Goal: Information Seeking & Learning: Learn about a topic

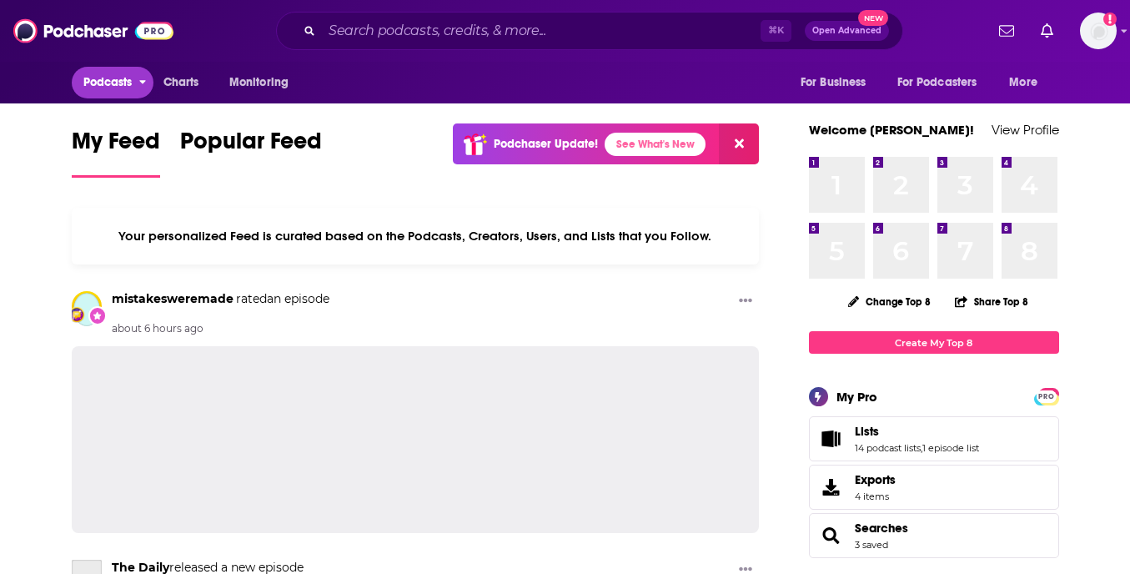
click at [84, 92] on span "Podcasts" at bounding box center [107, 82] width 49 height 23
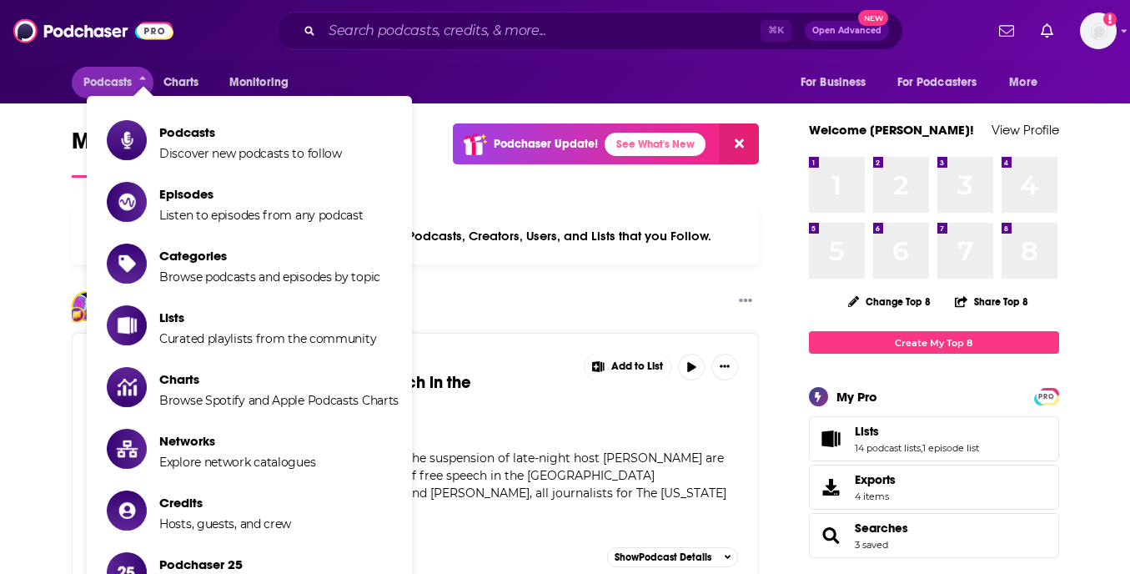
click at [457, 80] on div "Podcasts Charts Monitoring For Business For Podcasters More" at bounding box center [565, 83] width 1067 height 42
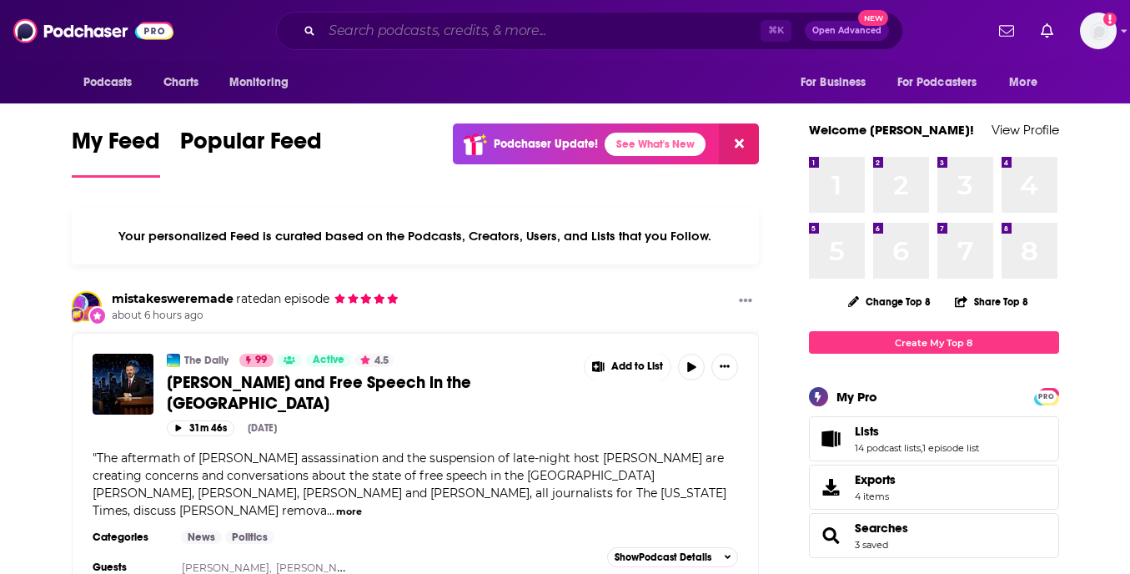
click at [376, 29] on input "Search podcasts, credits, & more..." at bounding box center [541, 31] width 439 height 27
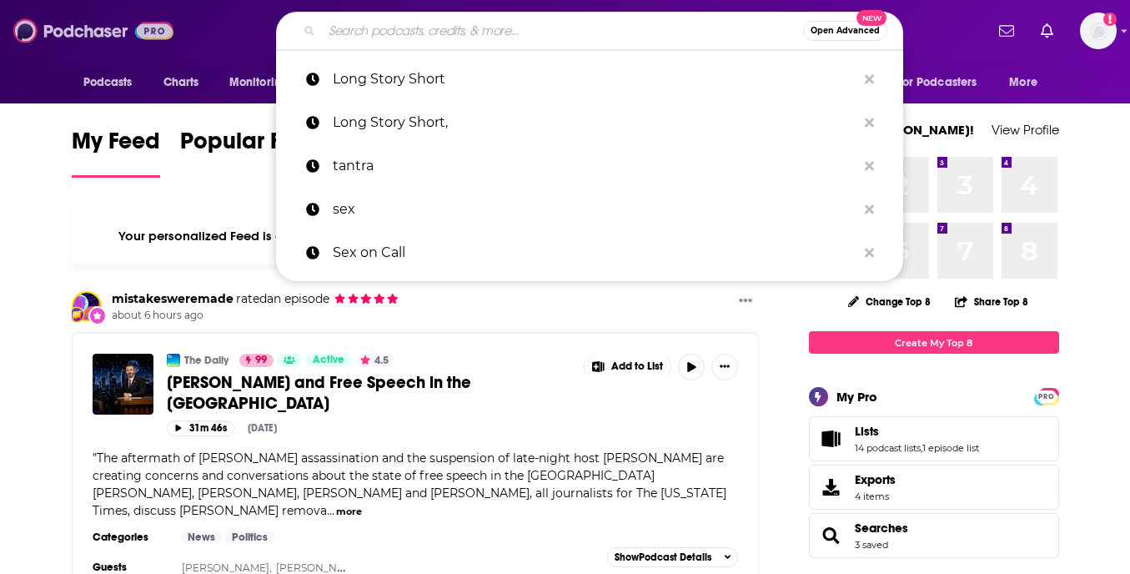
click at [82, 23] on img at bounding box center [93, 31] width 160 height 32
click at [394, 34] on input "Search podcasts, credits, & more..." at bounding box center [562, 31] width 481 height 27
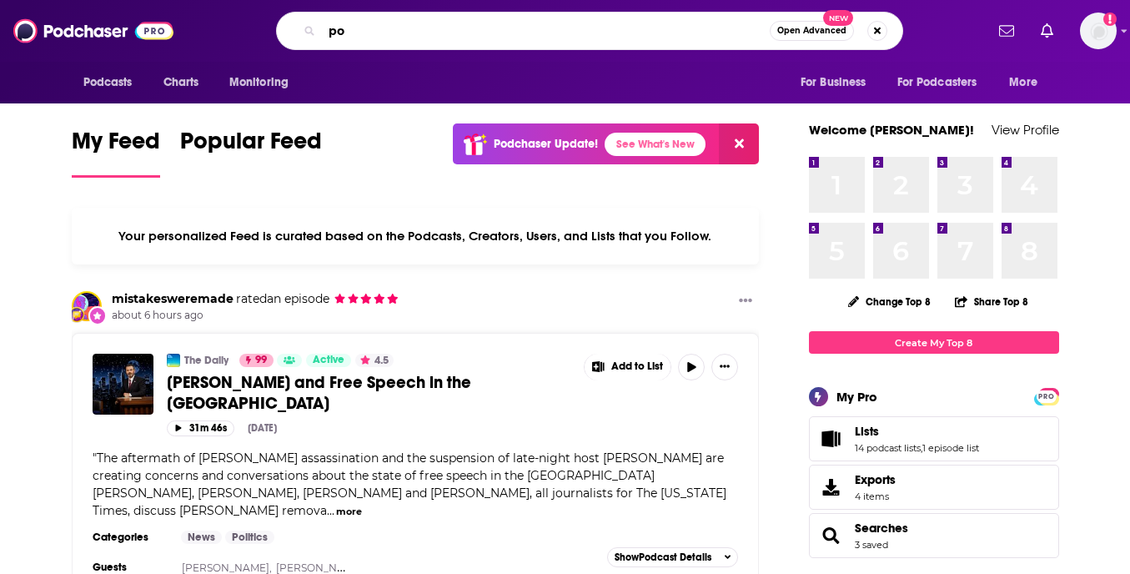
type input "p"
type input "pelvic floor"
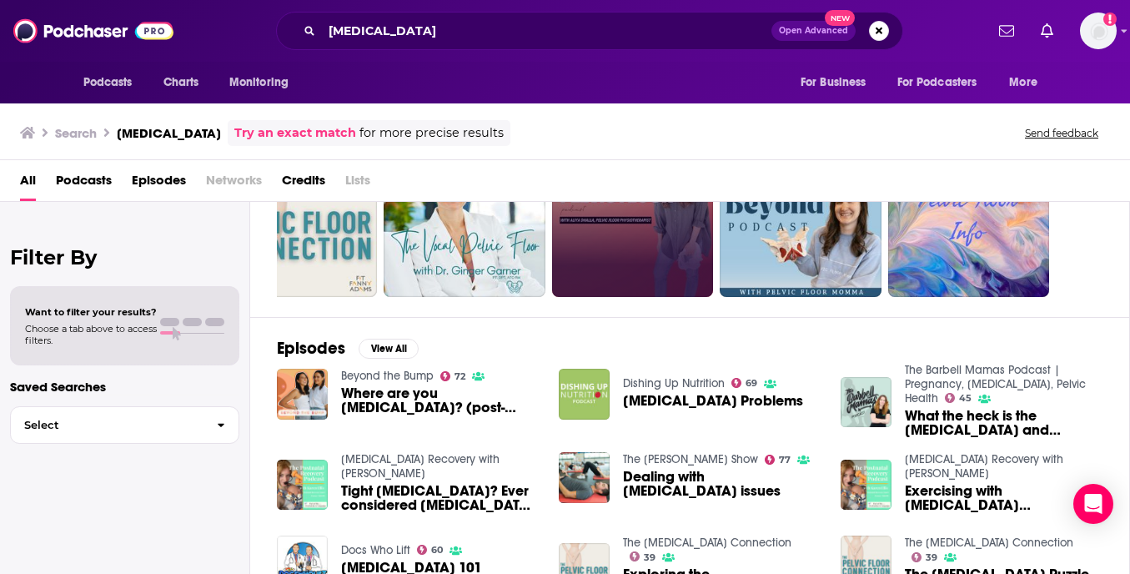
scroll to position [216, 0]
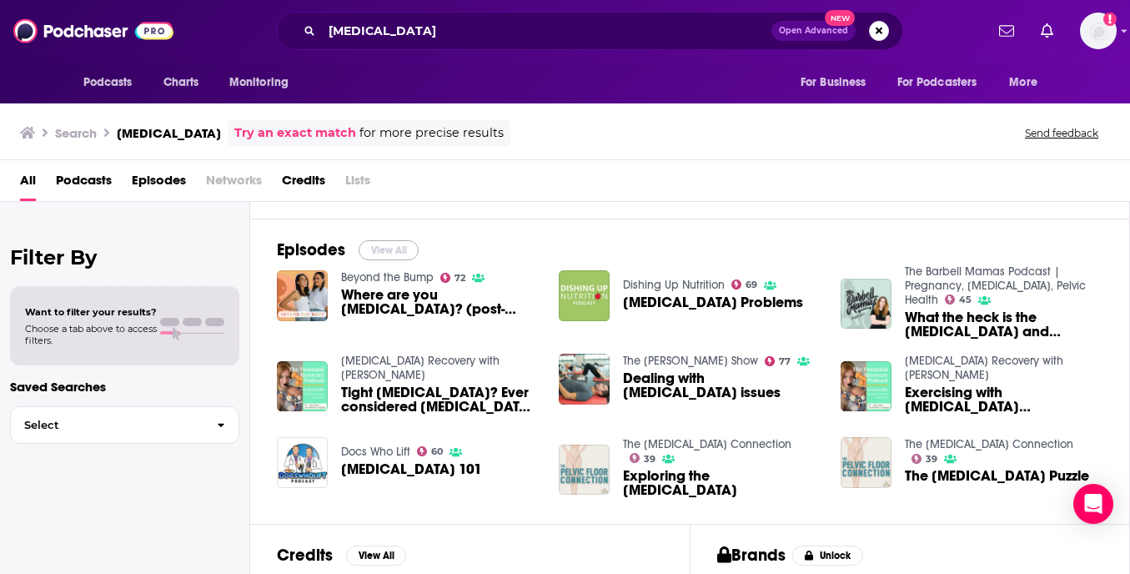
click at [369, 255] on button "View All" at bounding box center [389, 250] width 60 height 20
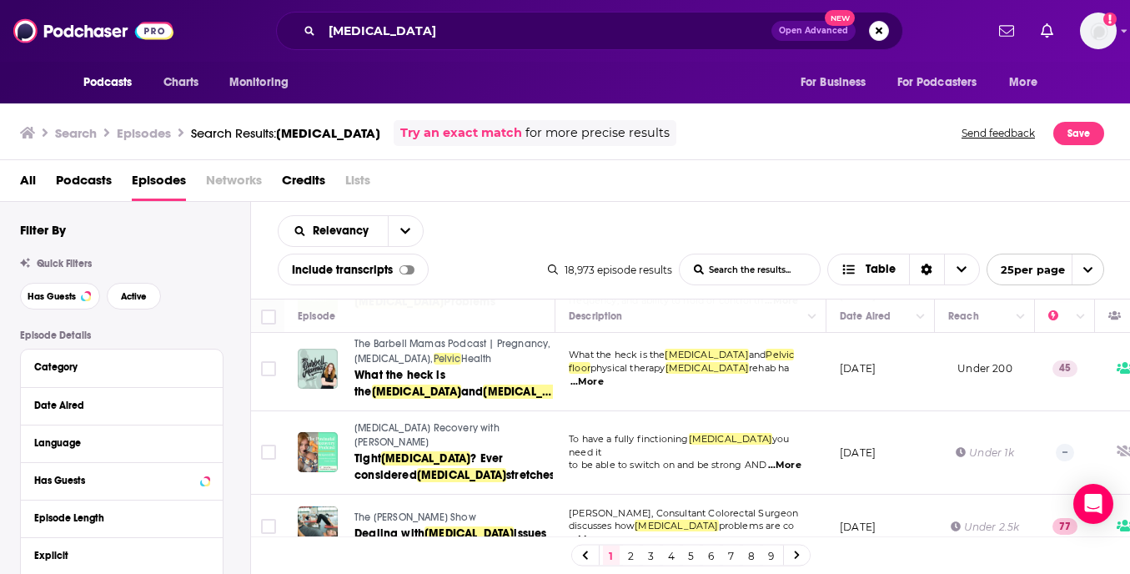
scroll to position [138, 0]
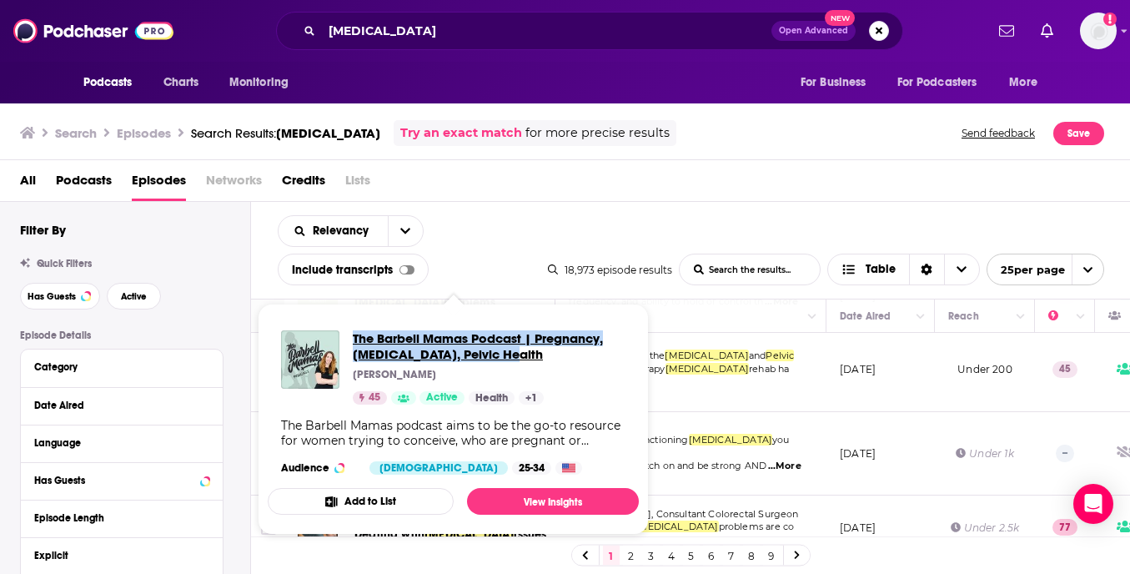
drag, startPoint x: 440, startPoint y: 353, endPoint x: 506, endPoint y: 222, distance: 146.6
click at [506, 222] on div "Podcasts Charts Monitoring pelvic floor Open Advanced New For Business For Podc…" at bounding box center [565, 287] width 1130 height 574
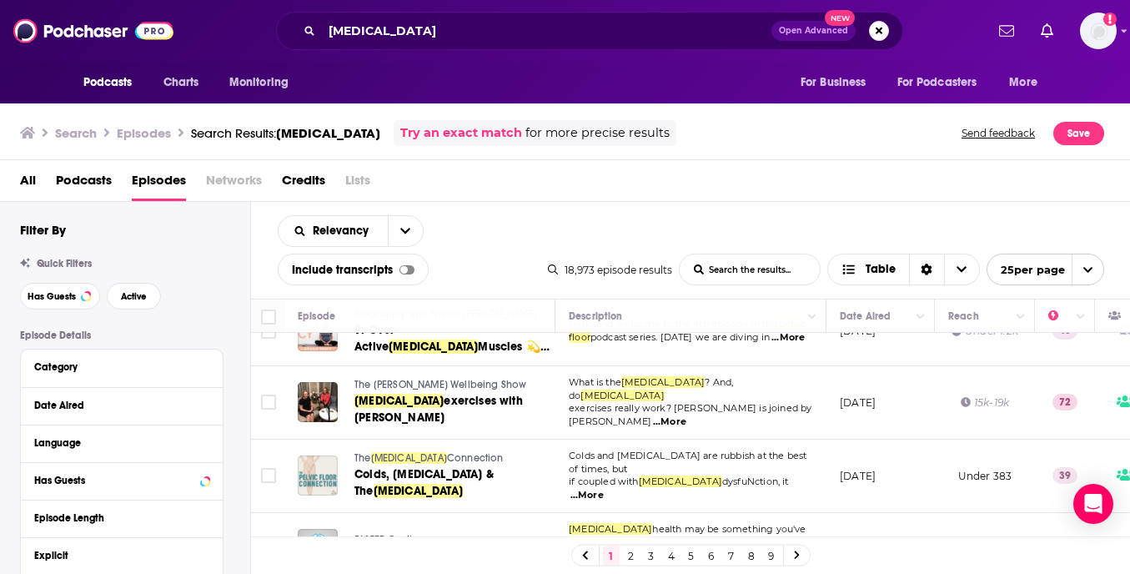
scroll to position [1559, 0]
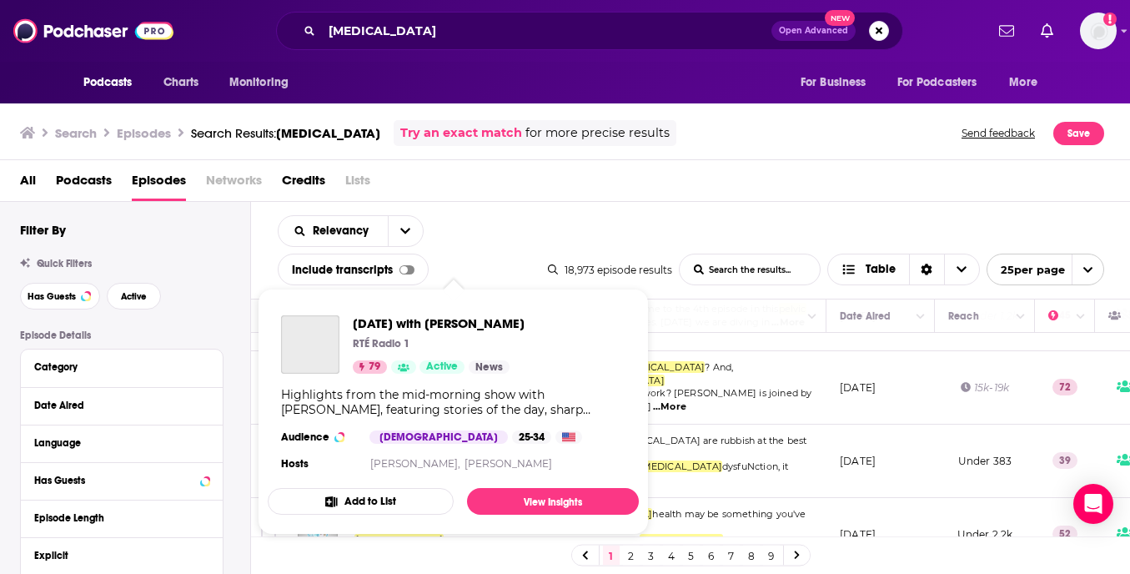
click at [374, 510] on button "Add to List" at bounding box center [361, 501] width 186 height 27
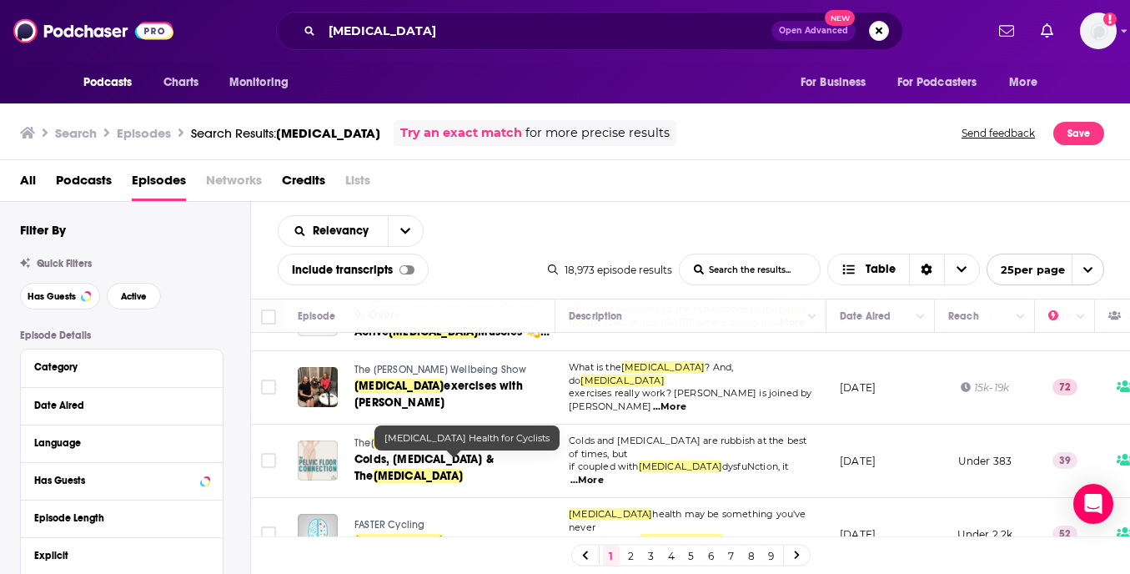
click at [629, 550] on link "2" at bounding box center [631, 555] width 17 height 20
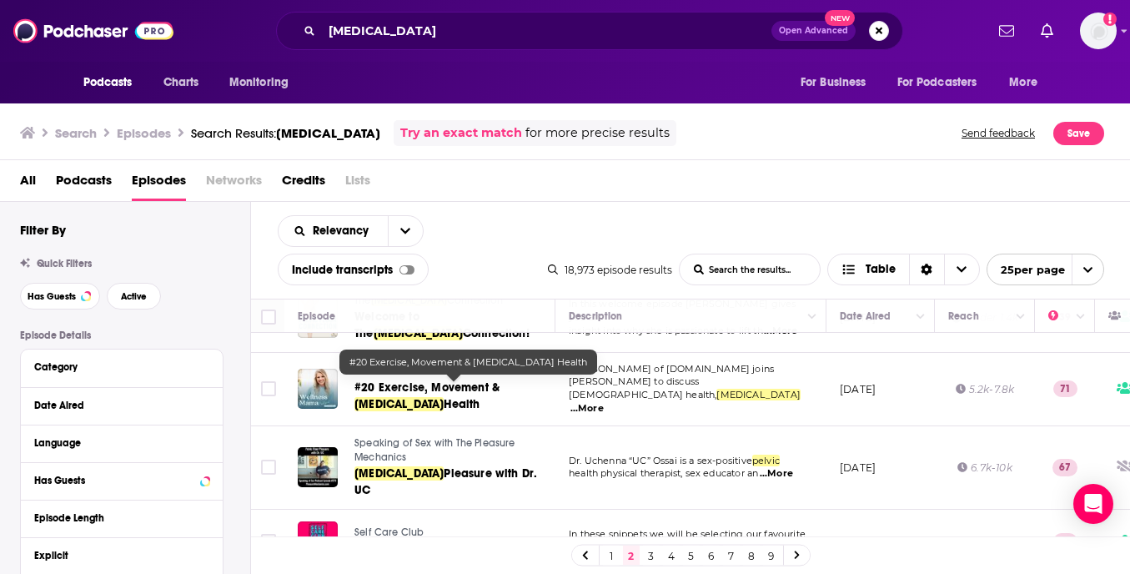
scroll to position [386, 0]
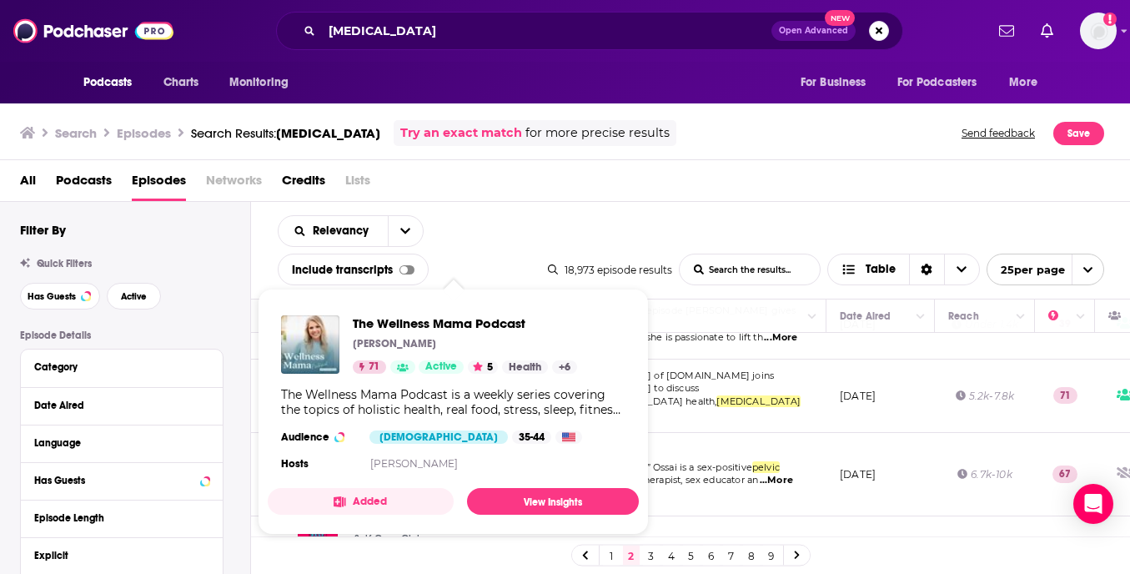
click at [643, 205] on div "Relevancy List Search Input Search the results... Include transcripts Table 18,…" at bounding box center [691, 250] width 880 height 97
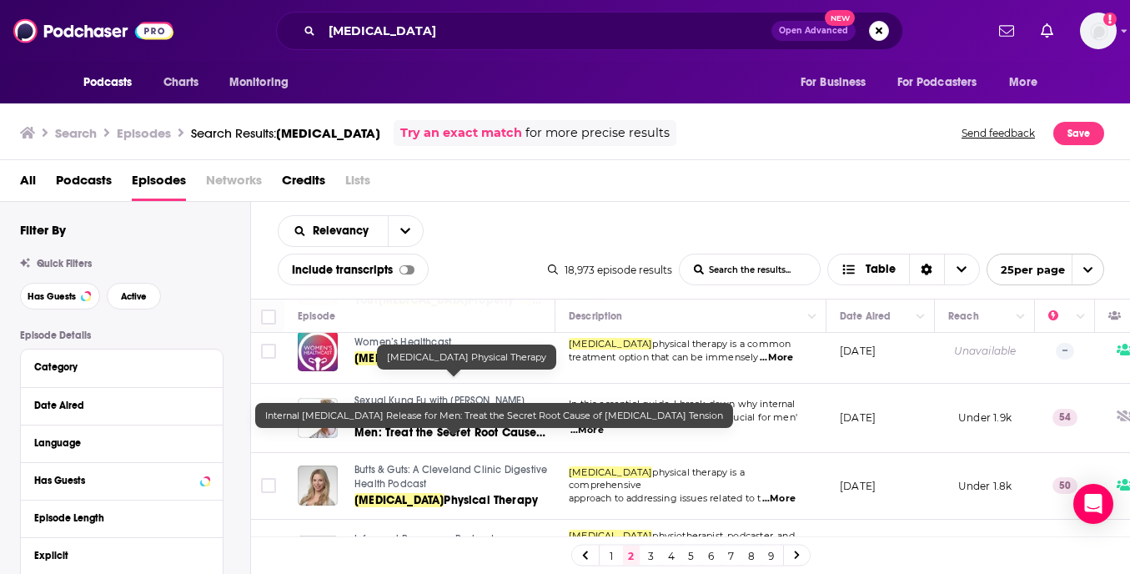
scroll to position [786, 0]
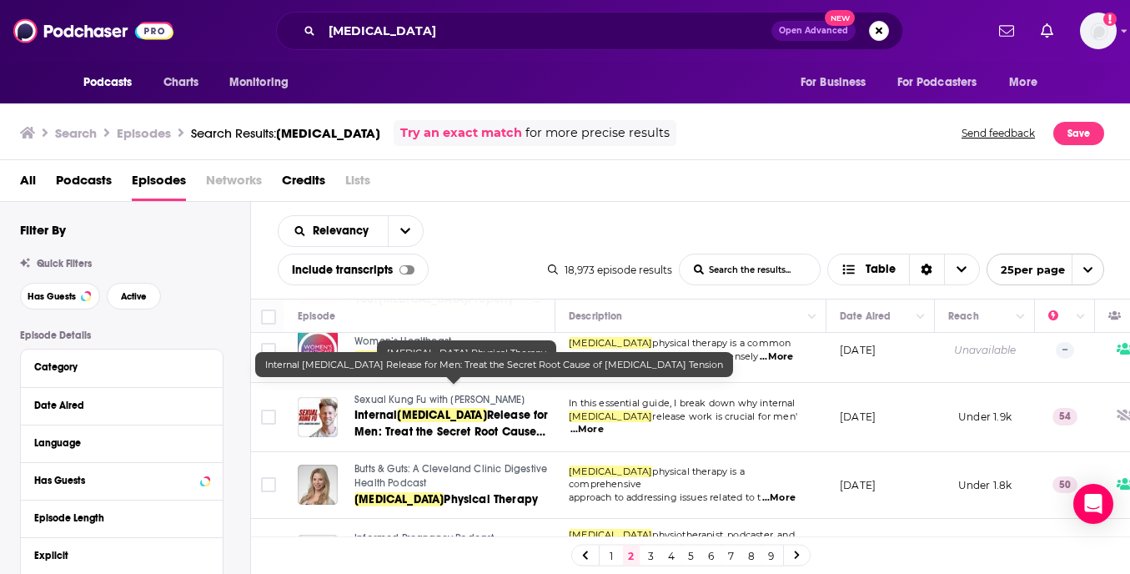
click at [642, 200] on div "All Podcasts Episodes Networks Credits Lists" at bounding box center [568, 184] width 1097 height 34
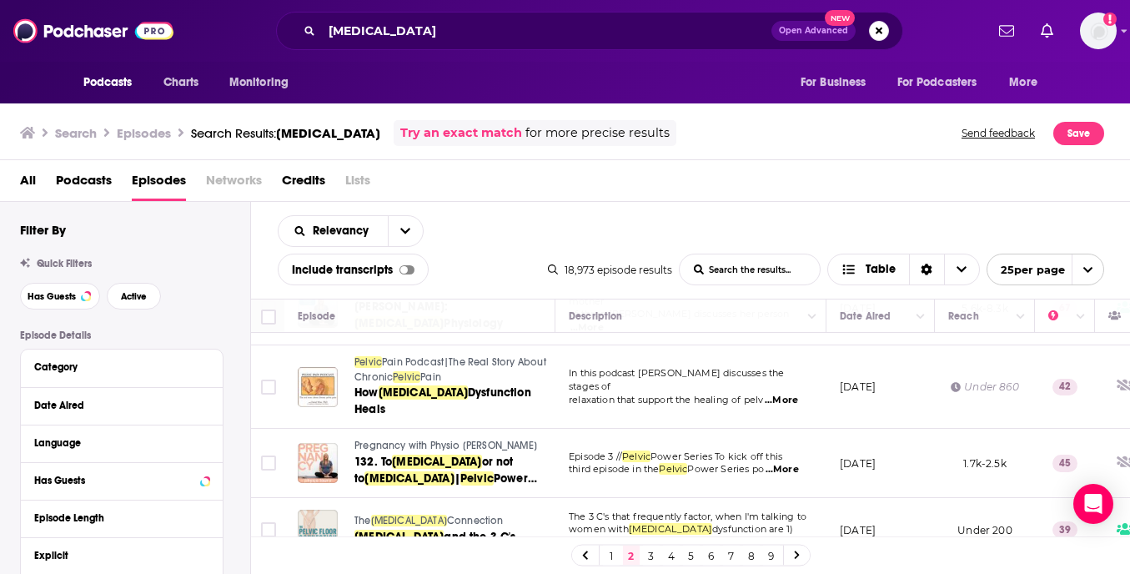
scroll to position [1138, 0]
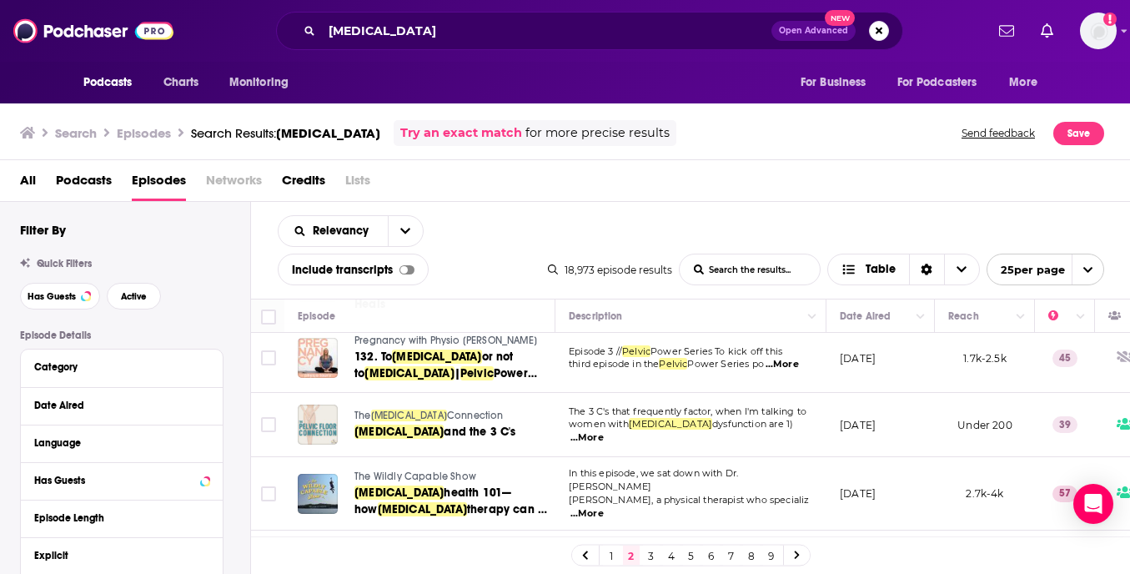
click at [669, 190] on div "All Podcasts Episodes Networks Credits Lists" at bounding box center [568, 184] width 1097 height 34
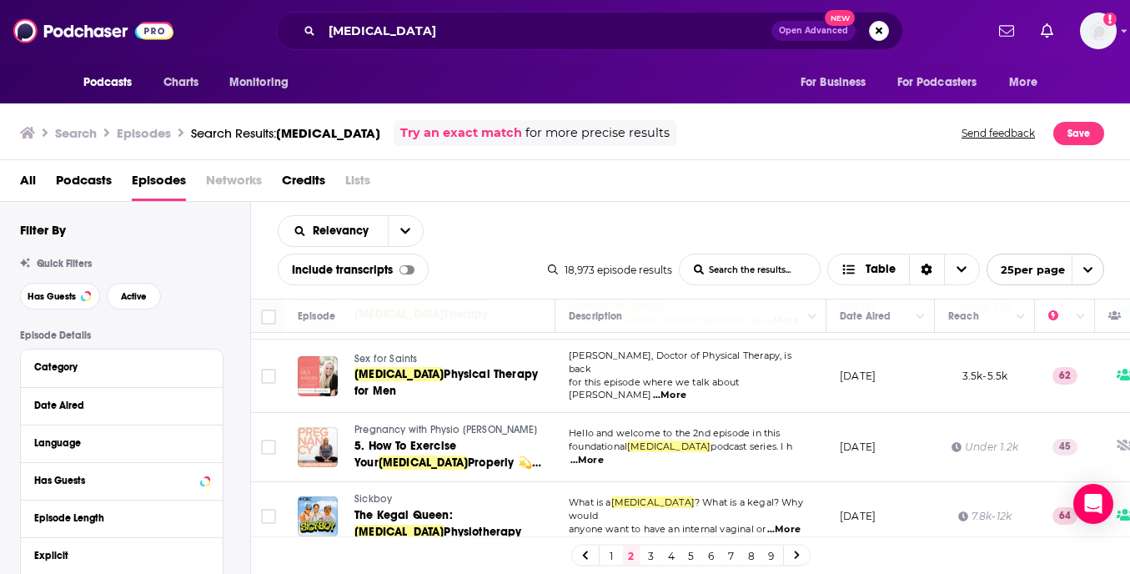
scroll to position [1479, 0]
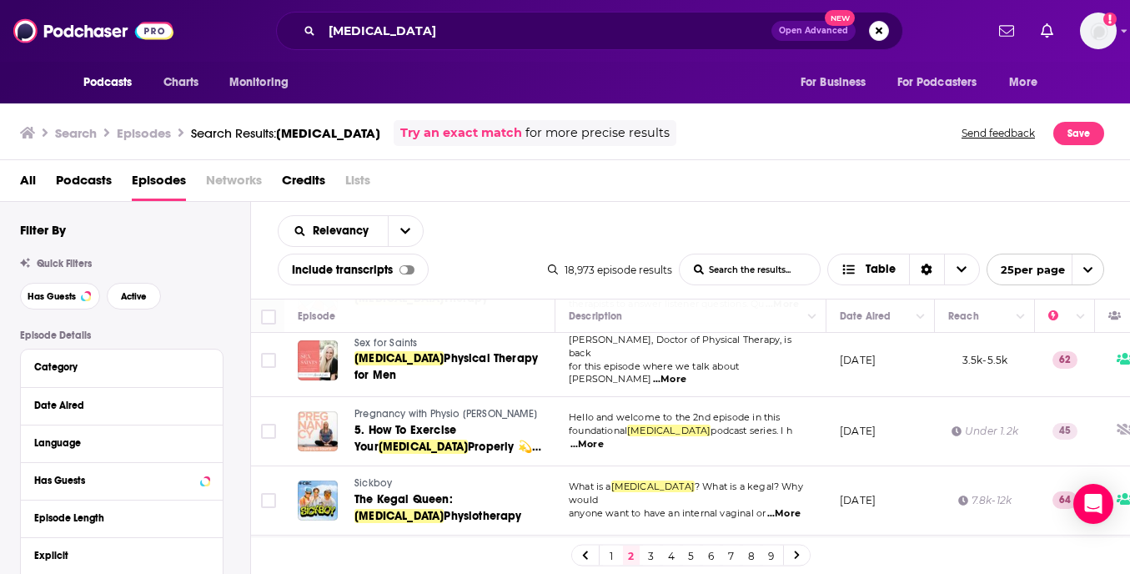
click at [651, 553] on link "3" at bounding box center [651, 555] width 17 height 20
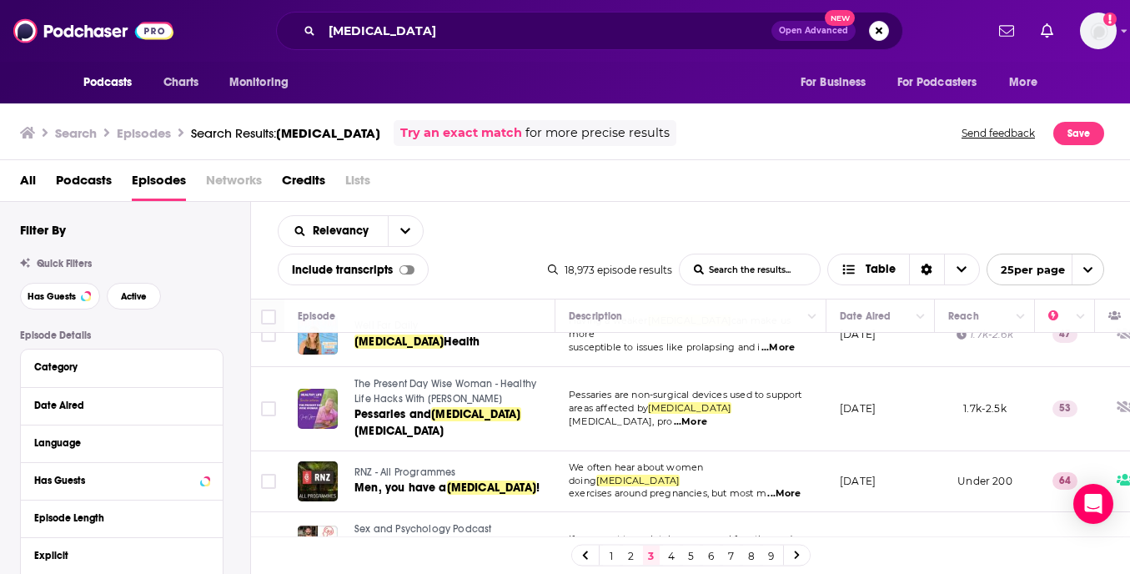
scroll to position [456, 0]
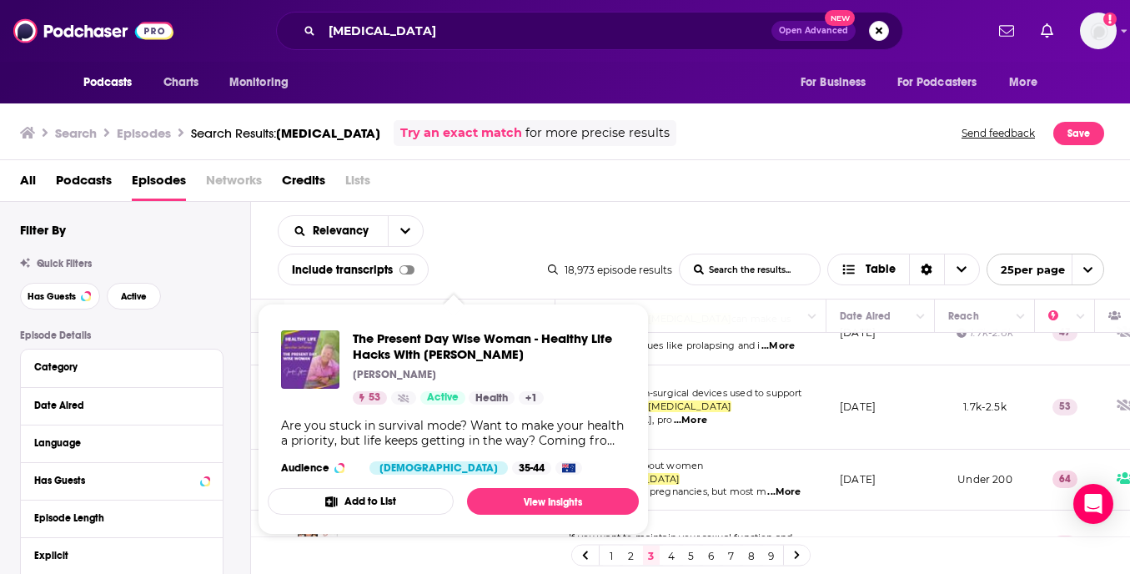
click at [598, 228] on div "Relevancy List Search Input Search the results... Include transcripts Table 18,…" at bounding box center [691, 250] width 880 height 97
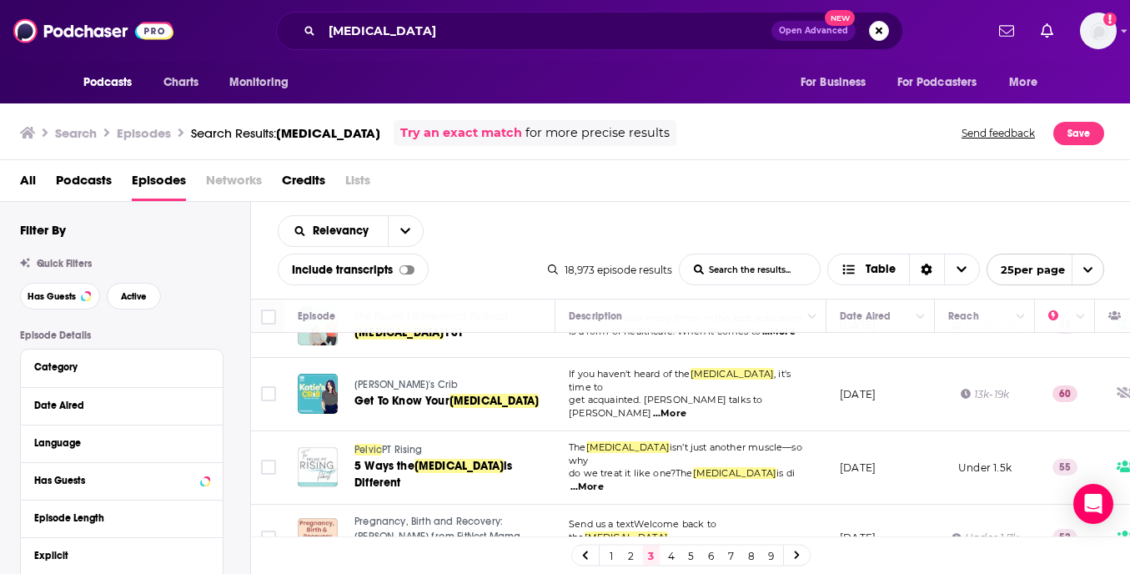
scroll to position [1107, 0]
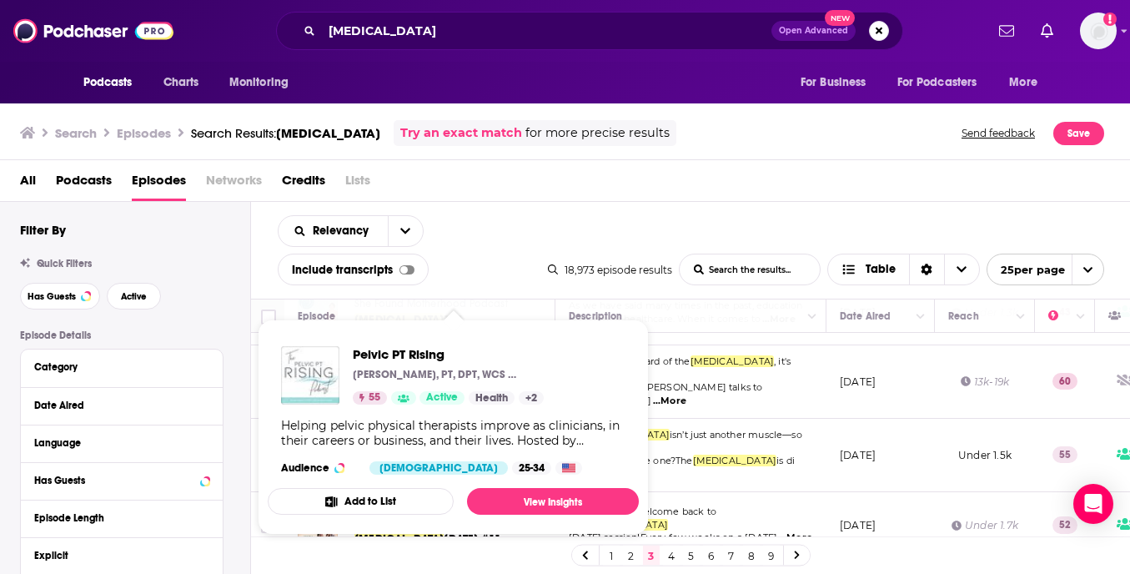
click at [580, 194] on div "All Podcasts Episodes Networks Credits Lists" at bounding box center [568, 184] width 1097 height 34
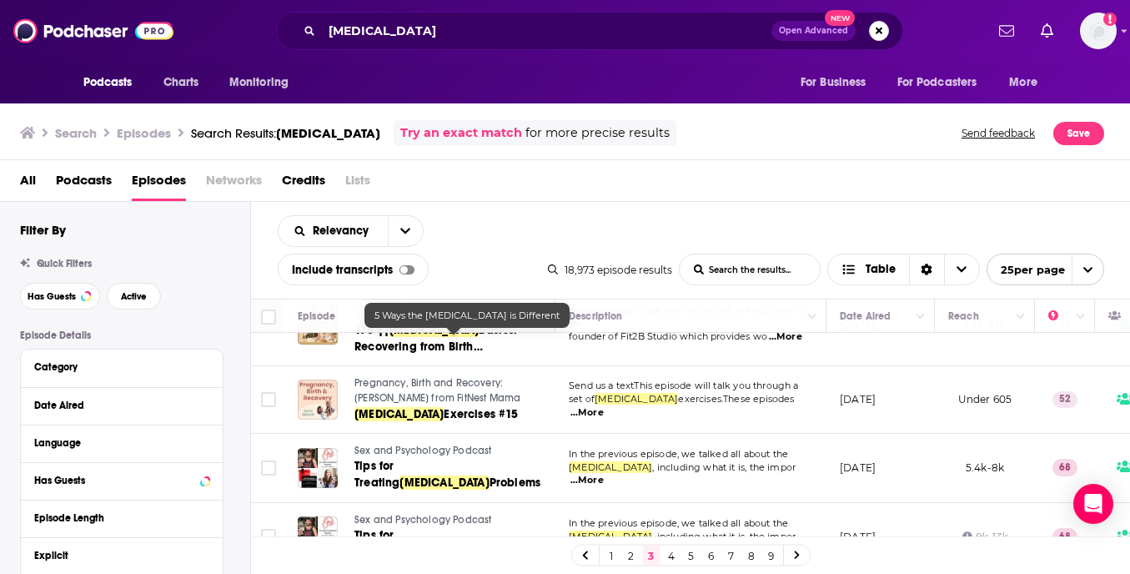
scroll to position [1453, 0]
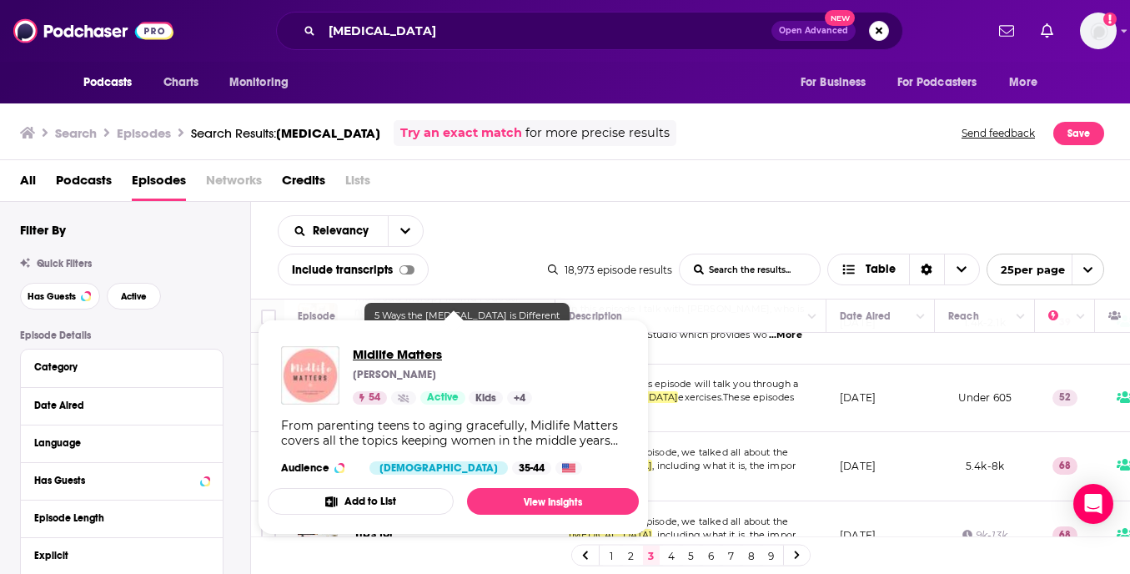
click at [389, 351] on span "Midlife Matters" at bounding box center [442, 354] width 179 height 16
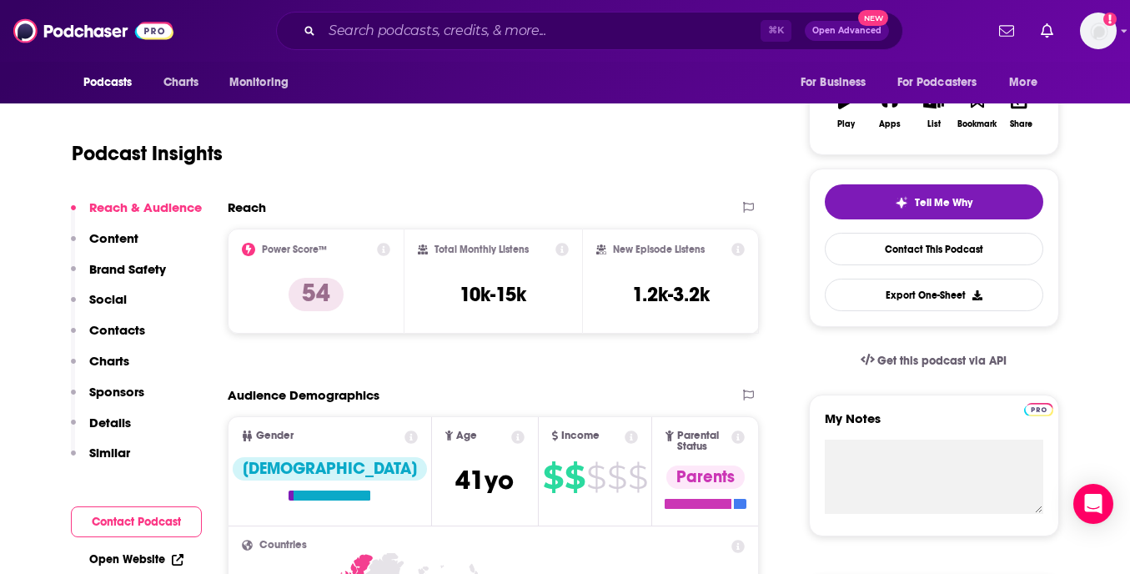
scroll to position [159, 0]
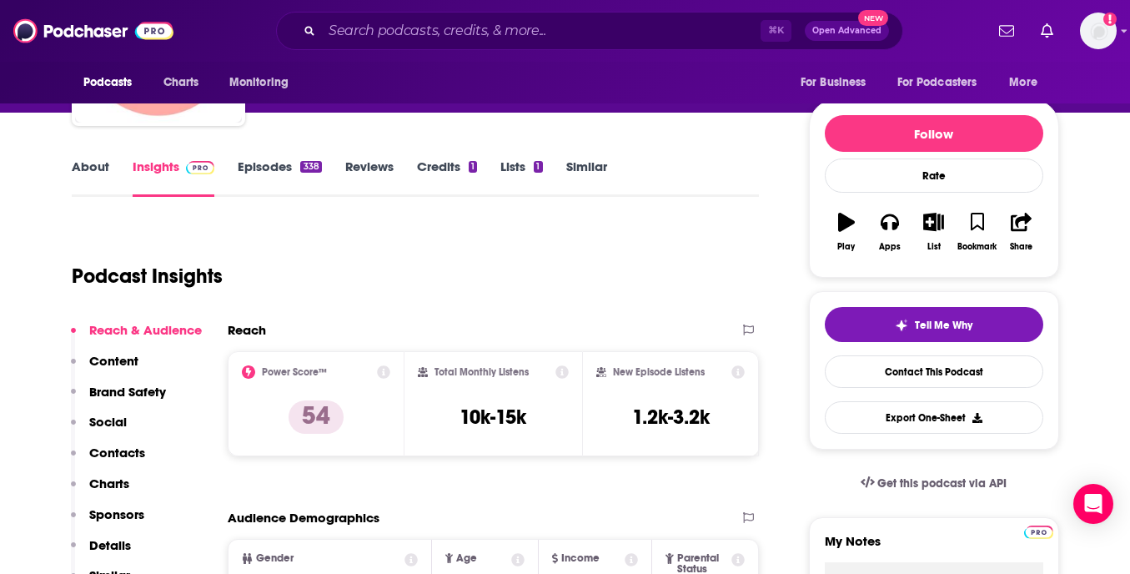
click at [118, 459] on p "Contacts" at bounding box center [117, 452] width 56 height 16
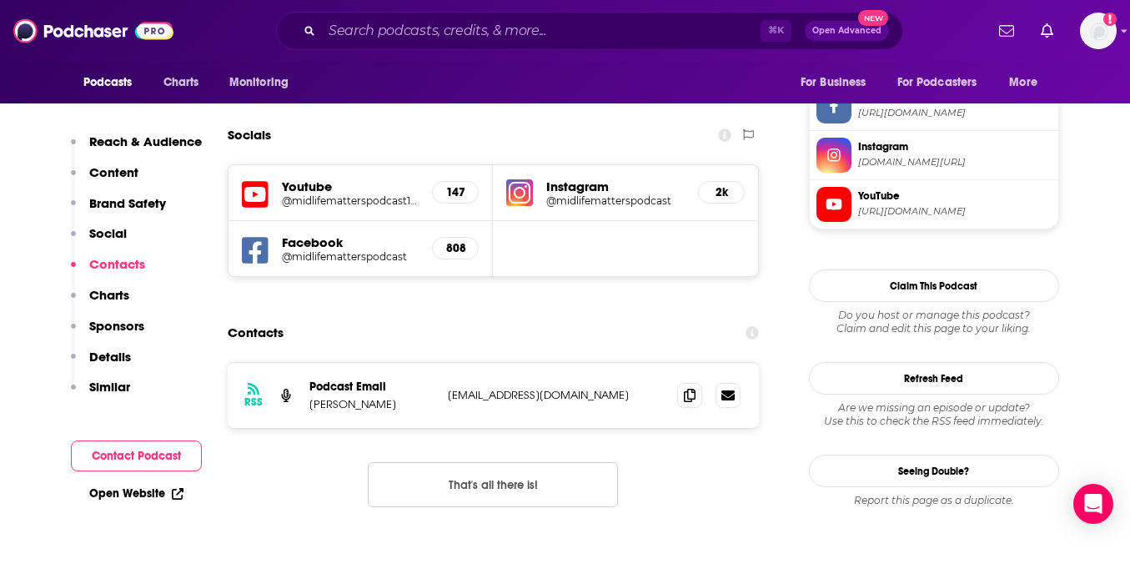
scroll to position [1587, 0]
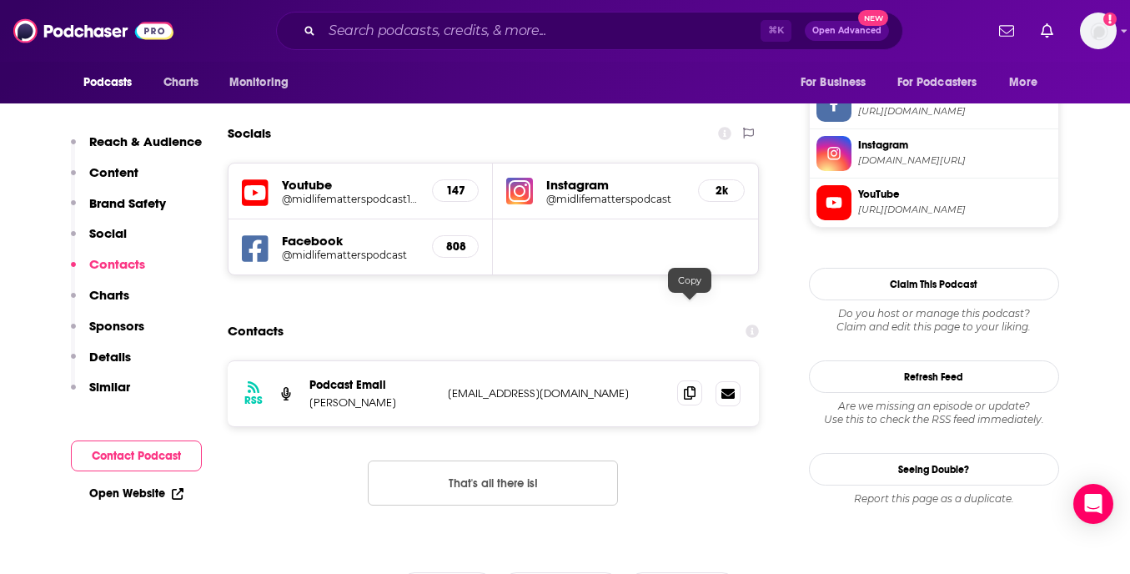
click at [690, 386] on icon at bounding box center [690, 392] width 12 height 13
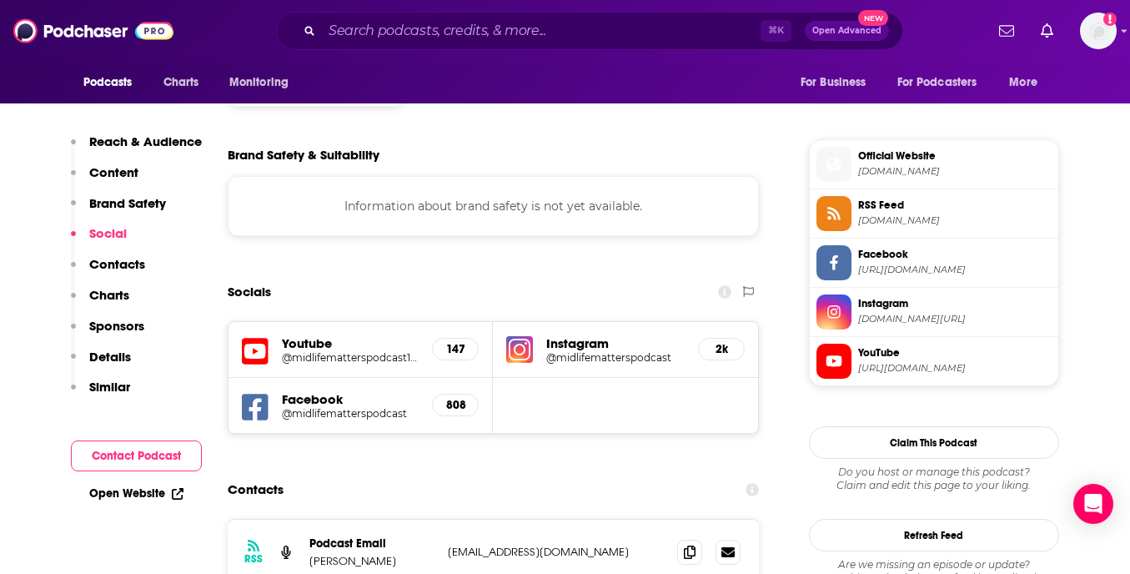
scroll to position [0, 0]
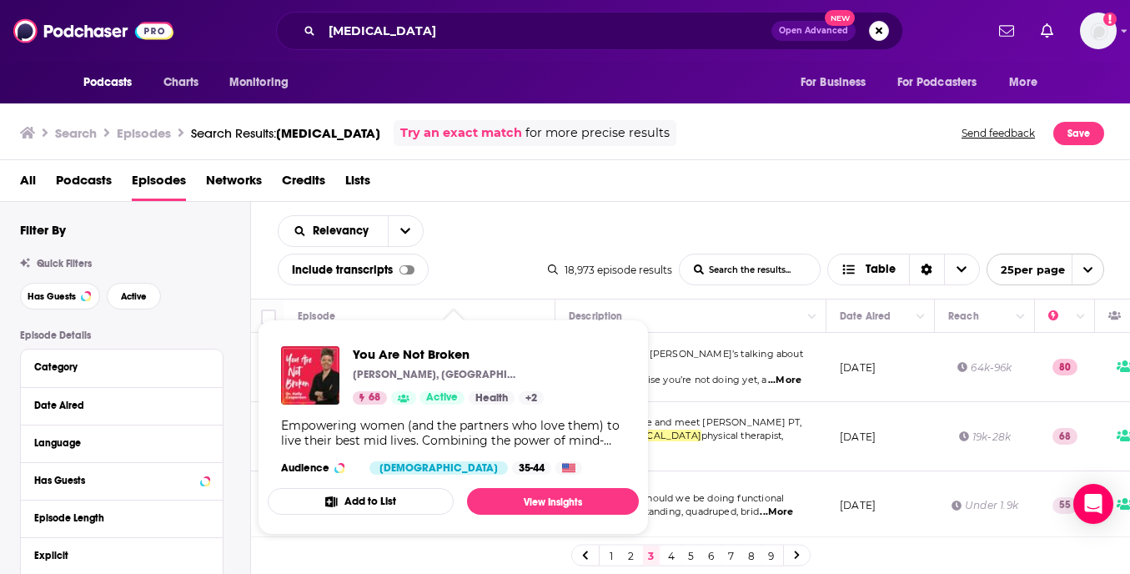
click at [660, 237] on div "Relevancy List Search Input Search the results... Include transcripts Table 18,…" at bounding box center [691, 250] width 880 height 97
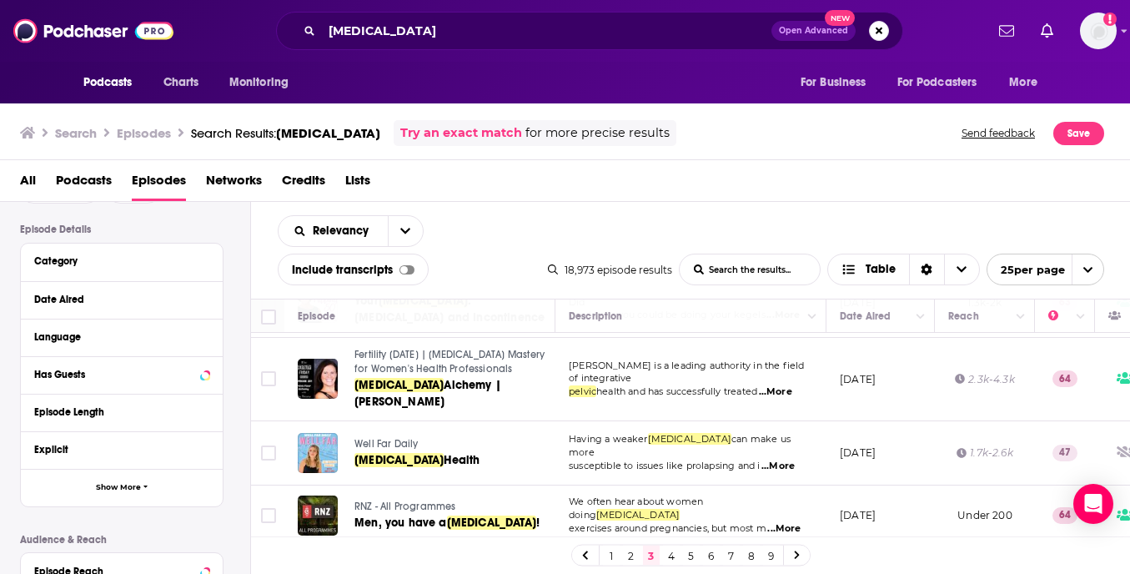
scroll to position [111, 0]
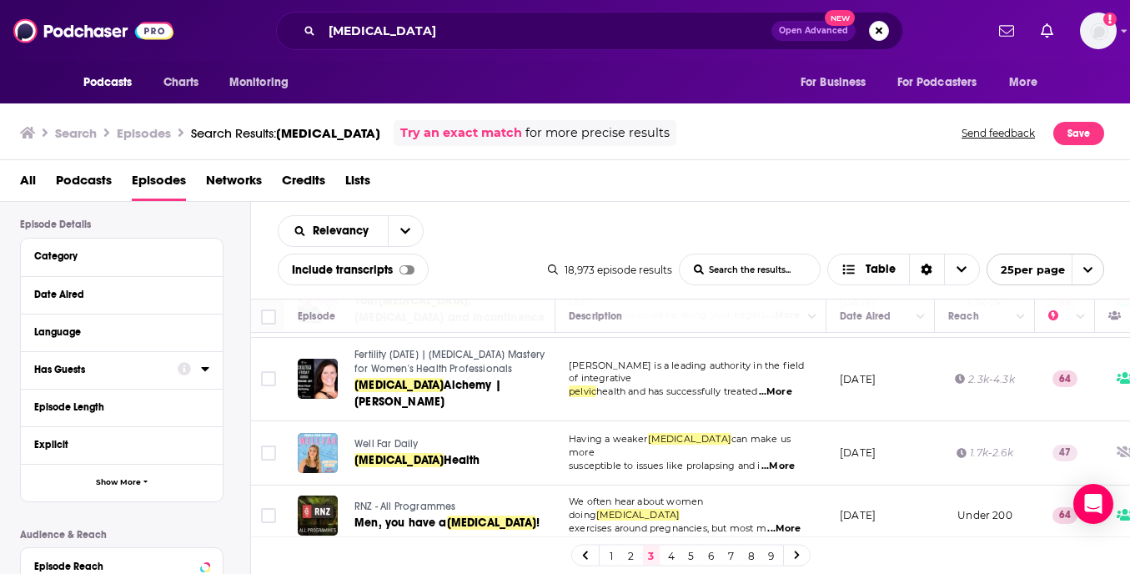
click at [198, 370] on div at bounding box center [194, 369] width 32 height 21
click at [210, 370] on div "Has Guests" at bounding box center [122, 370] width 202 height 38
click at [163, 370] on div "Has Guests" at bounding box center [100, 370] width 133 height 12
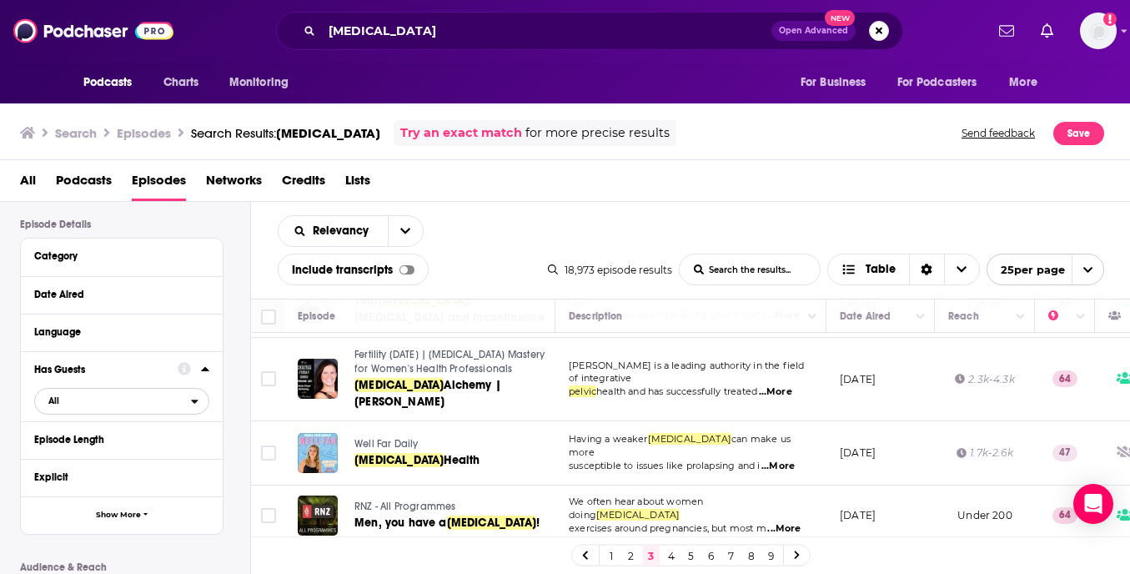
click at [56, 393] on span "All" at bounding box center [113, 400] width 156 height 22
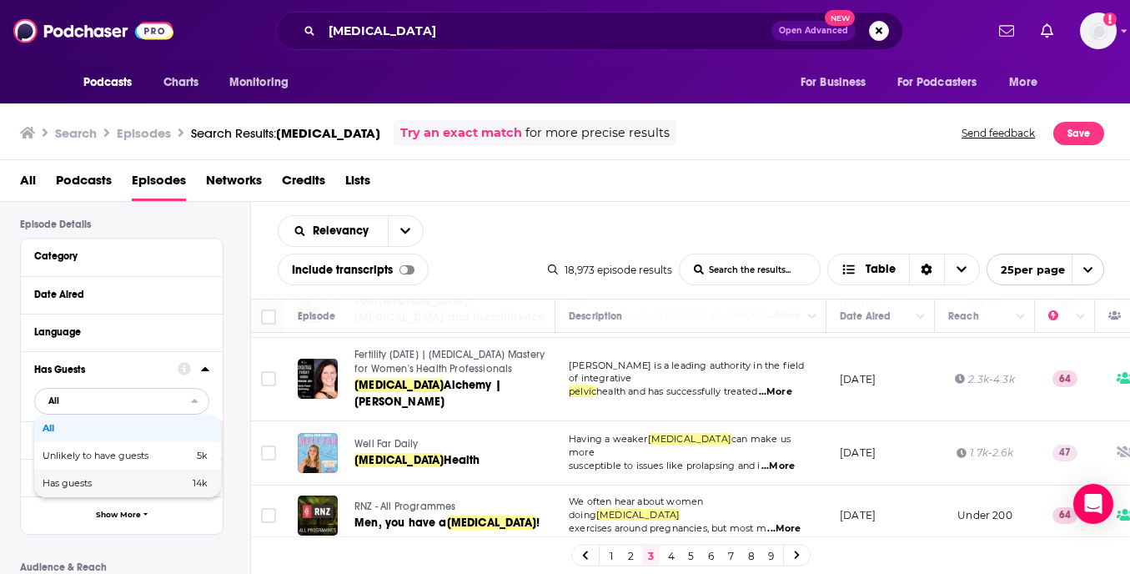
click at [102, 486] on span "Has guests" at bounding box center [92, 483] width 98 height 9
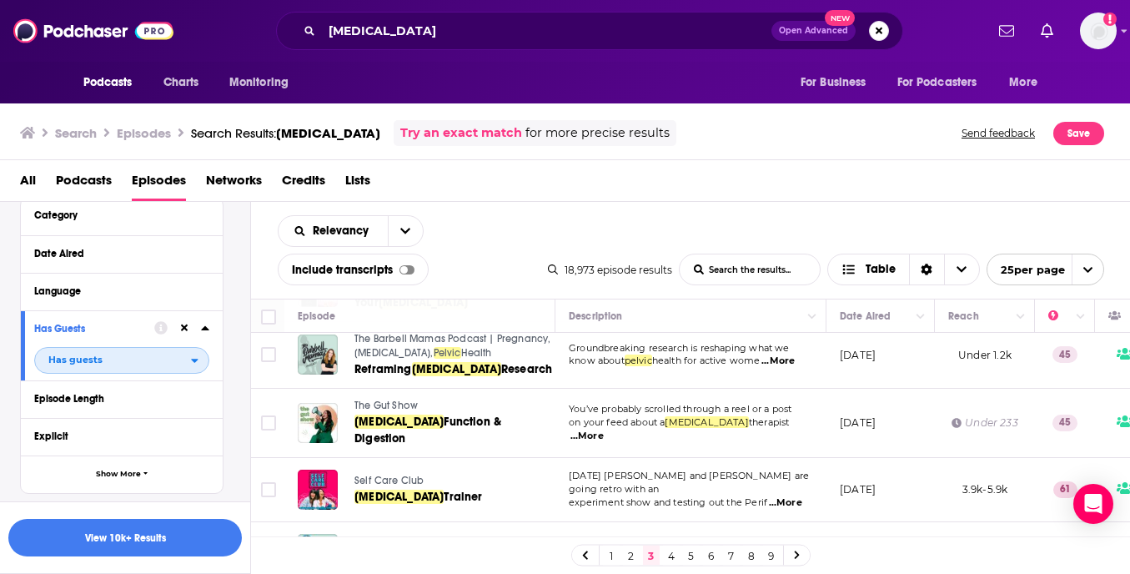
scroll to position [605, 0]
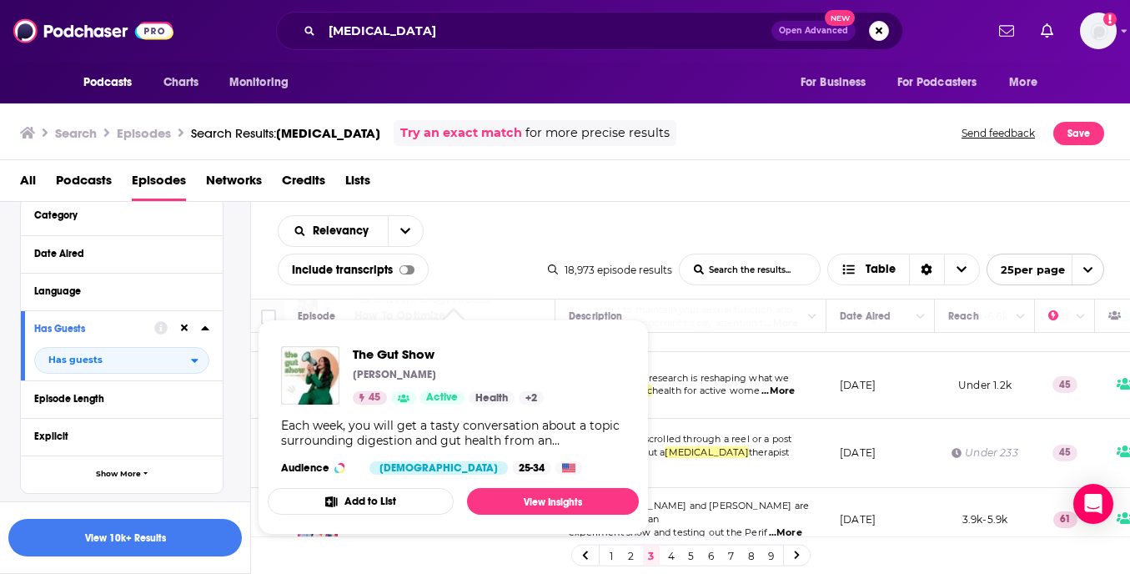
click at [560, 200] on div "All Podcasts Episodes Networks Credits Lists" at bounding box center [568, 184] width 1097 height 34
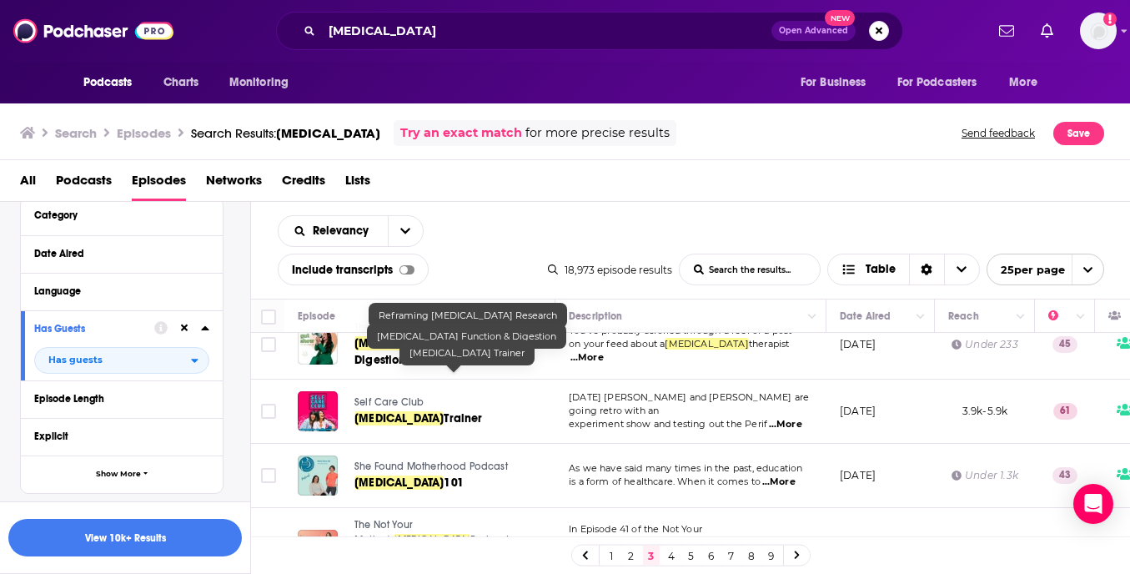
scroll to position [723, 0]
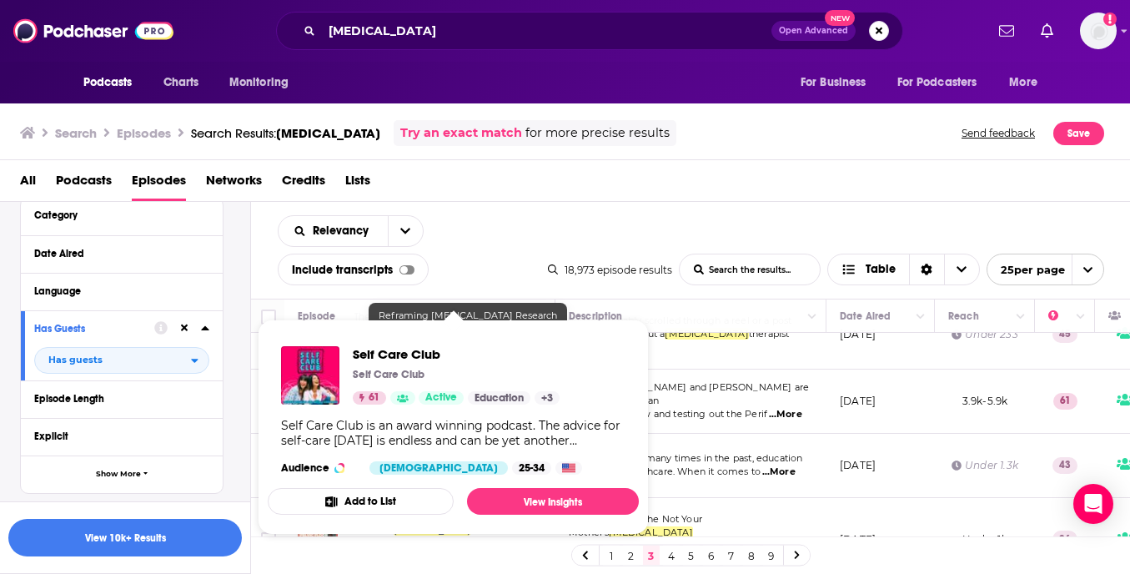
click at [540, 196] on div "All Podcasts Episodes Networks Credits Lists" at bounding box center [568, 184] width 1097 height 34
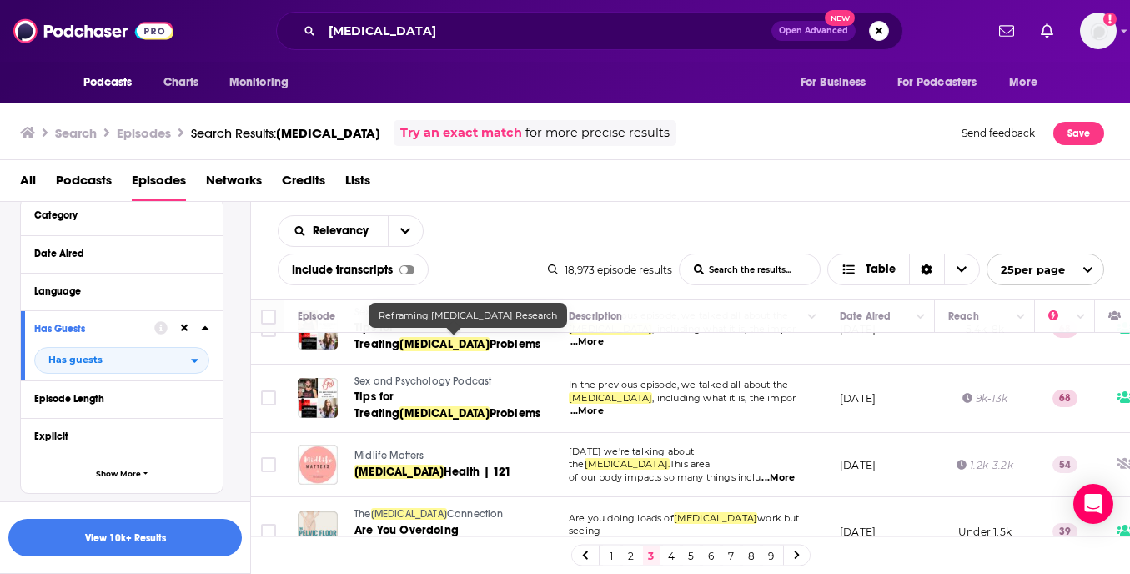
scroll to position [1479, 0]
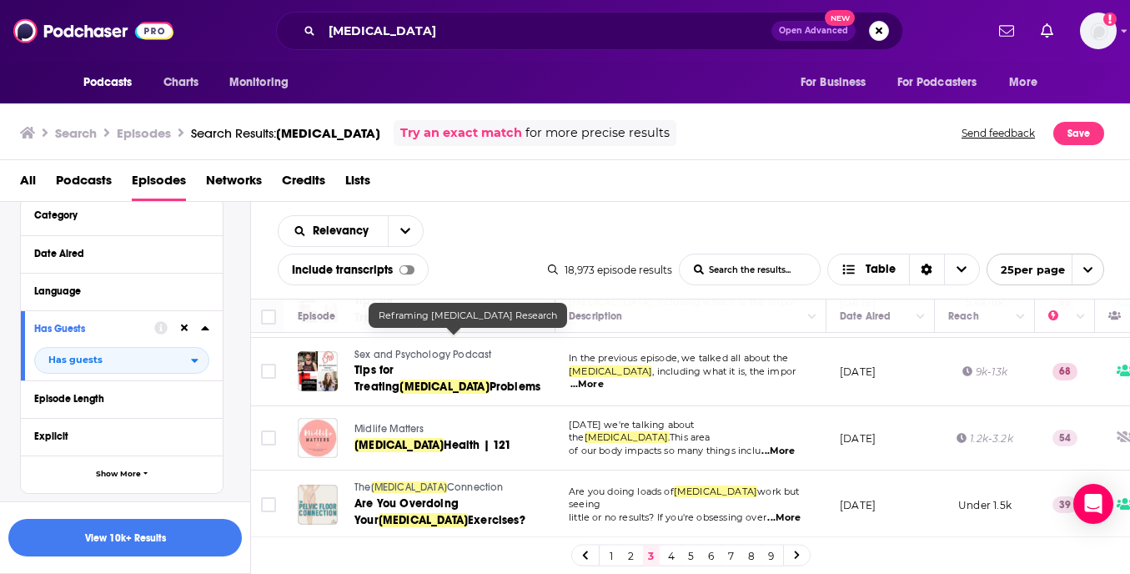
click at [674, 554] on link "4" at bounding box center [671, 555] width 17 height 20
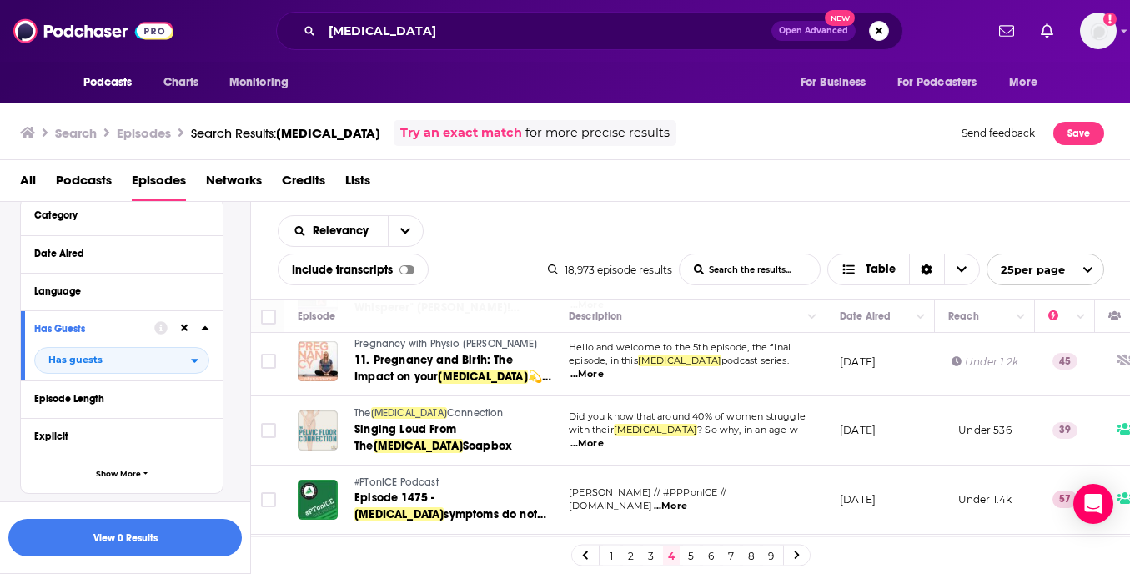
scroll to position [1473, 0]
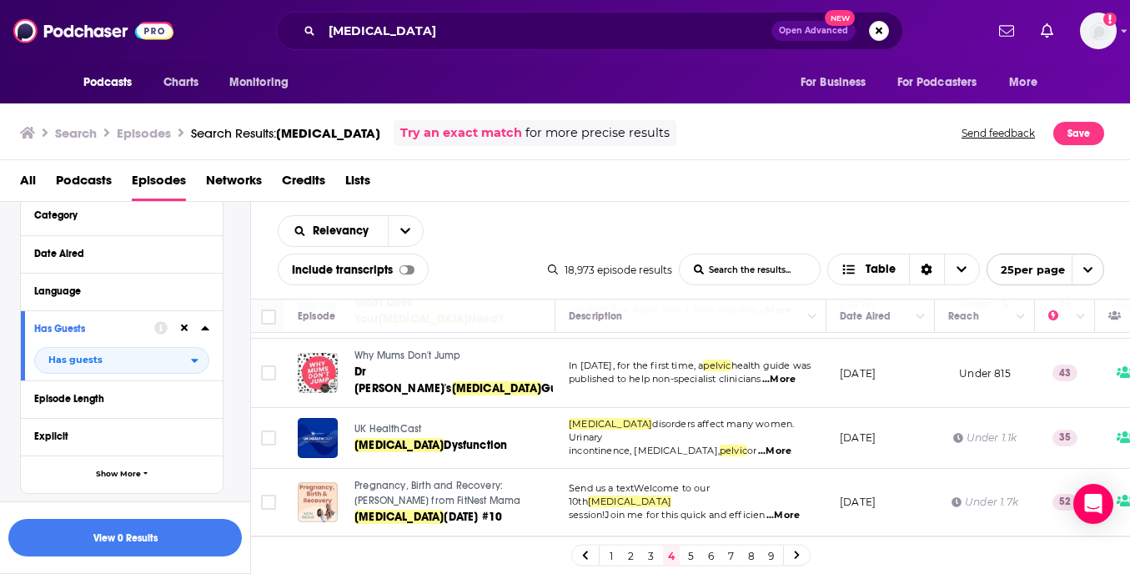
drag, startPoint x: 691, startPoint y: 553, endPoint x: 676, endPoint y: 544, distance: 16.9
click at [691, 554] on link "5" at bounding box center [691, 555] width 17 height 20
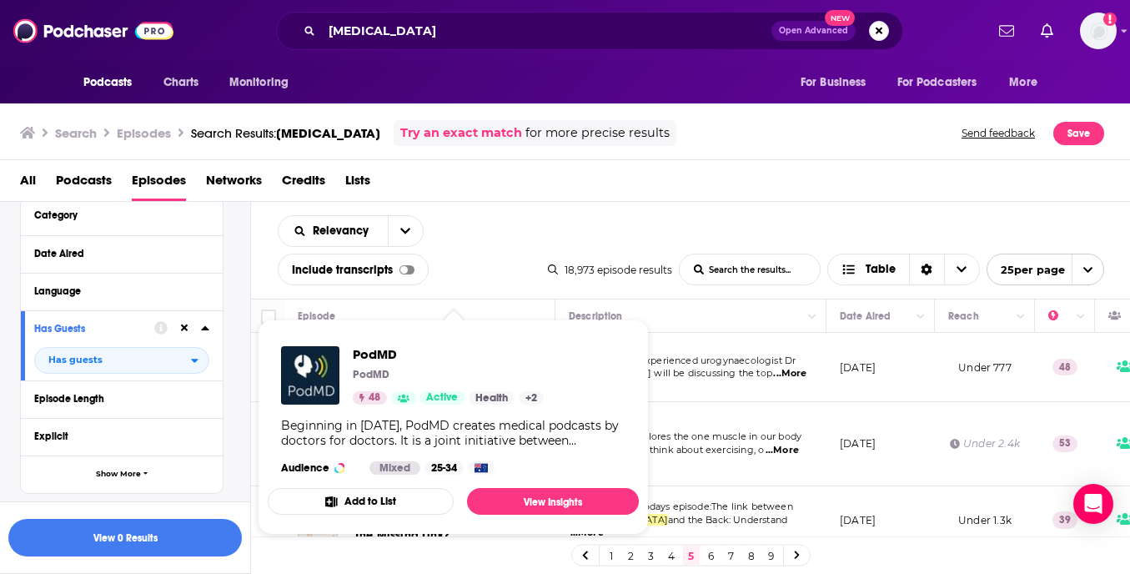
click at [666, 258] on div "18,973 episode results List Search Input Search the results... Table 25 per page" at bounding box center [826, 270] width 556 height 32
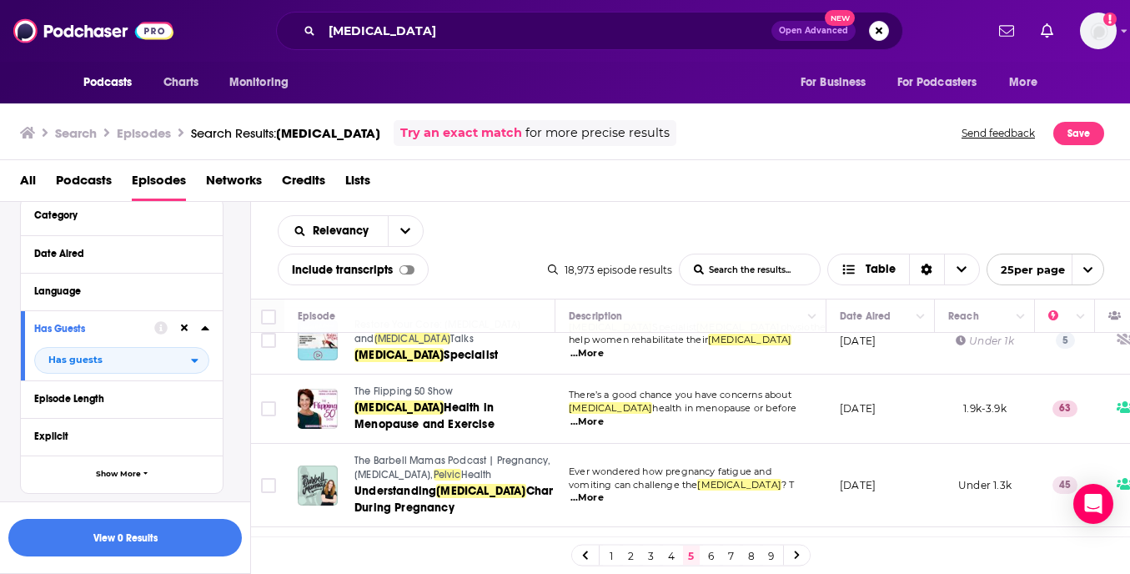
scroll to position [470, 0]
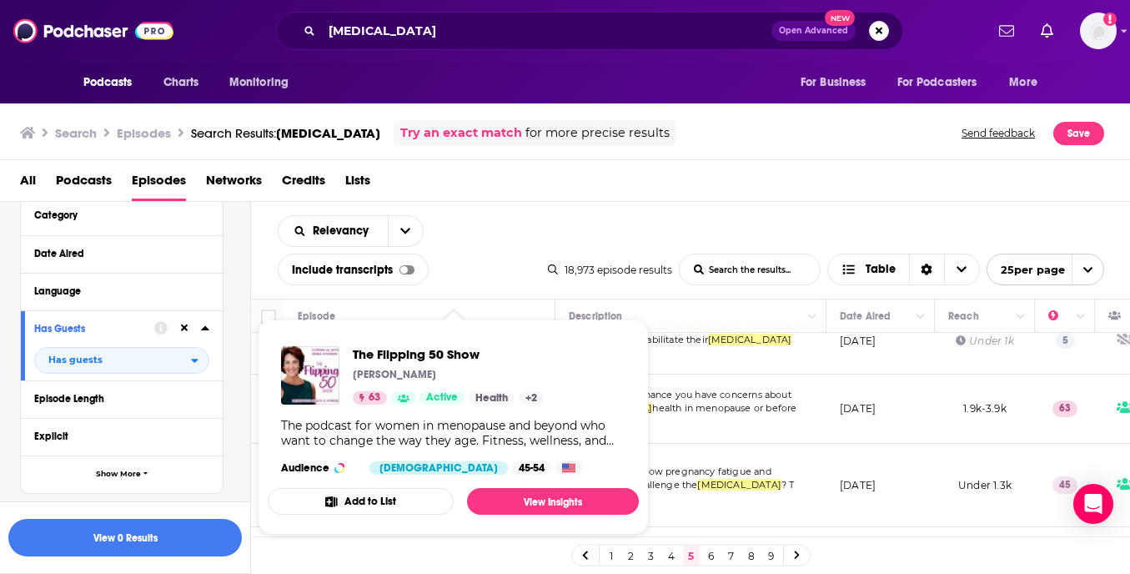
click at [605, 252] on div "Relevancy List Search Input Search the results... Include transcripts Table 18,…" at bounding box center [691, 250] width 880 height 97
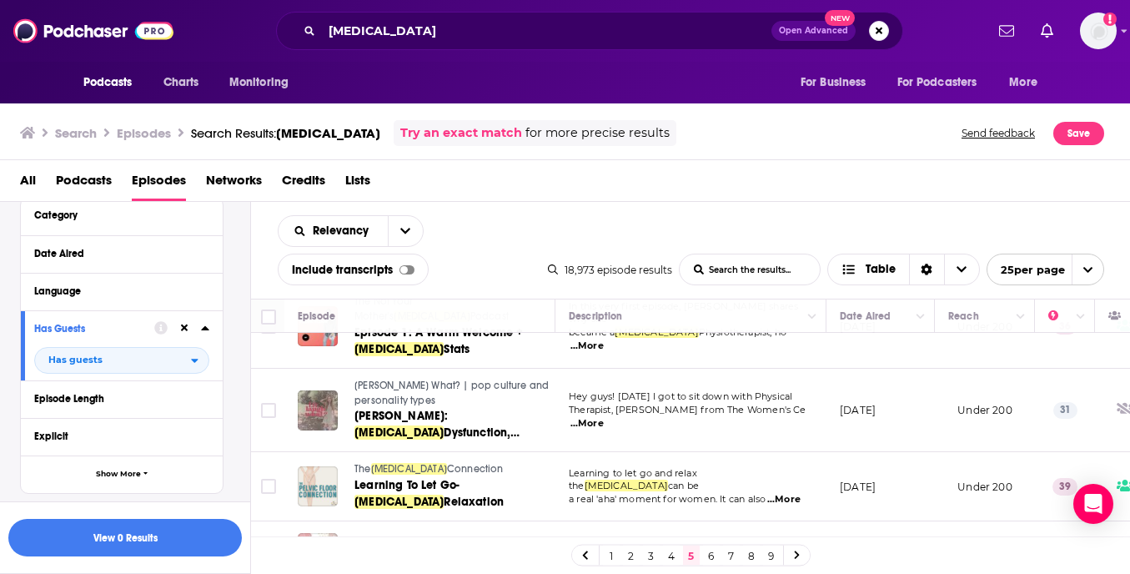
scroll to position [1515, 0]
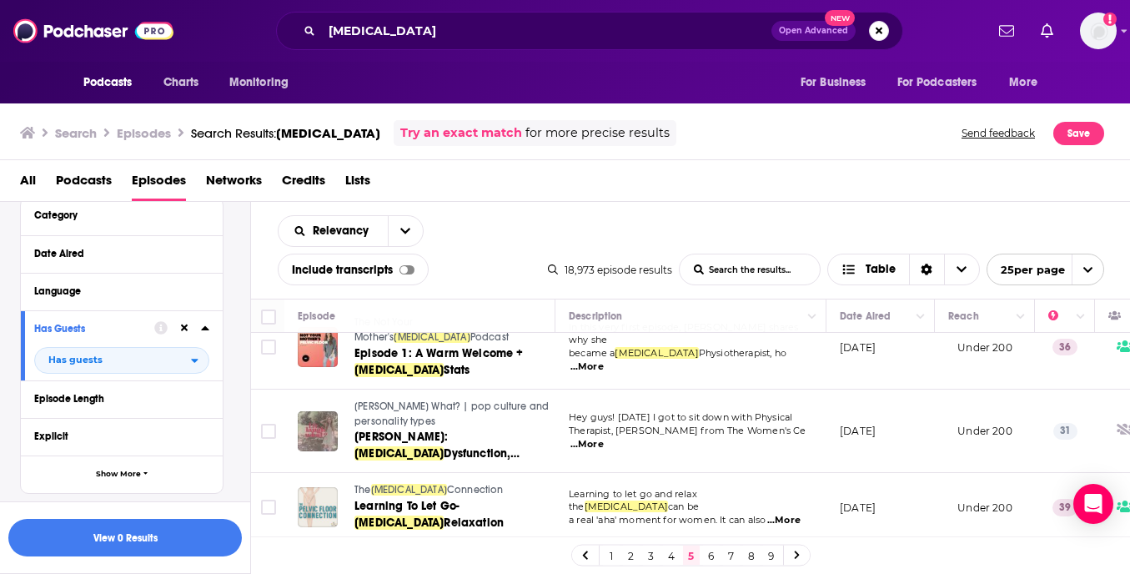
click at [662, 180] on div "All Podcasts Episodes Networks Credits Lists" at bounding box center [568, 184] width 1097 height 34
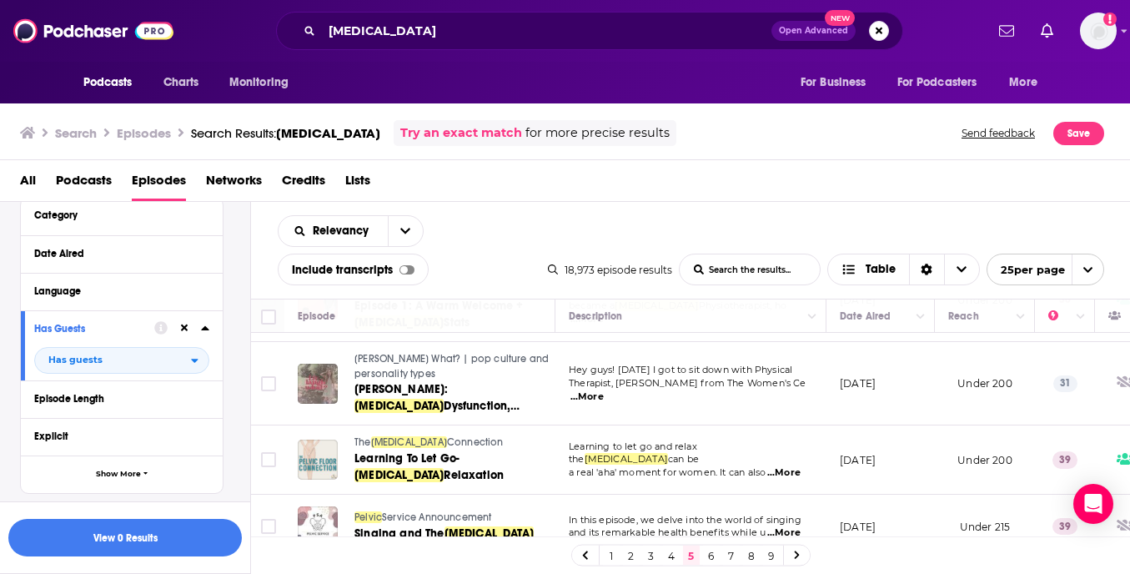
scroll to position [1579, 0]
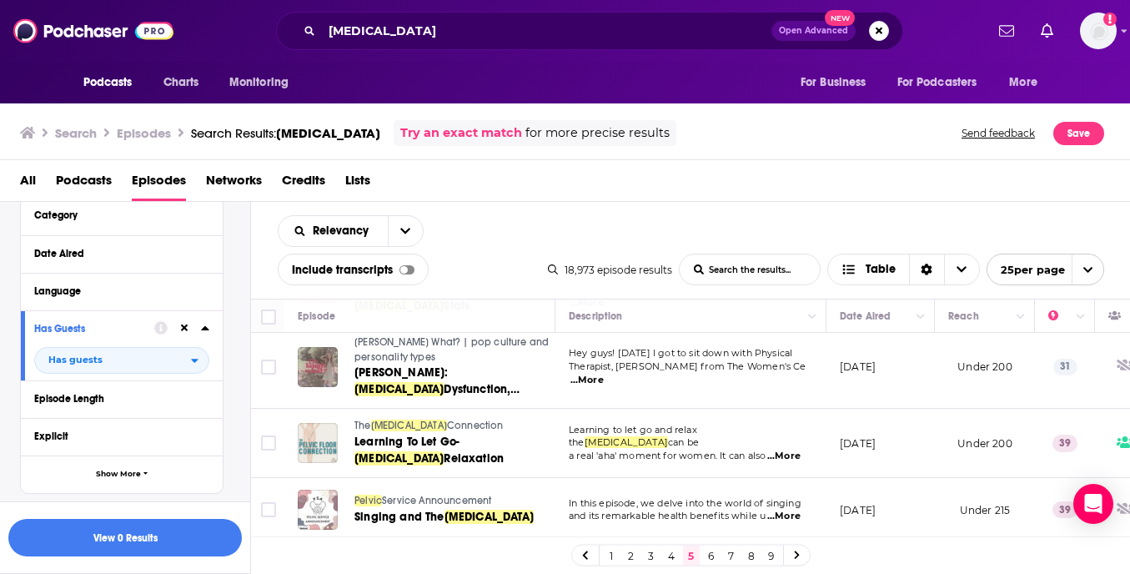
click at [712, 559] on link "6" at bounding box center [711, 555] width 17 height 20
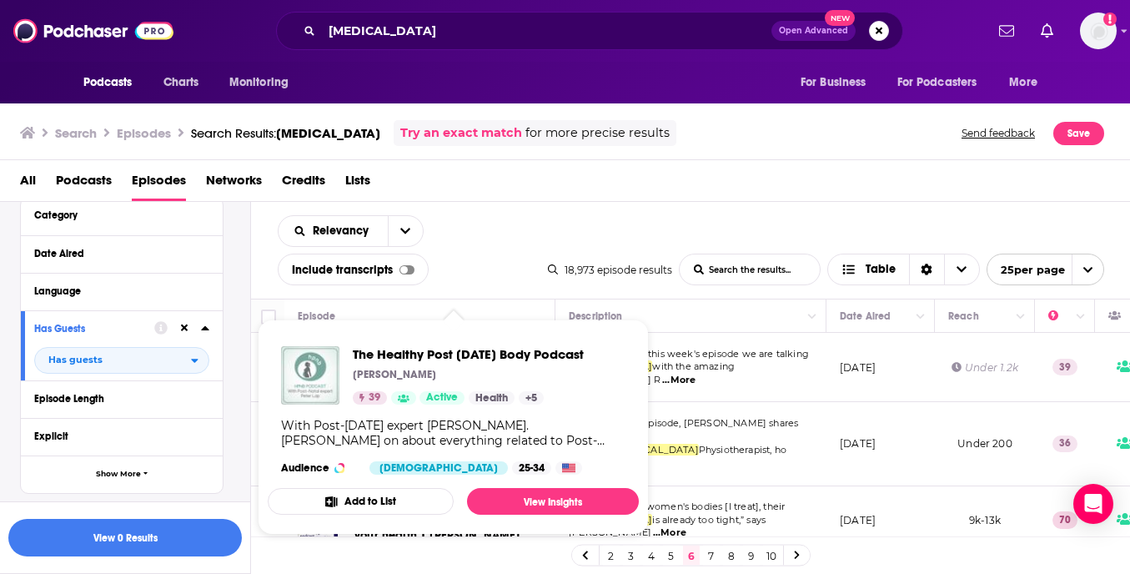
click at [537, 216] on div "Relevancy List Search Input Search the results... Include transcripts Table" at bounding box center [413, 250] width 270 height 70
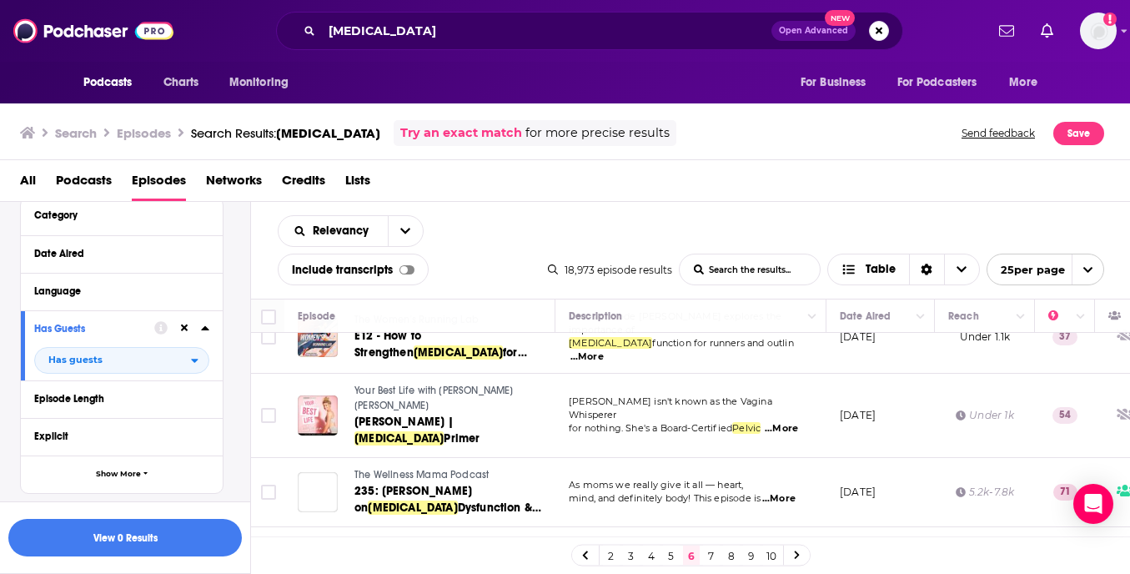
scroll to position [1489, 0]
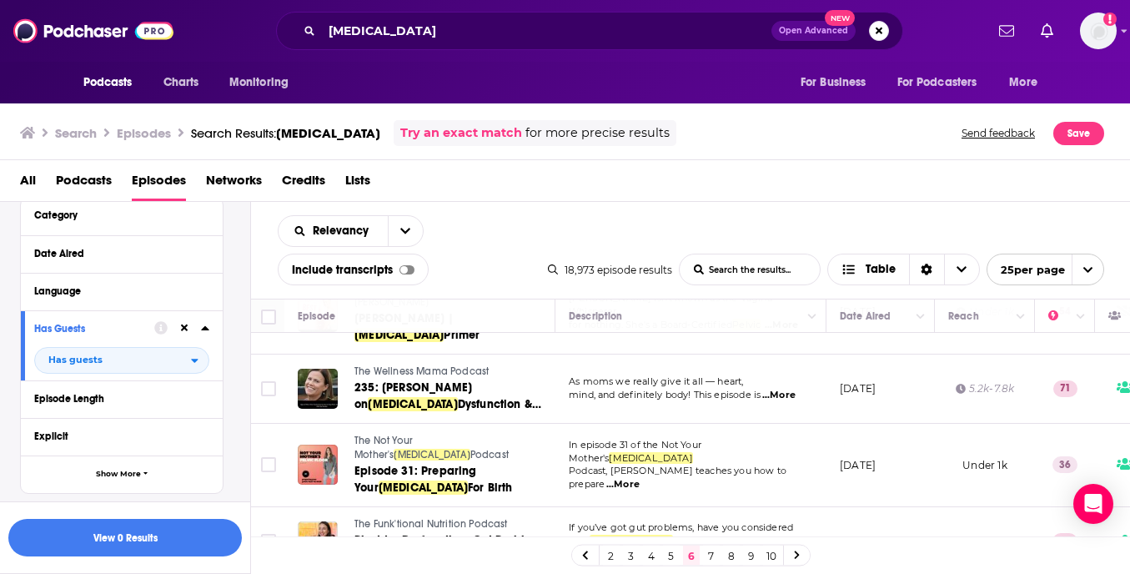
click at [710, 555] on link "7" at bounding box center [711, 555] width 17 height 20
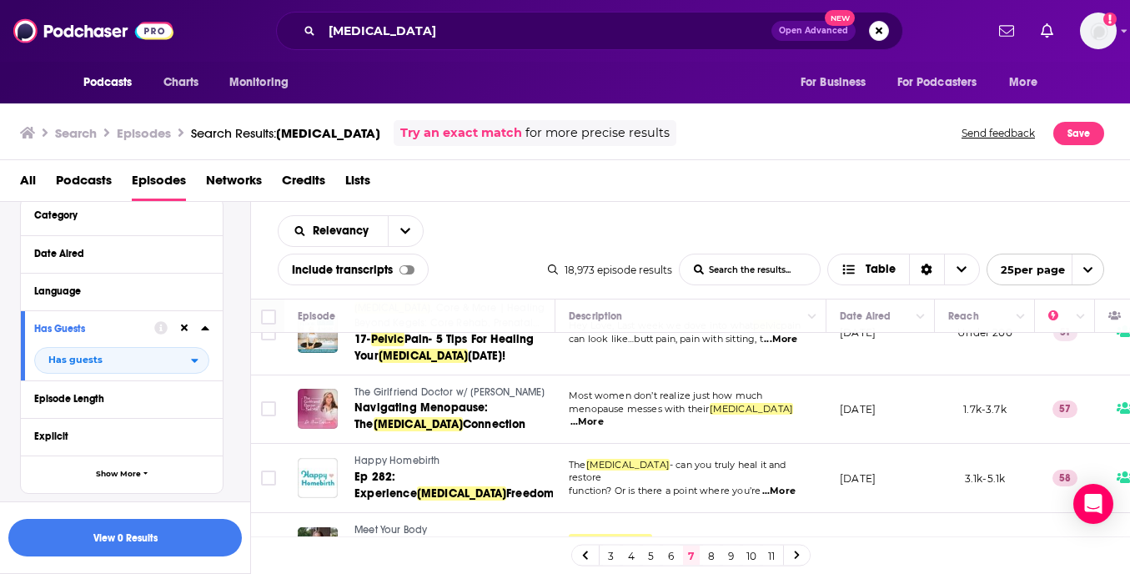
scroll to position [1502, 0]
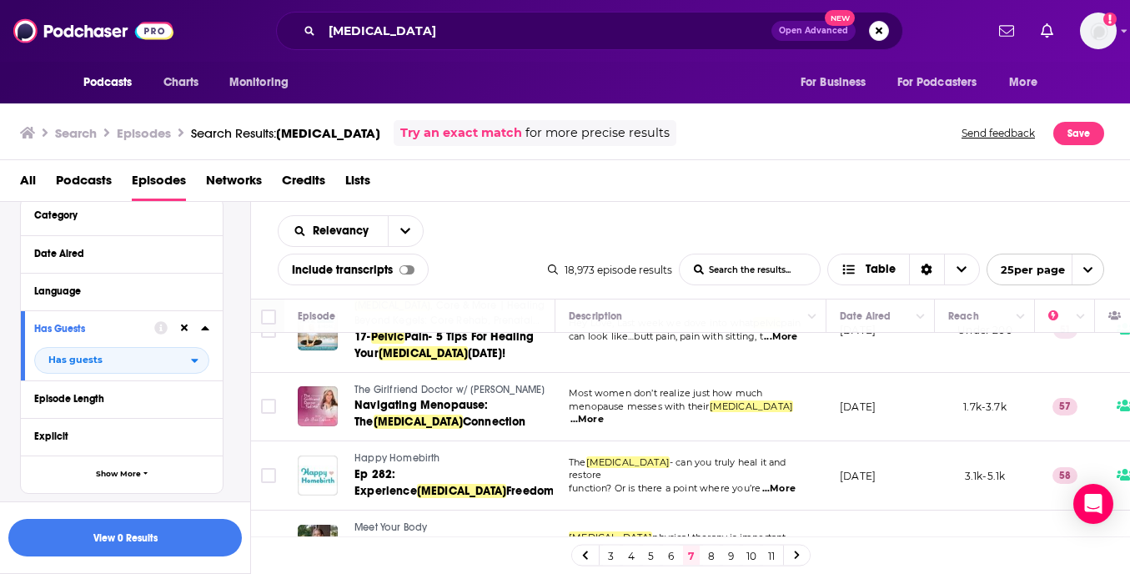
click at [709, 557] on link "8" at bounding box center [711, 555] width 17 height 20
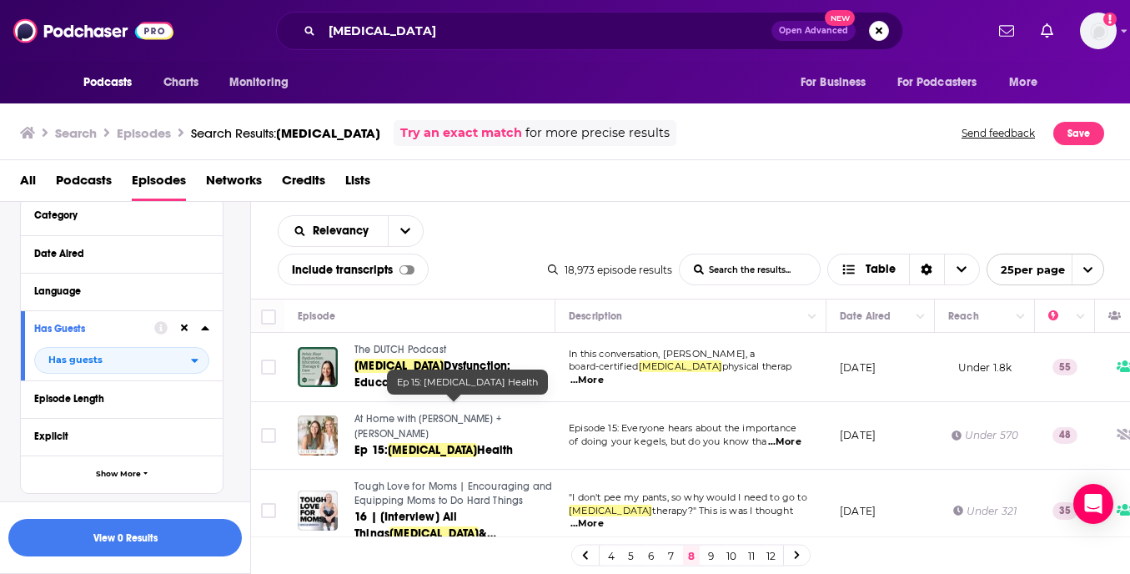
scroll to position [53, 0]
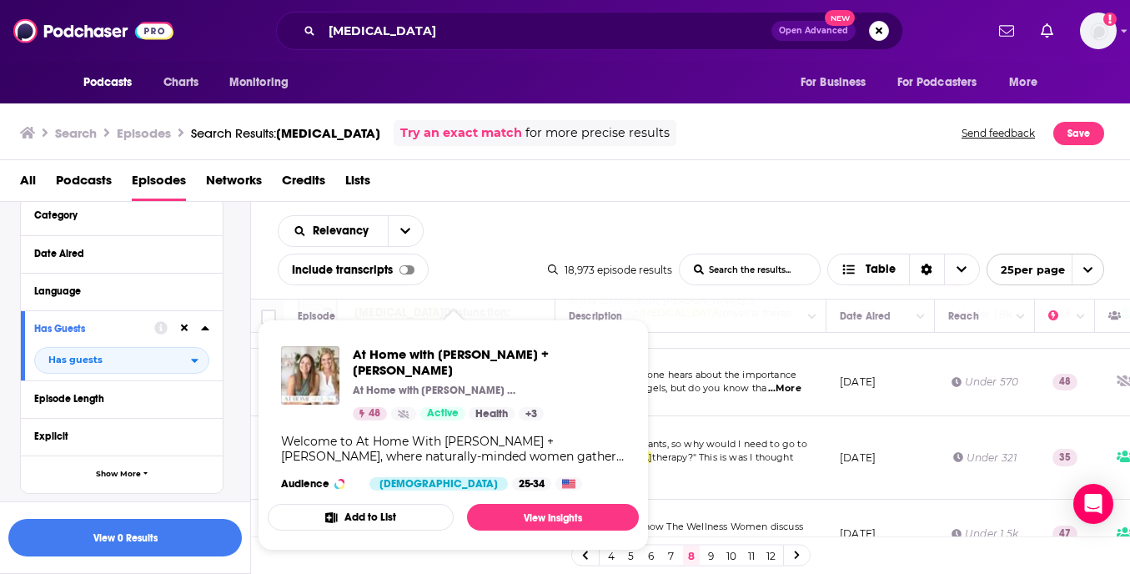
click at [685, 203] on div "Relevancy List Search Input Search the results... Include transcripts Table 18,…" at bounding box center [691, 250] width 880 height 97
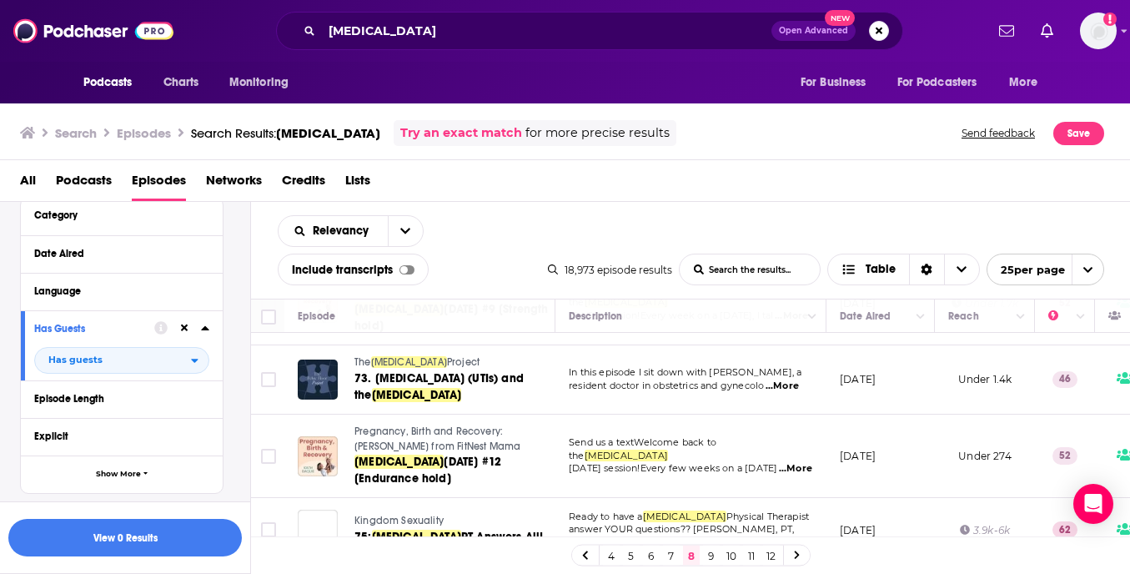
scroll to position [1556, 0]
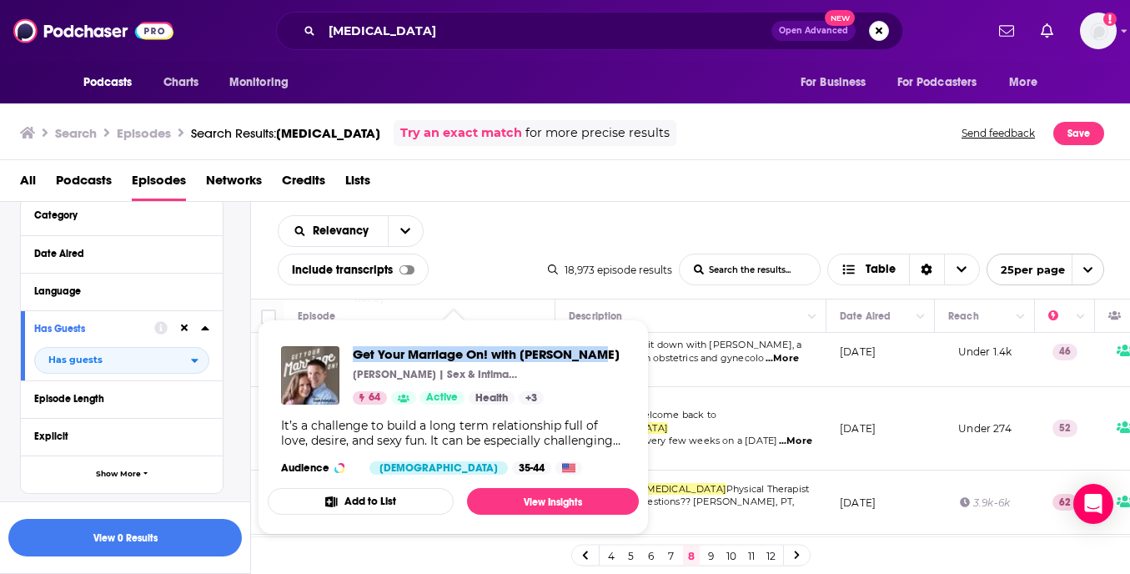
click at [718, 553] on link "9" at bounding box center [711, 555] width 17 height 20
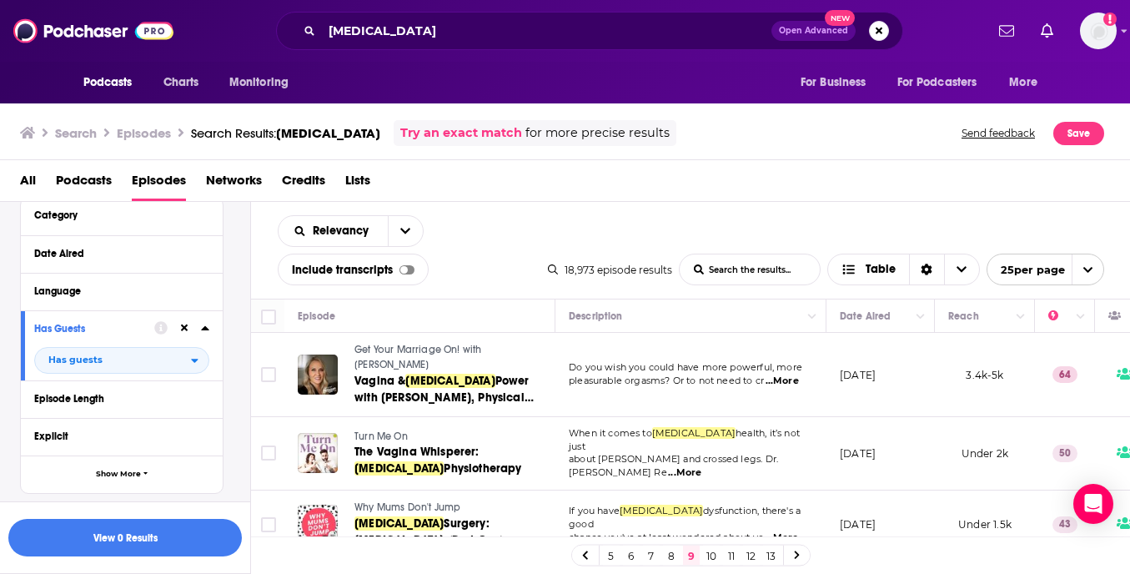
scroll to position [45, 0]
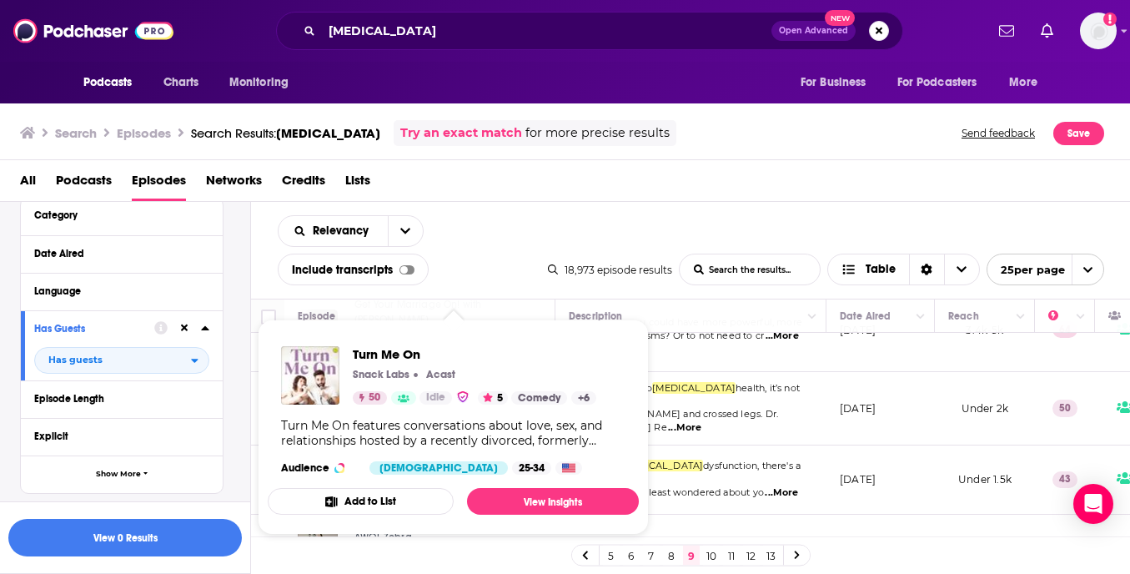
click at [648, 164] on div "All Podcasts Episodes Networks Credits Lists" at bounding box center [565, 181] width 1131 height 42
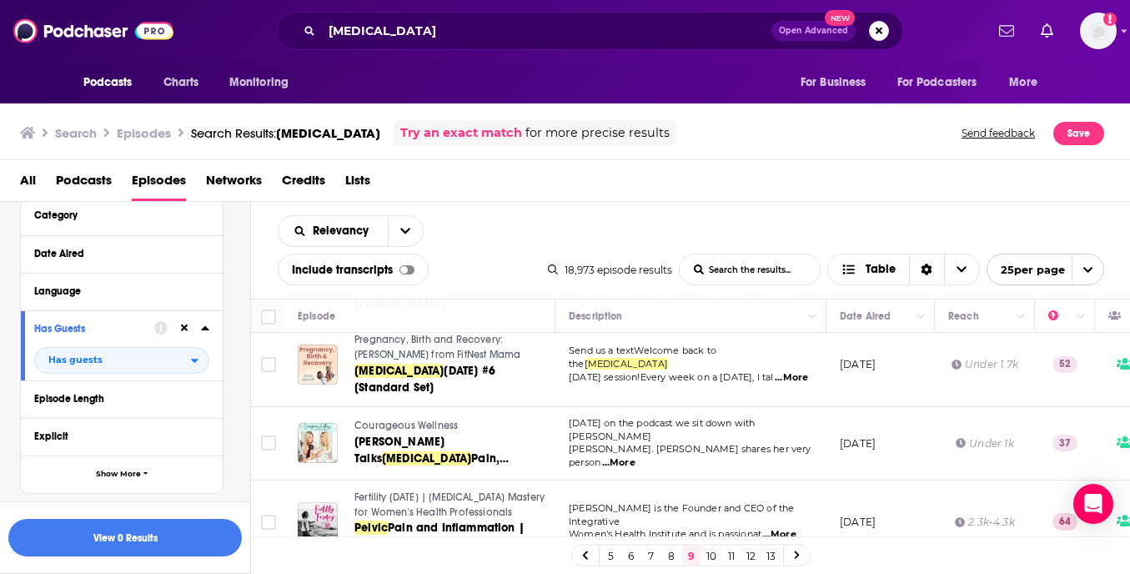
scroll to position [730, 0]
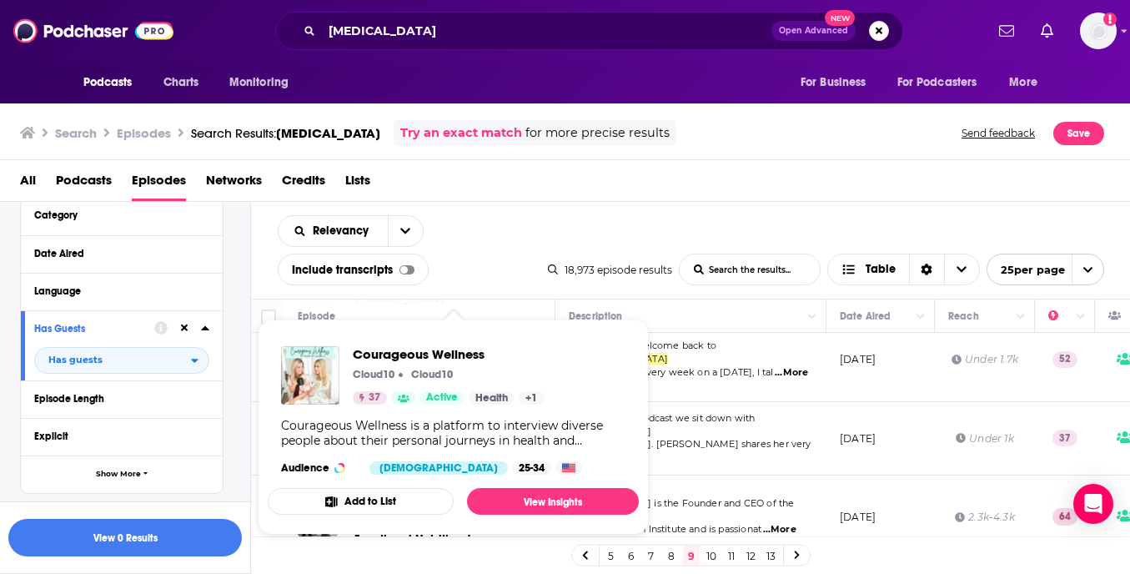
click at [548, 211] on div "Relevancy List Search Input Search the results... Include transcripts Table 18,…" at bounding box center [691, 250] width 880 height 97
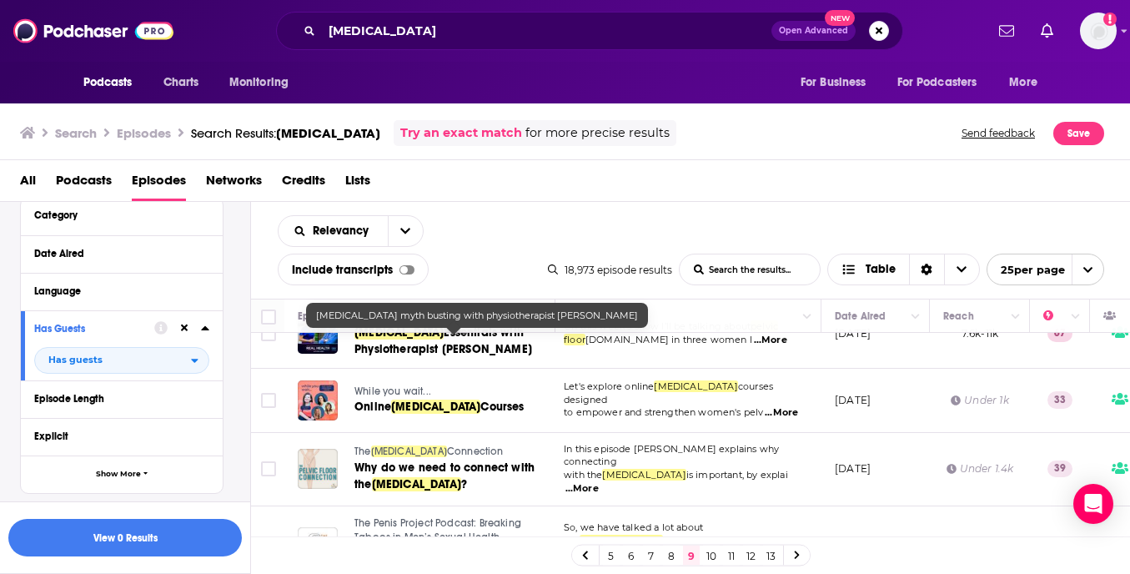
scroll to position [1524, 5]
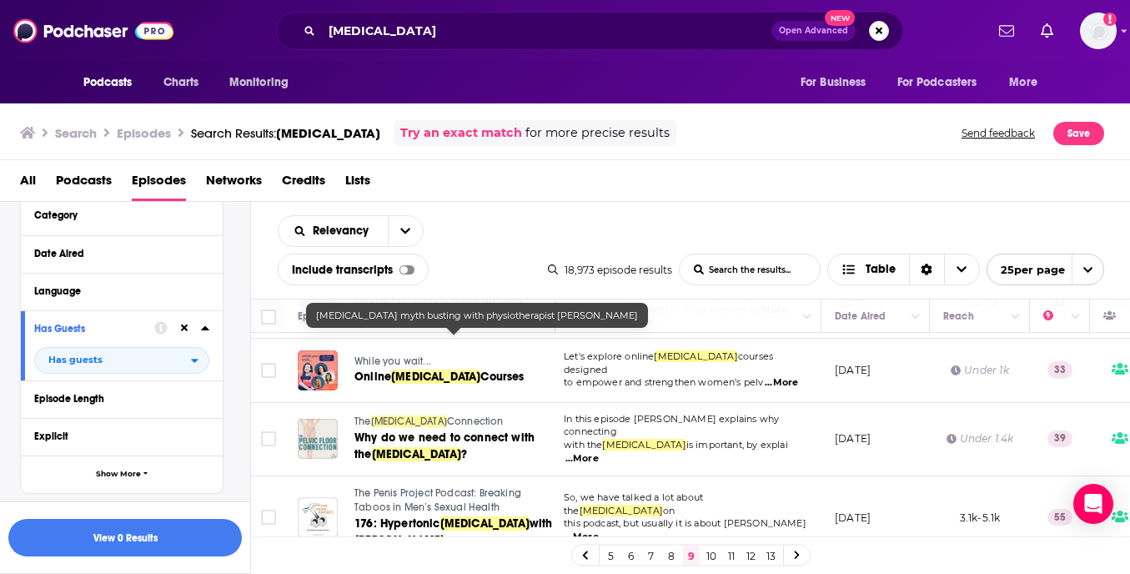
click at [705, 556] on link "10" at bounding box center [711, 555] width 17 height 20
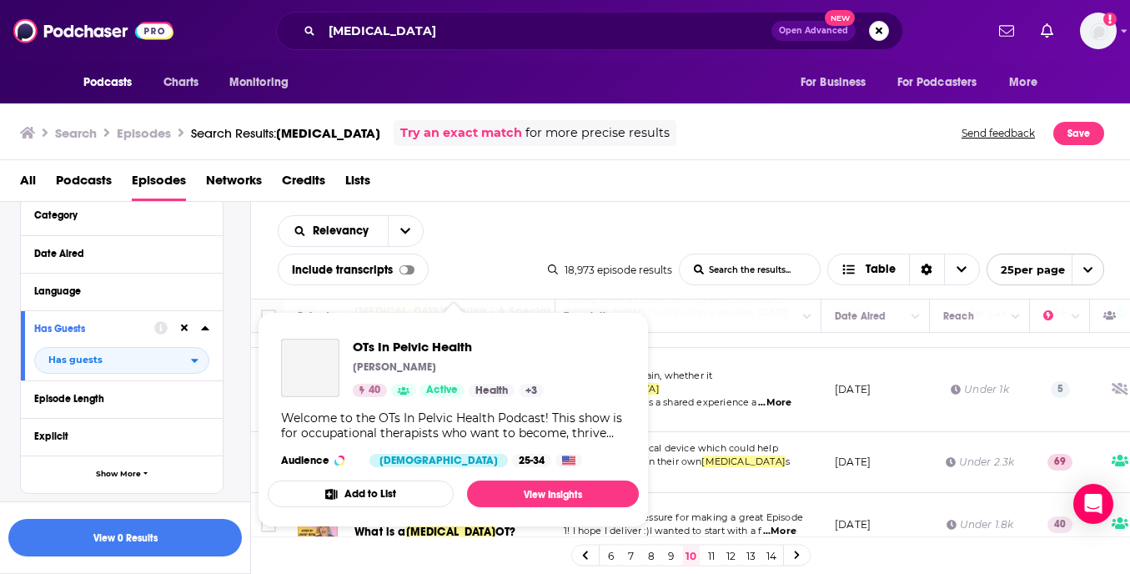
scroll to position [352, 5]
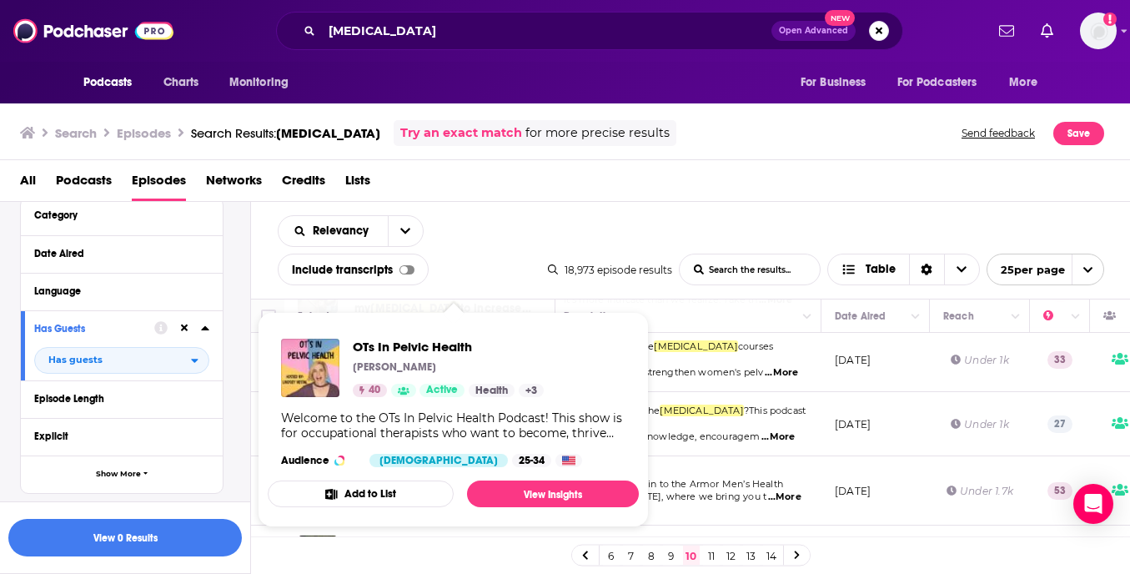
click at [589, 218] on div "Relevancy List Search Input Search the results... Include transcripts Table 18,…" at bounding box center [691, 250] width 880 height 97
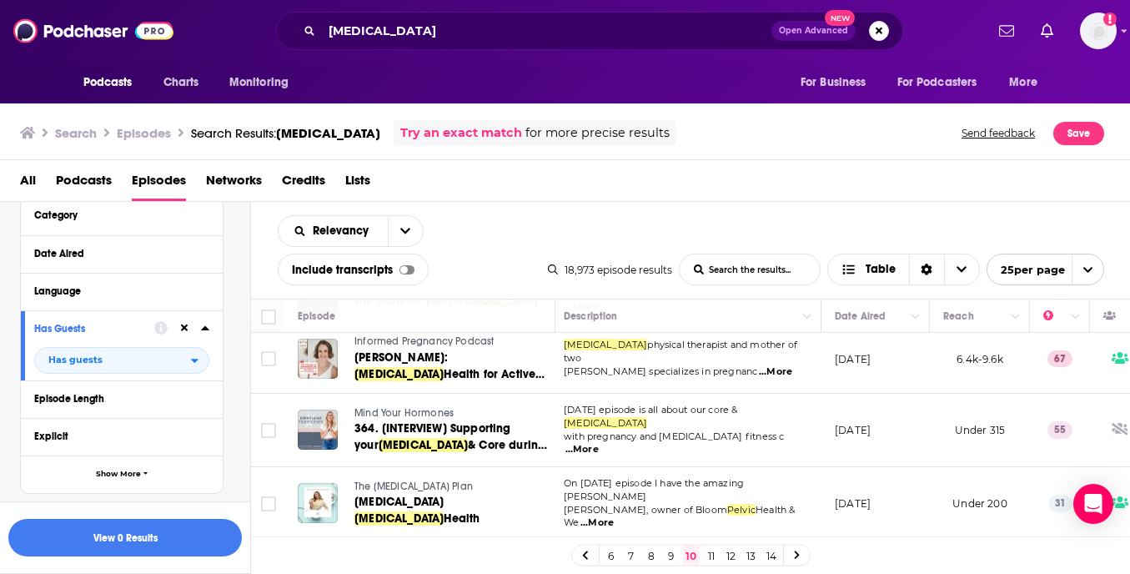
scroll to position [610, 5]
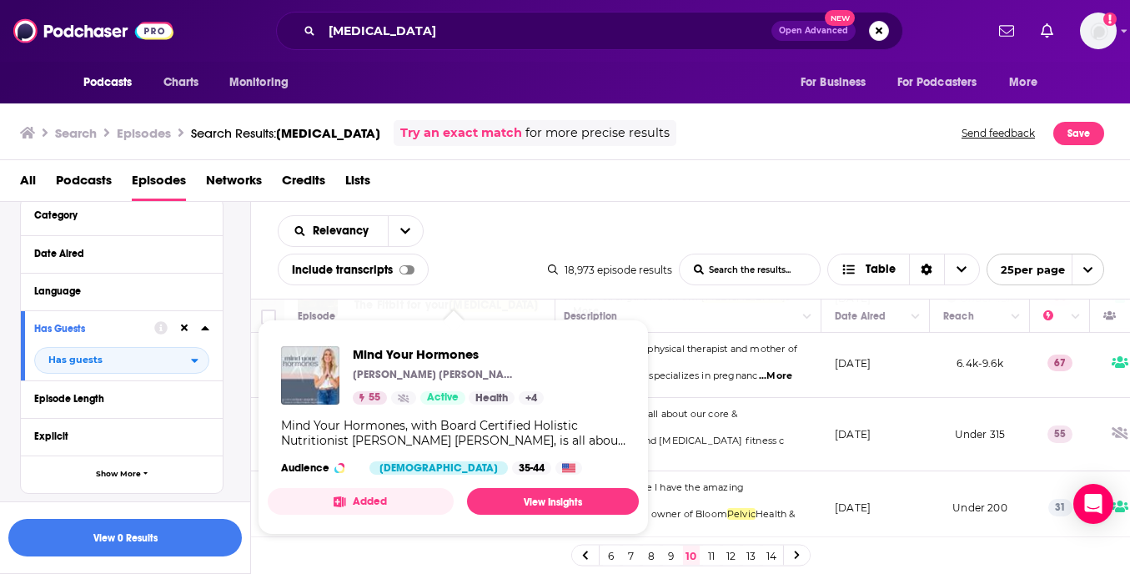
click at [673, 193] on div "All Podcasts Episodes Networks Credits Lists" at bounding box center [568, 184] width 1097 height 34
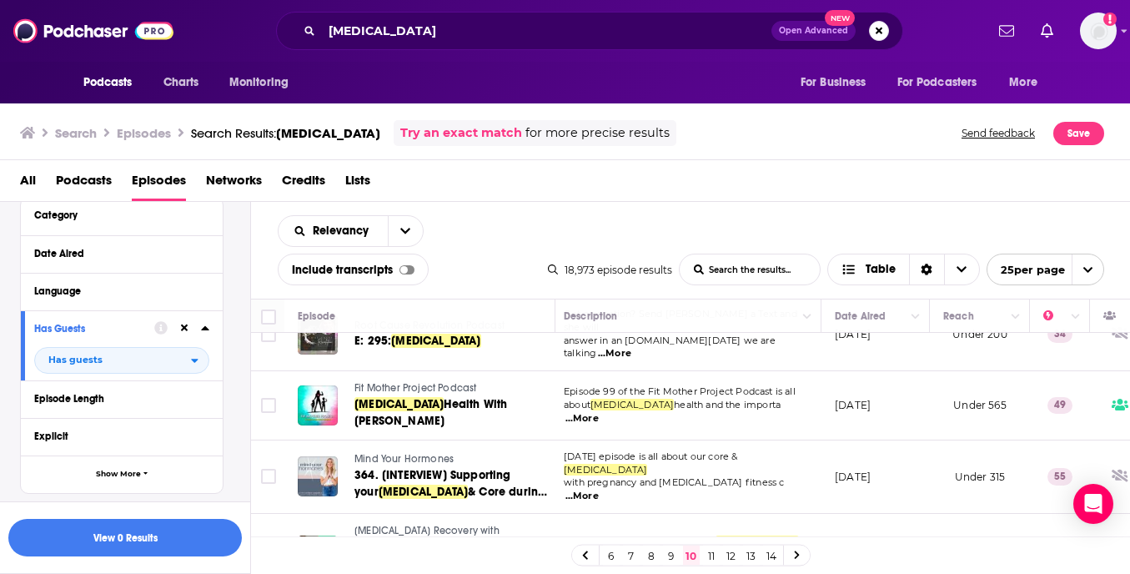
scroll to position [1469, 5]
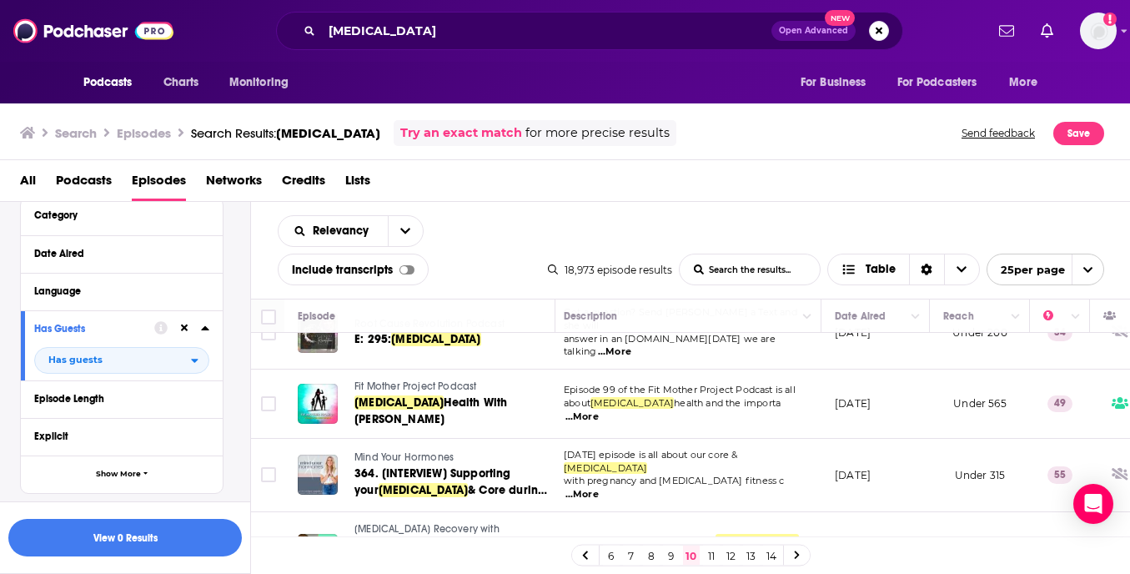
click at [701, 185] on div "All Podcasts Episodes Networks Credits Lists" at bounding box center [568, 184] width 1097 height 34
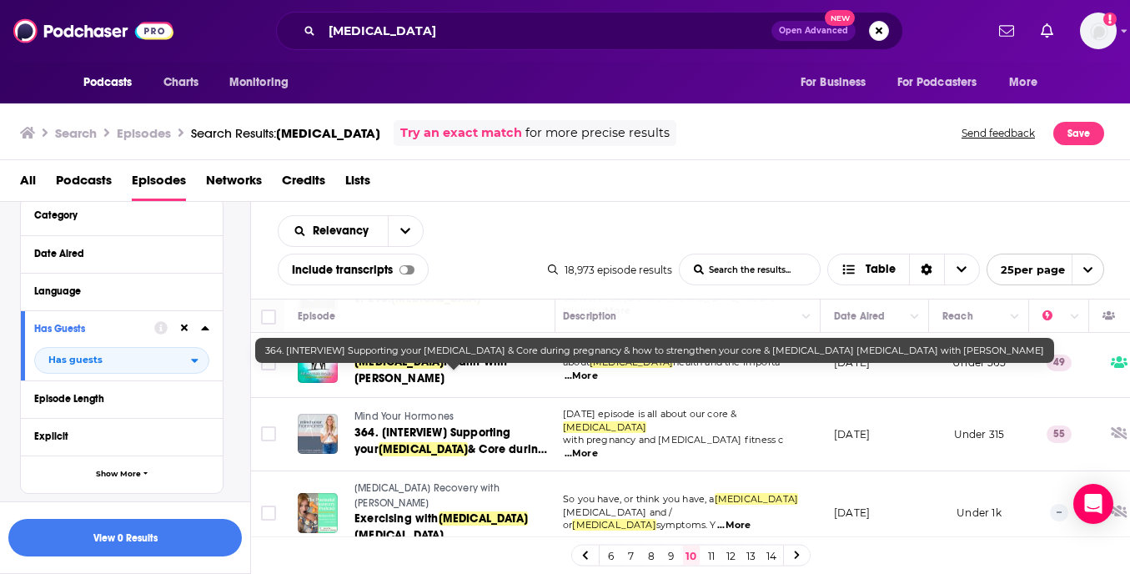
scroll to position [1512, 6]
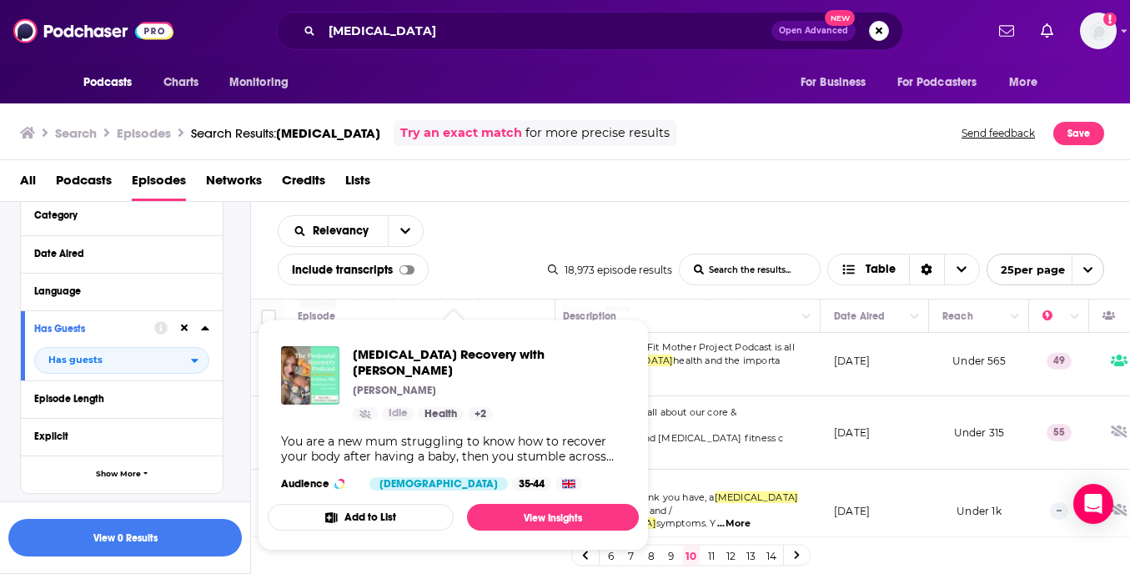
click at [715, 561] on link "11" at bounding box center [711, 555] width 17 height 20
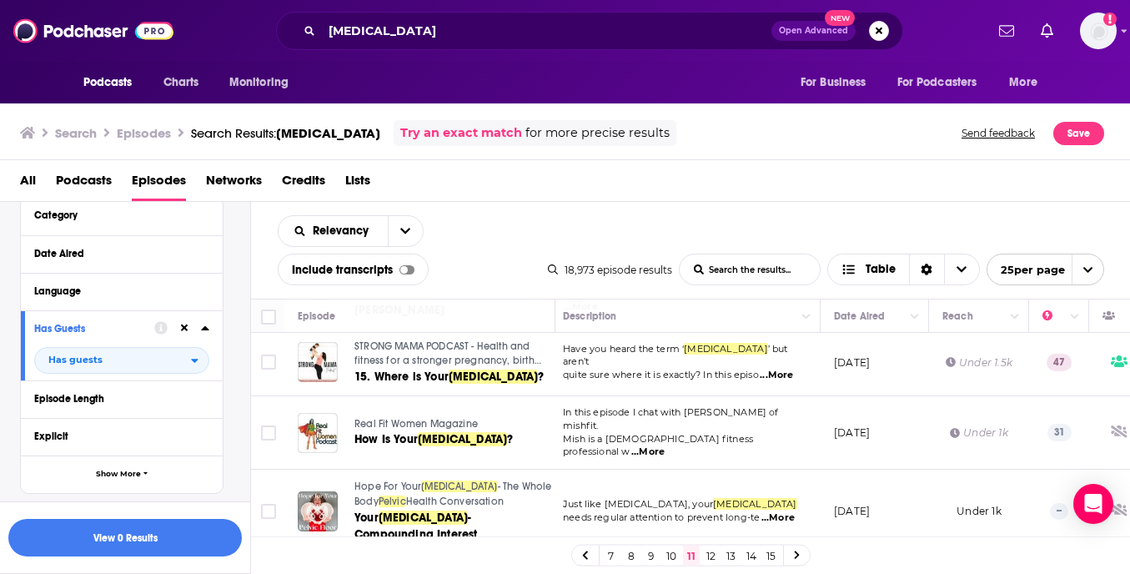
scroll to position [1469, 6]
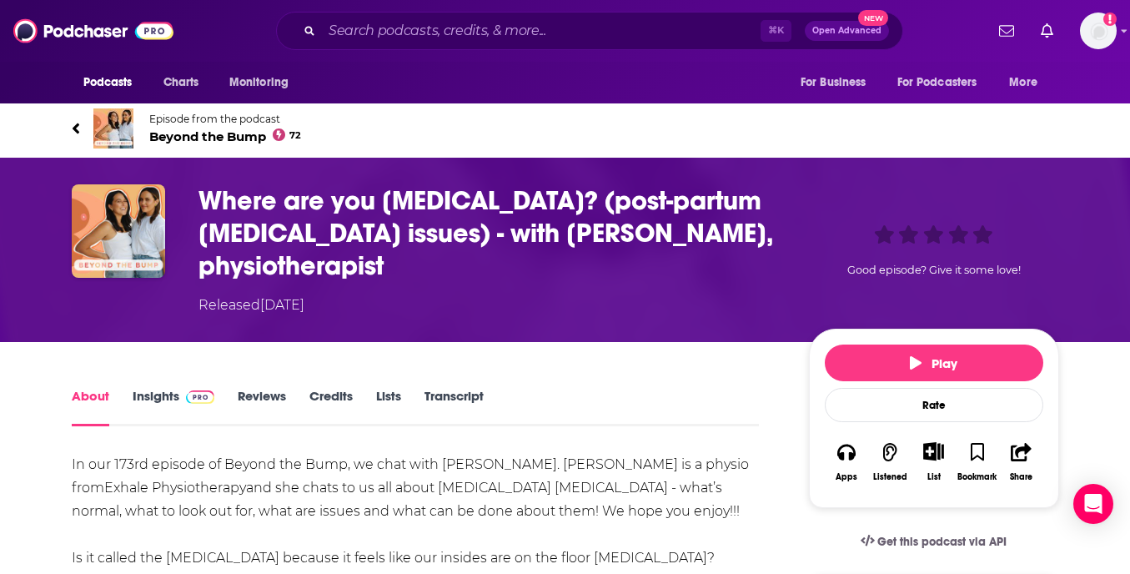
scroll to position [6, 0]
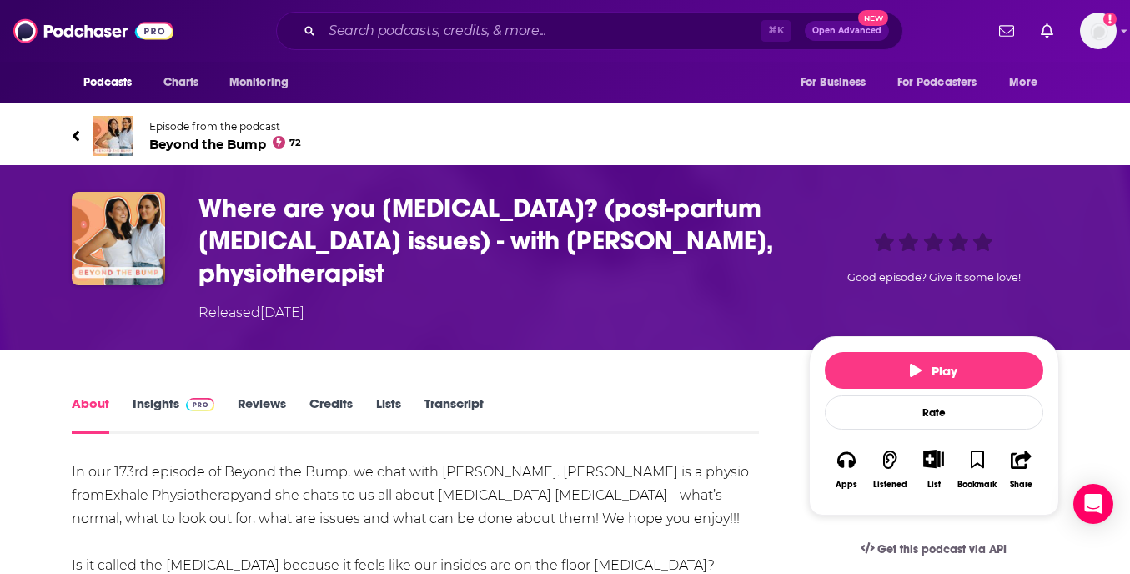
click at [232, 138] on span "Beyond the Bump 72" at bounding box center [225, 144] width 153 height 16
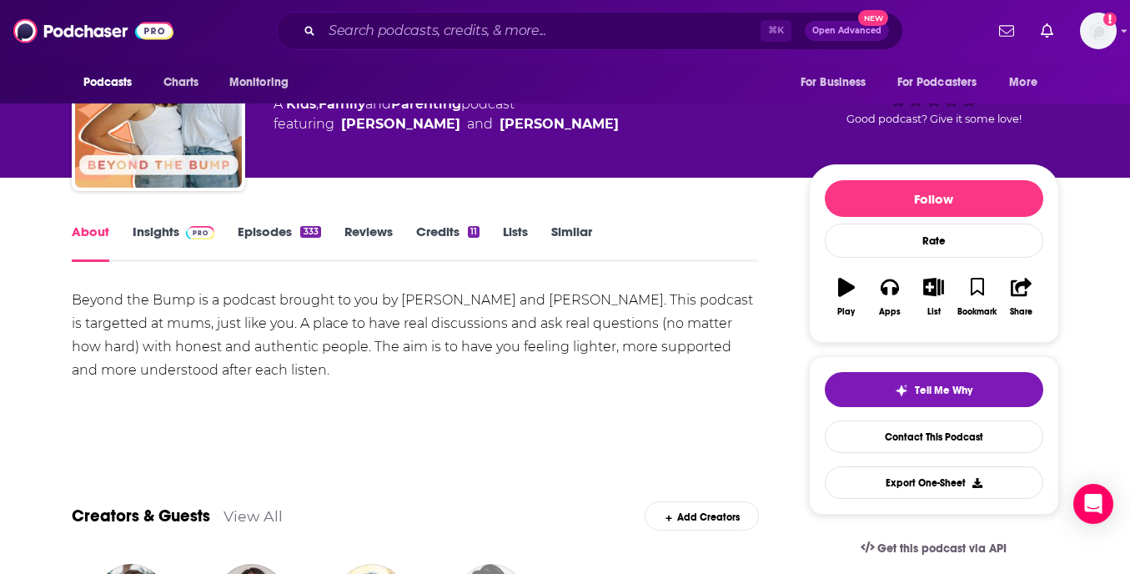
scroll to position [91, 0]
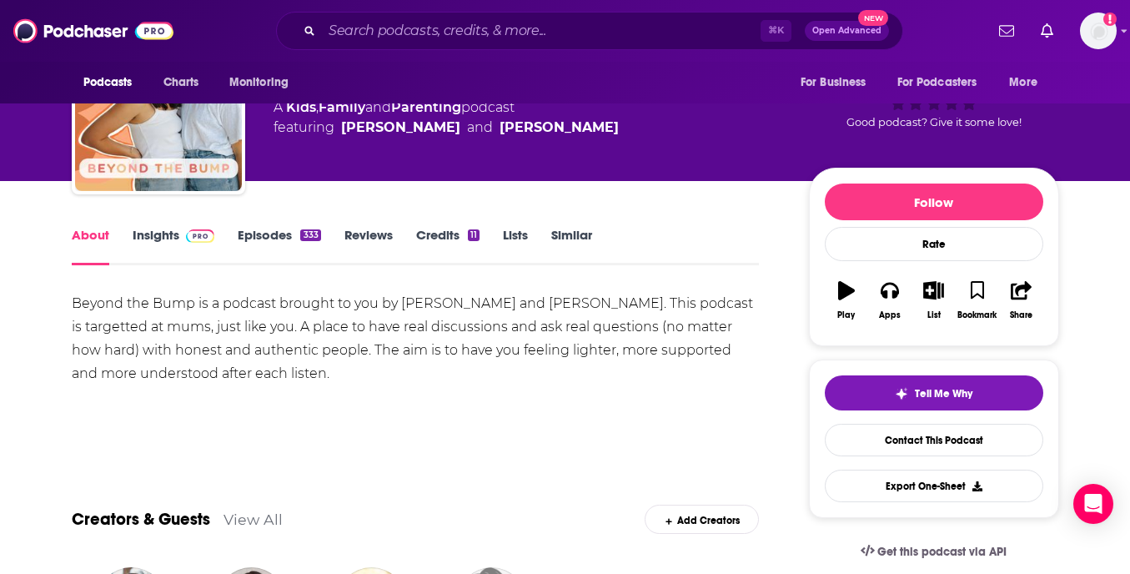
click at [153, 239] on link "Insights" at bounding box center [174, 246] width 83 height 38
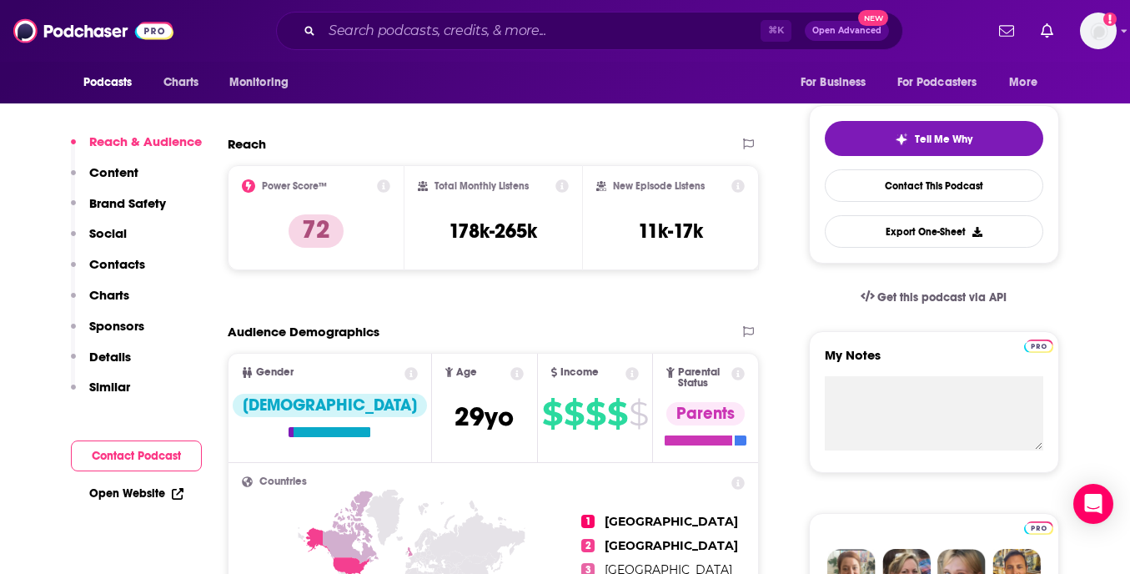
scroll to position [346, 0]
click at [111, 262] on p "Contacts" at bounding box center [117, 264] width 56 height 16
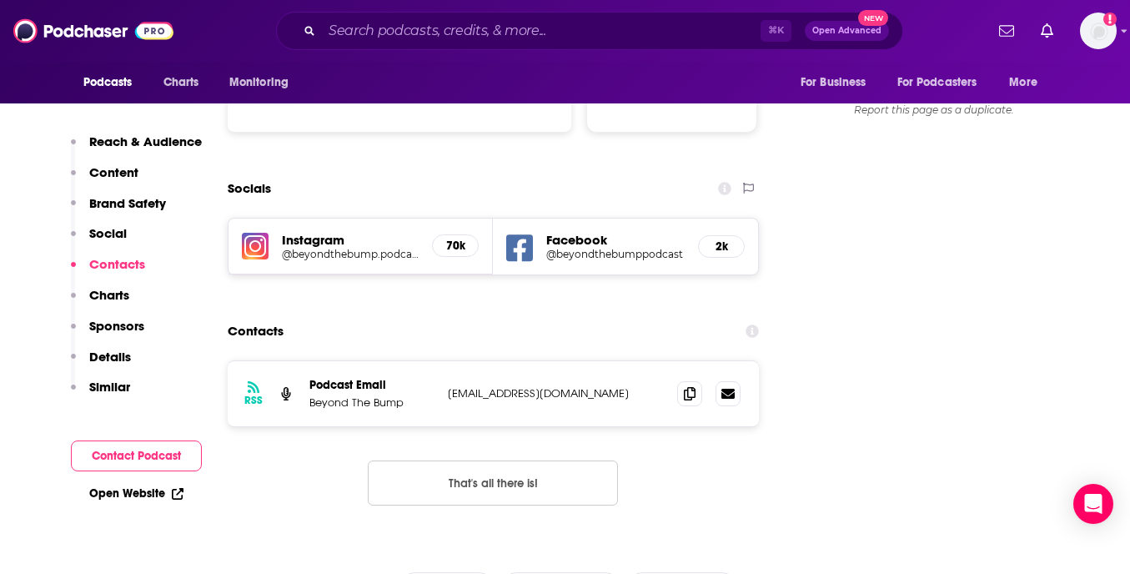
scroll to position [1780, 0]
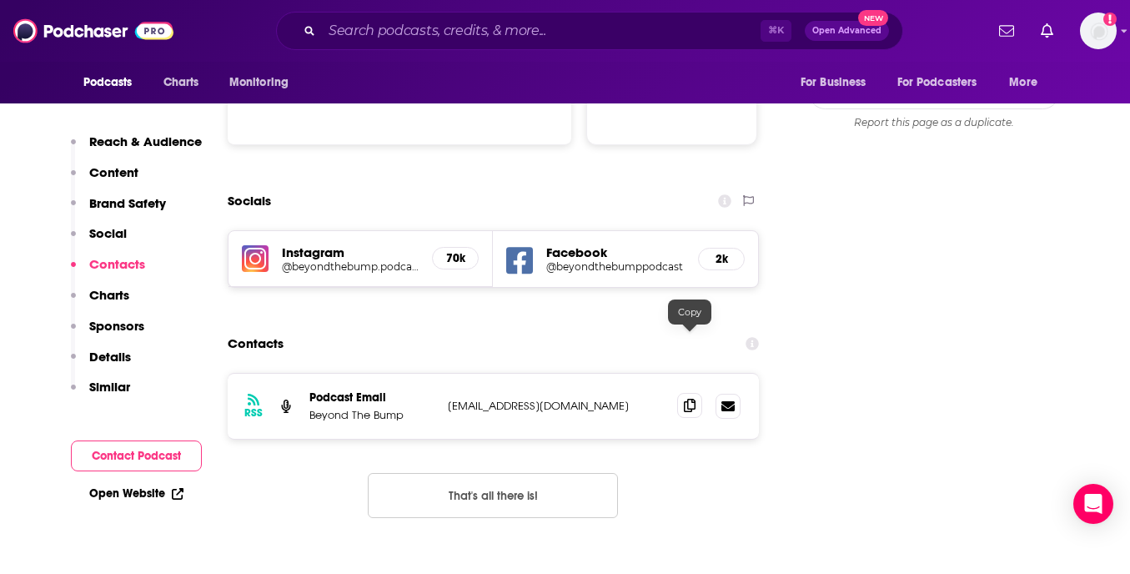
click at [694, 399] on icon at bounding box center [690, 405] width 12 height 13
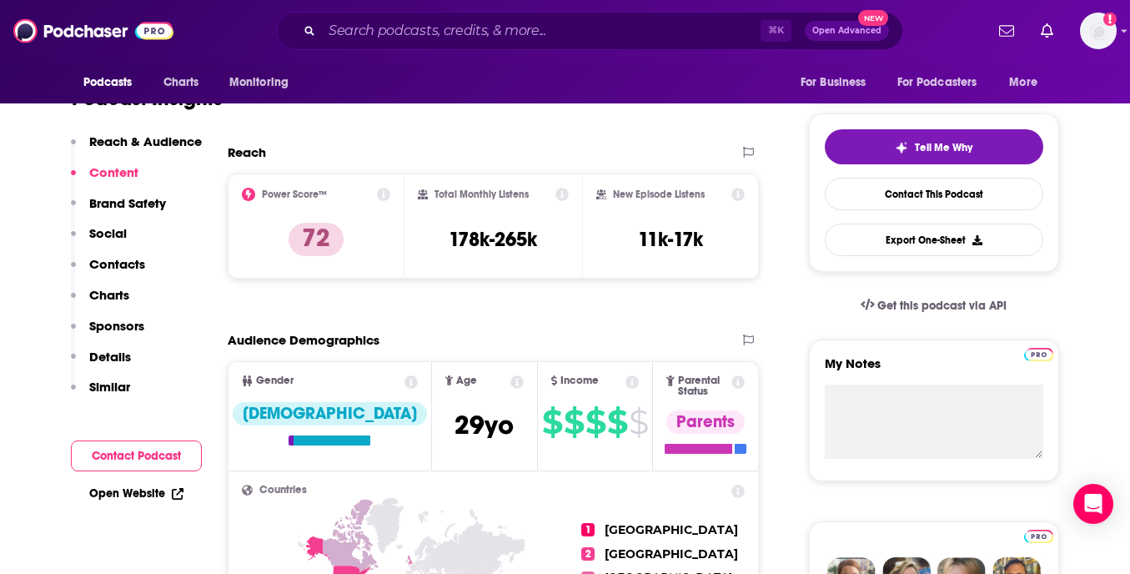
scroll to position [0, 0]
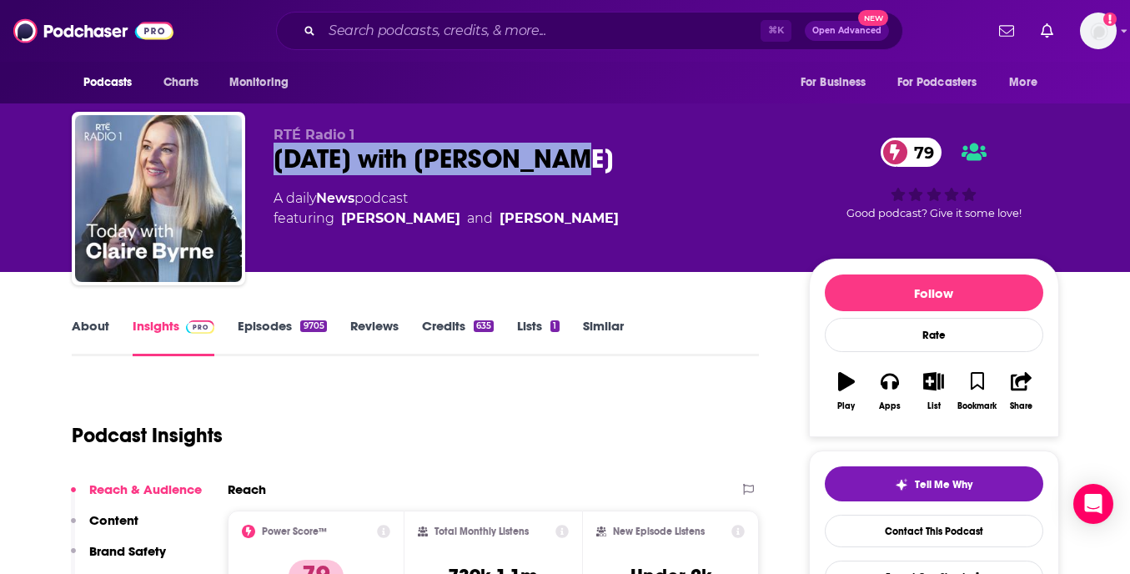
drag, startPoint x: 575, startPoint y: 157, endPoint x: 264, endPoint y: 155, distance: 311.1
click at [264, 155] on div "RTÉ Radio 1 Today with Claire Byrne 79 A daily News podcast featuring Claire By…" at bounding box center [565, 202] width 987 height 180
copy h2 "Today with Claire Byrne"
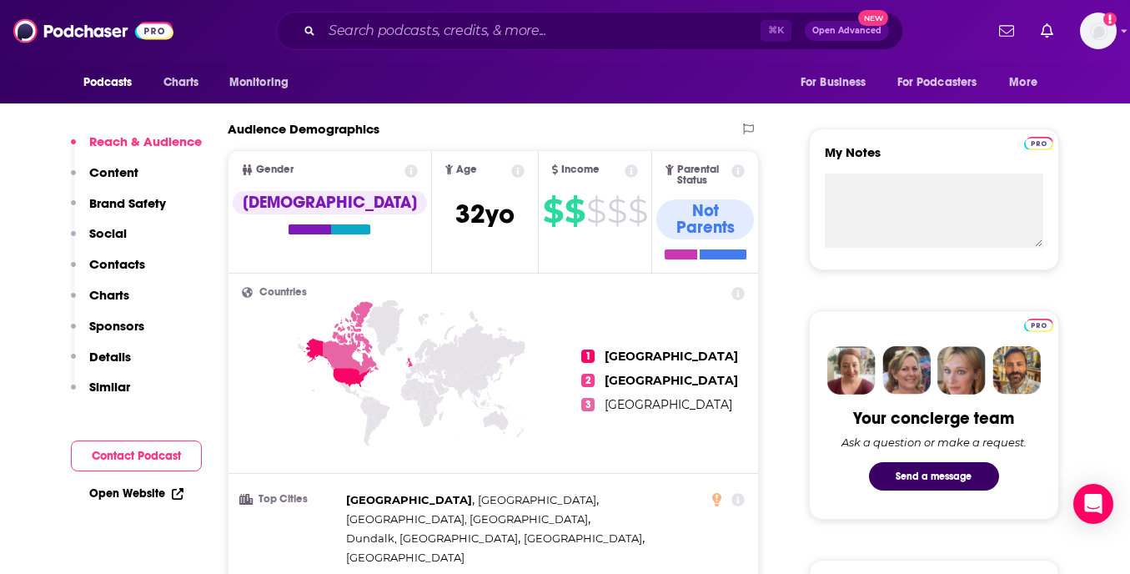
scroll to position [749, 0]
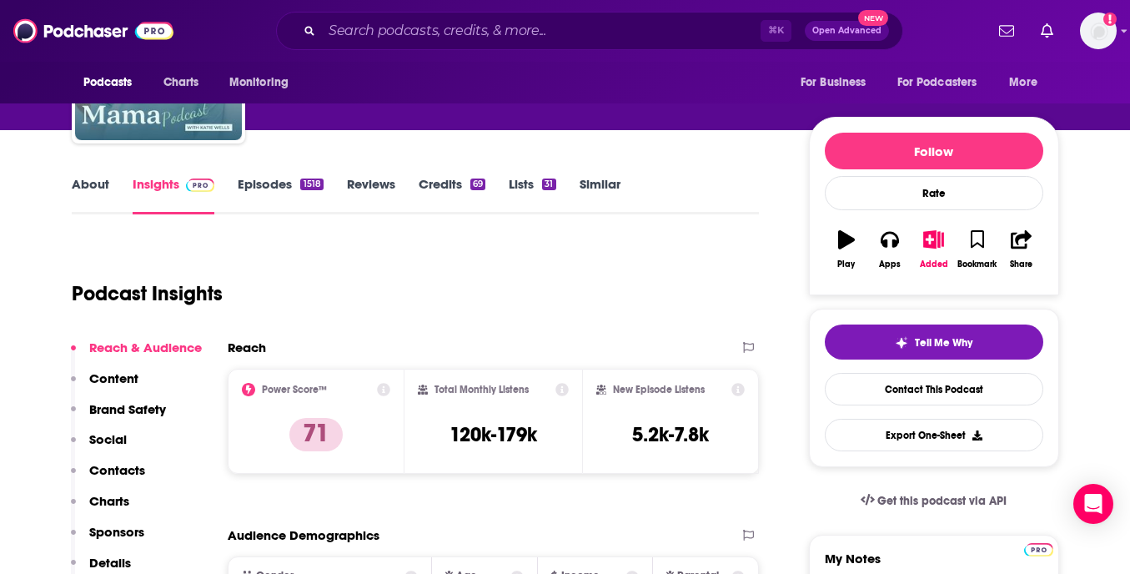
scroll to position [157, 0]
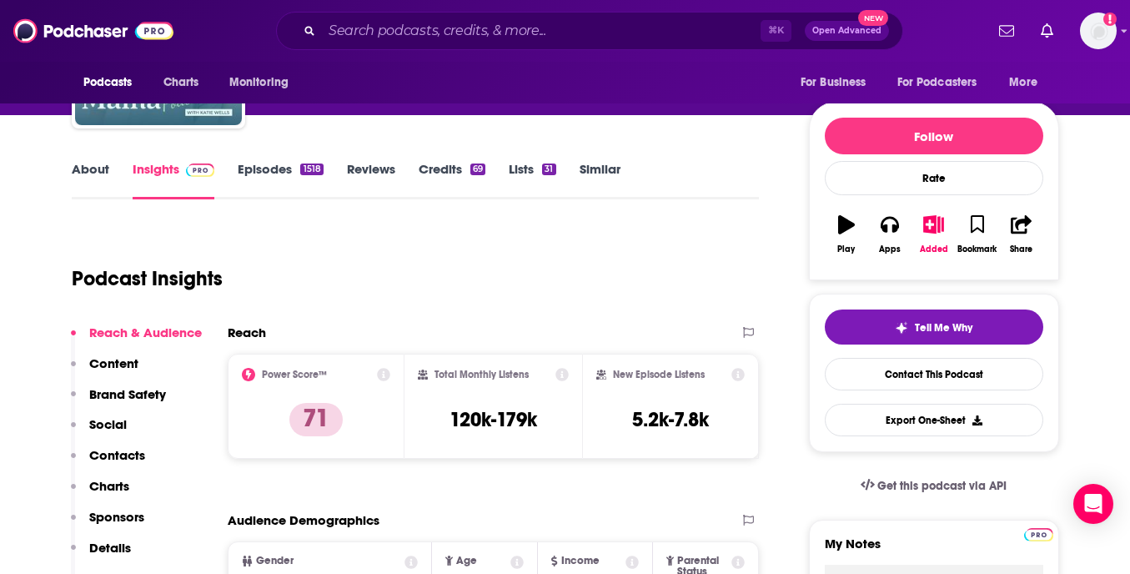
click at [134, 449] on p "Contacts" at bounding box center [117, 455] width 56 height 16
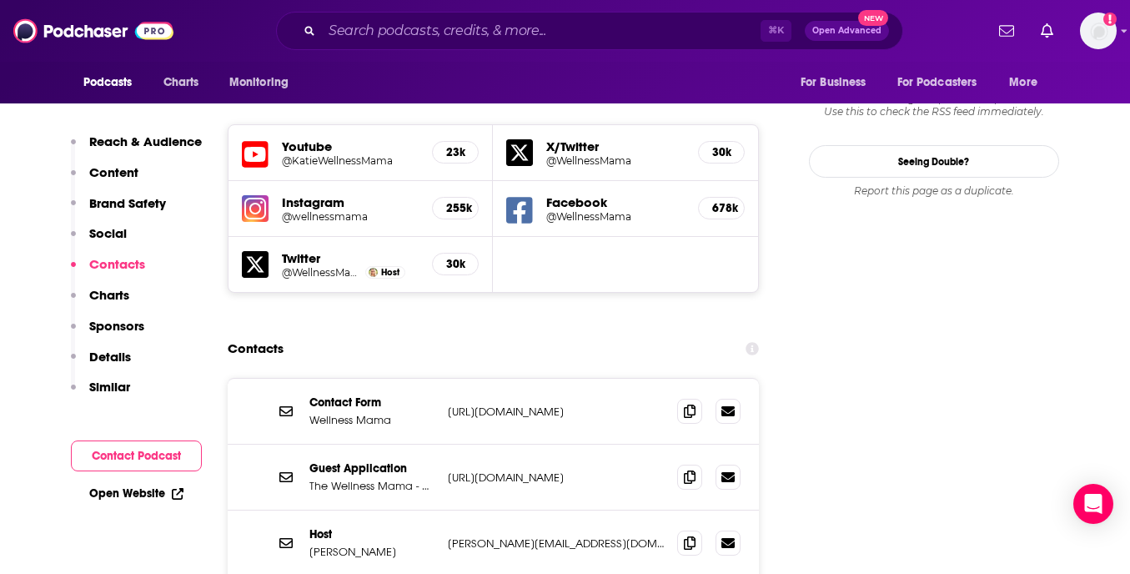
scroll to position [1945, 0]
click at [534, 470] on p "[URL][DOMAIN_NAME]" at bounding box center [556, 477] width 217 height 14
click at [342, 460] on p "Guest Application" at bounding box center [371, 467] width 125 height 14
click at [693, 469] on icon at bounding box center [690, 475] width 12 height 13
click at [603, 470] on p "https://wellnessmama.com/podcast-application/" at bounding box center [556, 477] width 217 height 14
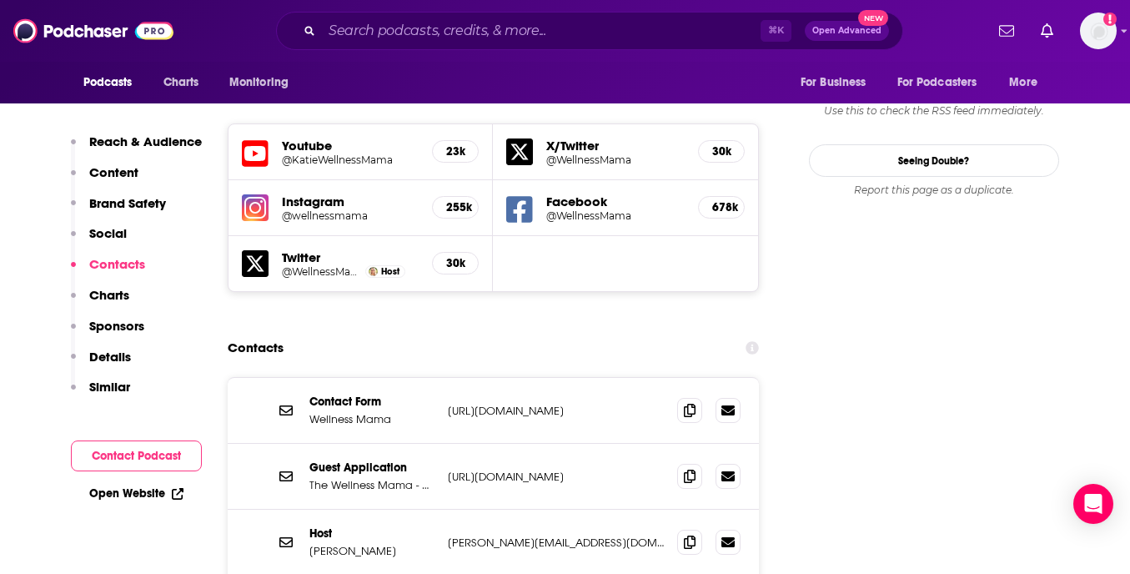
click at [587, 404] on p "https://wellnessmama.com/contact/" at bounding box center [556, 411] width 217 height 14
copy div "https://wellnessmama.com/contact/ https://wellnessmama.com/contact/"
click at [530, 470] on p "https://wellnessmama.com/podcast-application/" at bounding box center [556, 477] width 217 height 14
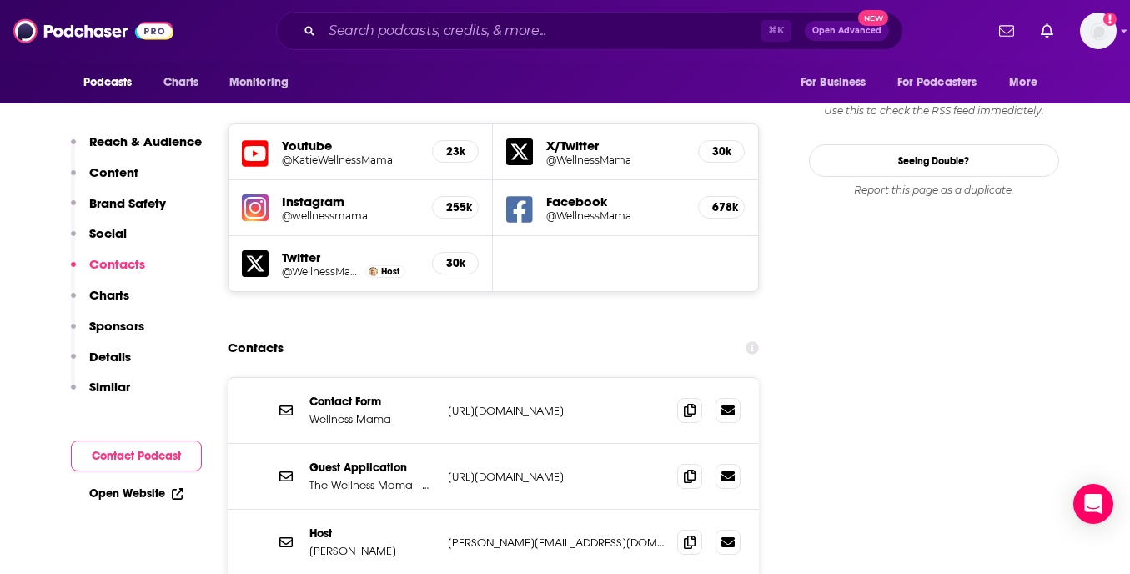
click at [530, 470] on p "https://wellnessmama.com/podcast-application/" at bounding box center [556, 477] width 217 height 14
copy div "https://wellnessmama.com/podcast-application/ https://wellnessmama.com/podcast-…"
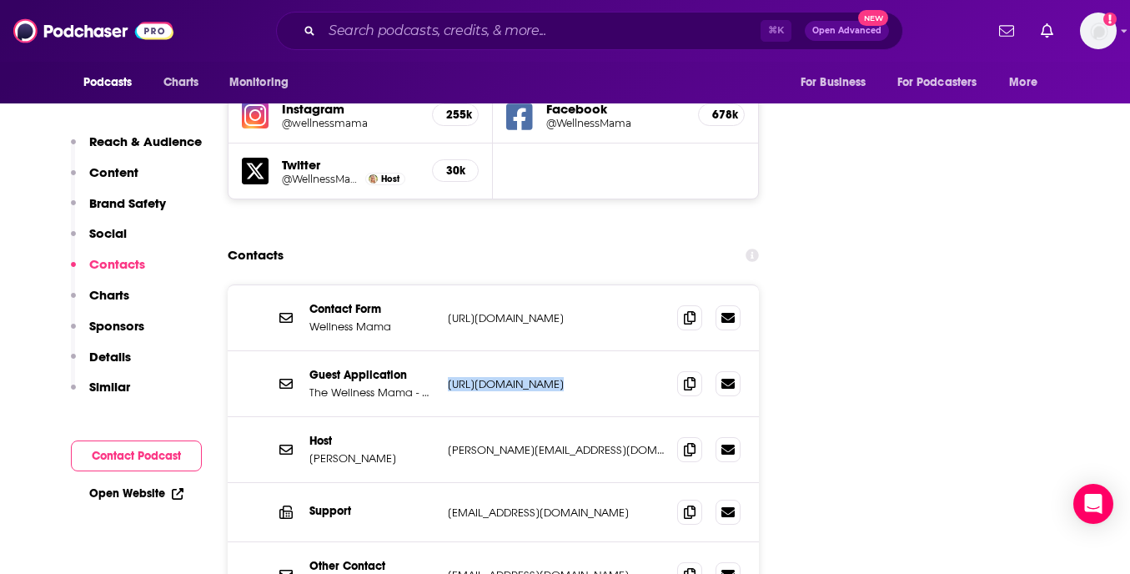
scroll to position [2053, 0]
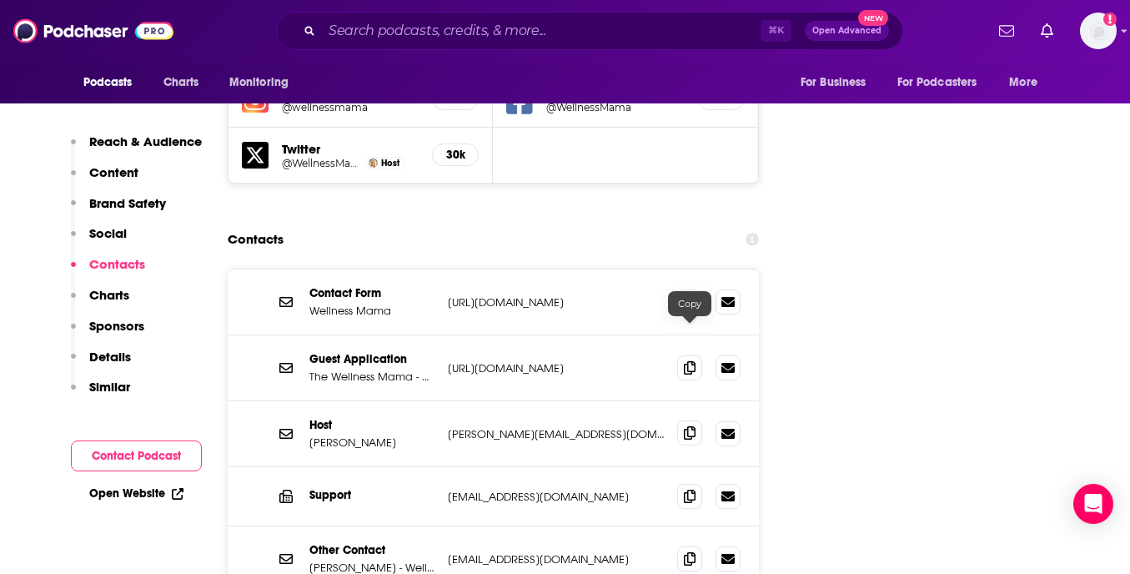
click at [692, 426] on icon at bounding box center [690, 432] width 12 height 13
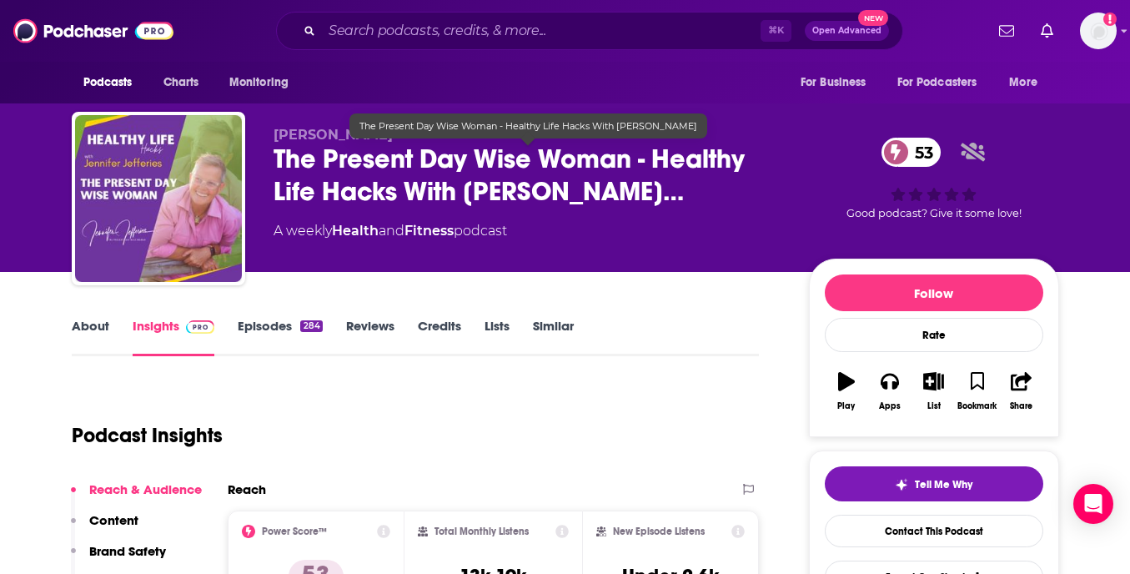
scroll to position [17, 0]
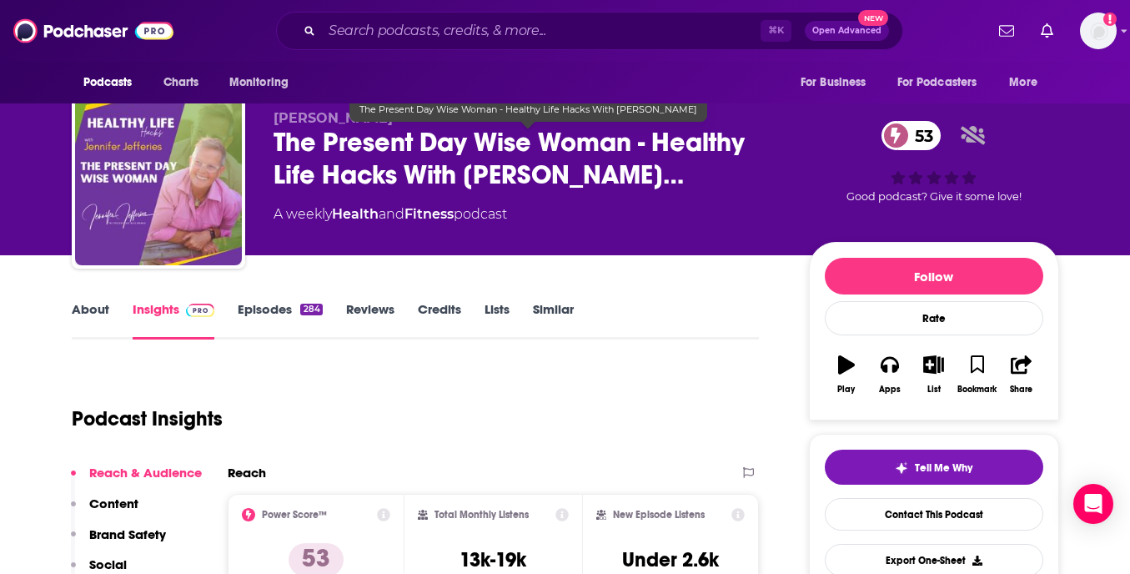
click at [450, 158] on span "The Present Day Wise Woman - Healthy Life Hacks With Jennif…" at bounding box center [528, 158] width 509 height 65
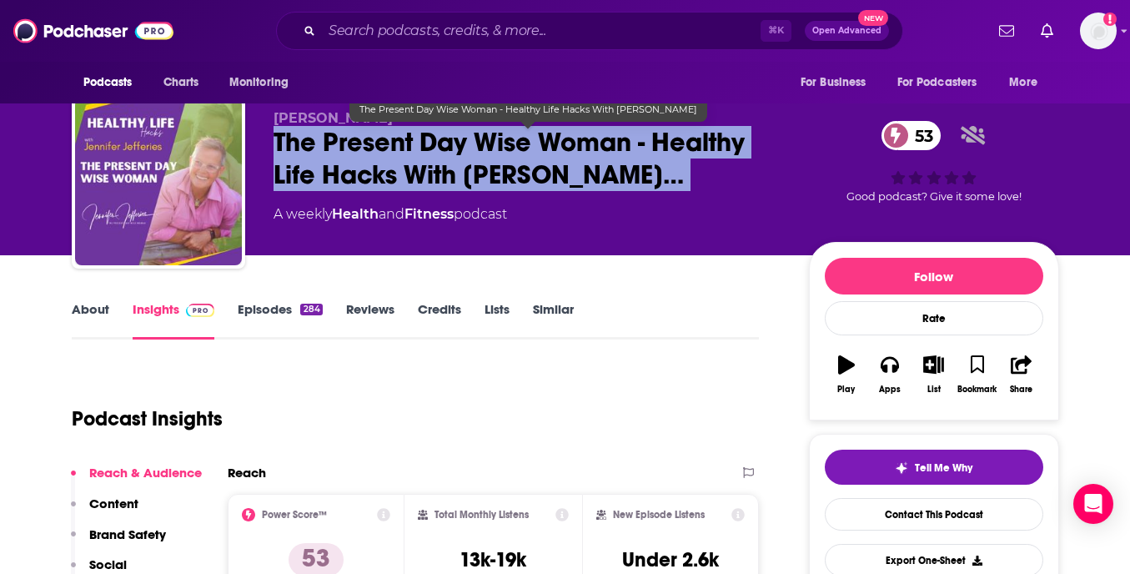
click at [450, 158] on span "The Present Day Wise Woman - Healthy Life Hacks With Jennif…" at bounding box center [528, 158] width 509 height 65
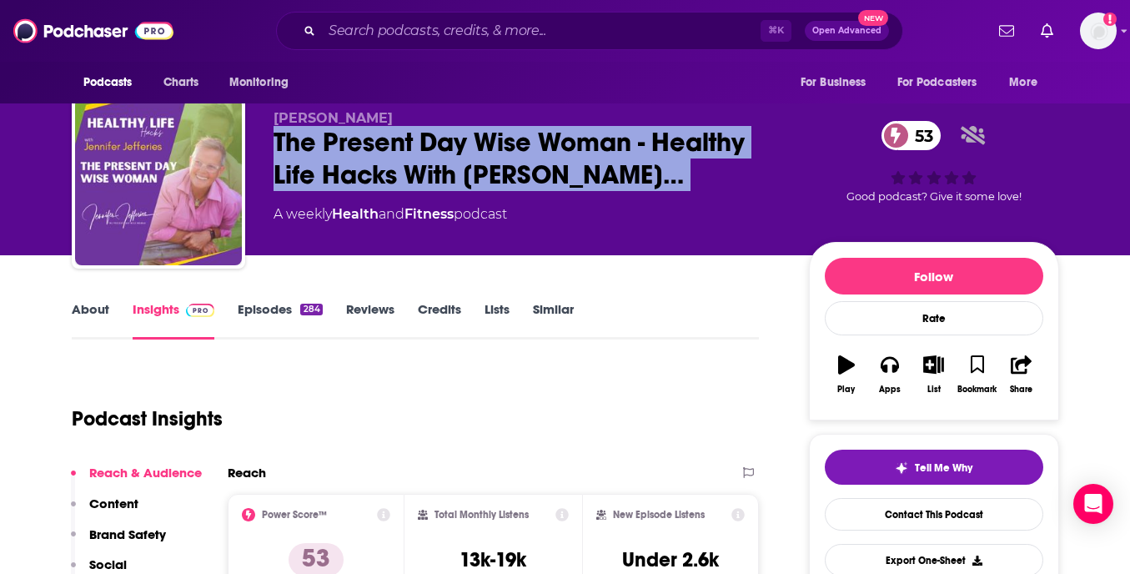
copy div "The Present Day Wise Woman - Healthy Life Hacks With Jennif… 53"
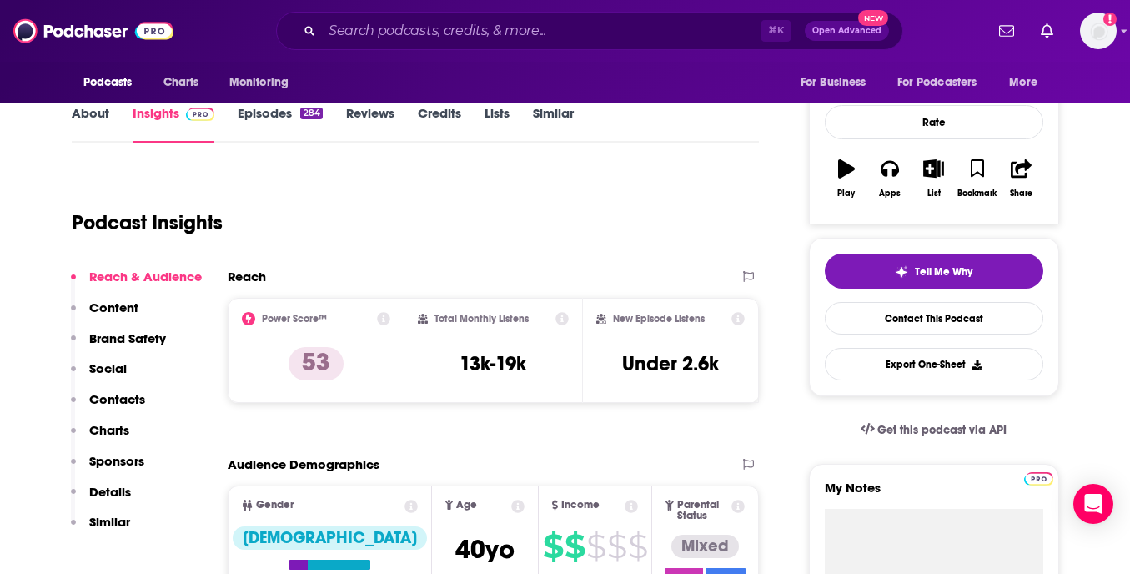
click at [138, 396] on p "Contacts" at bounding box center [117, 399] width 56 height 16
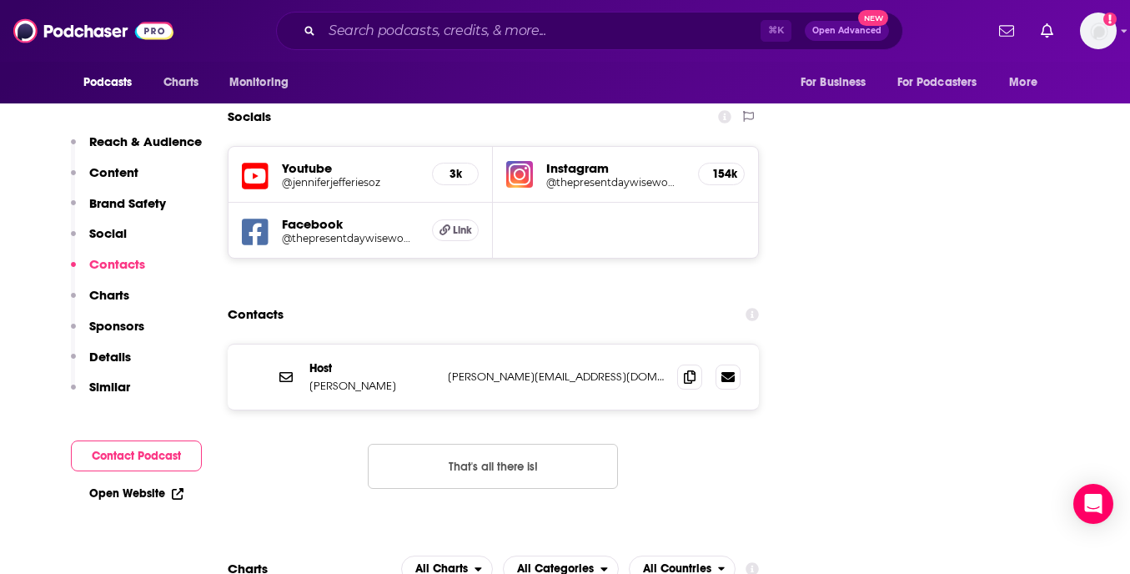
scroll to position [1867, 0]
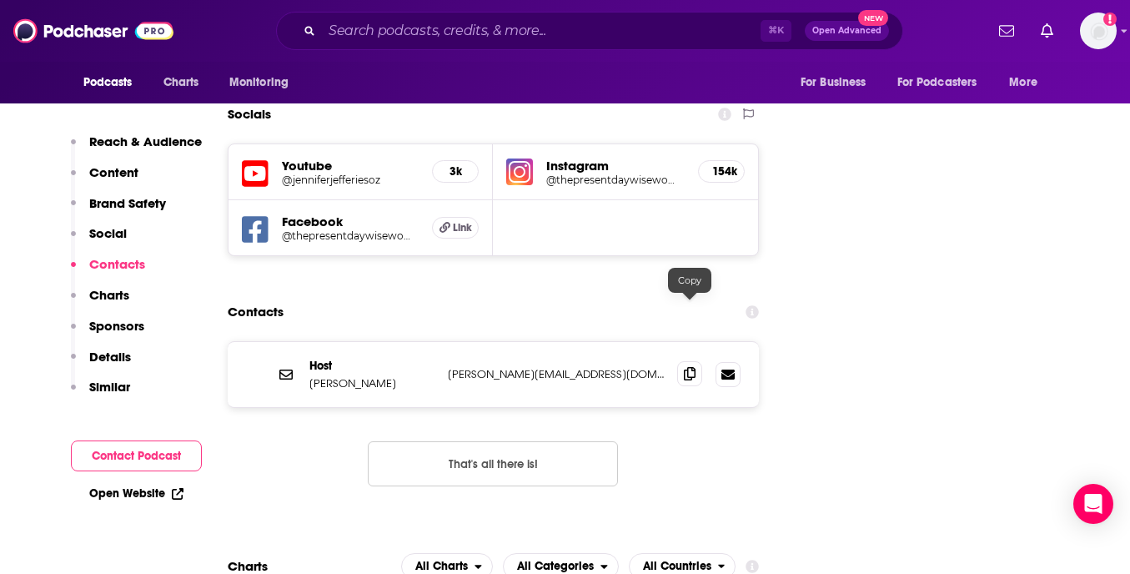
click at [692, 367] on icon at bounding box center [690, 373] width 12 height 13
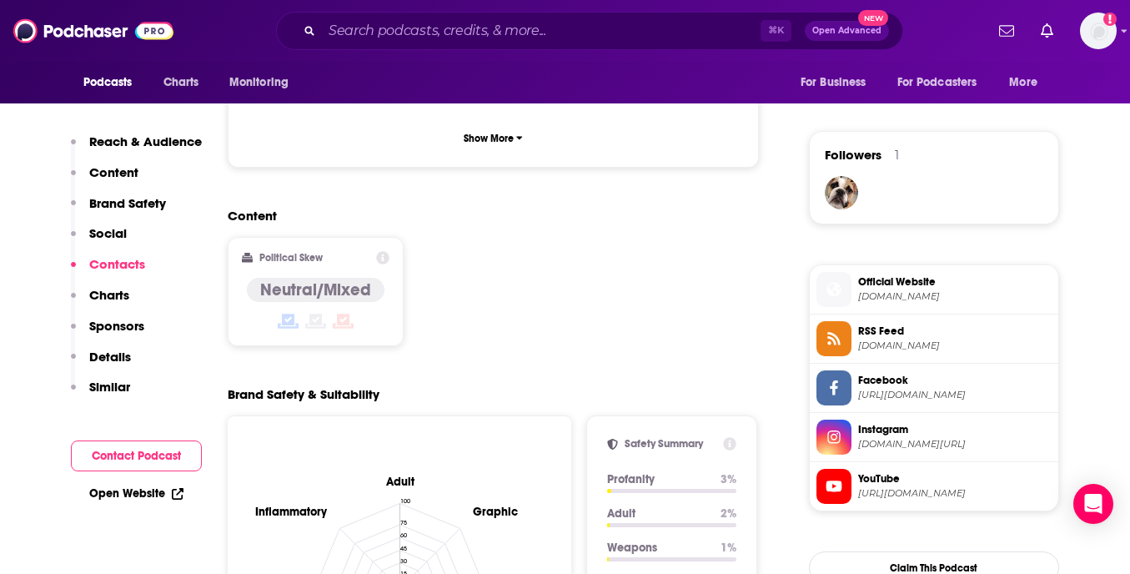
scroll to position [0, 0]
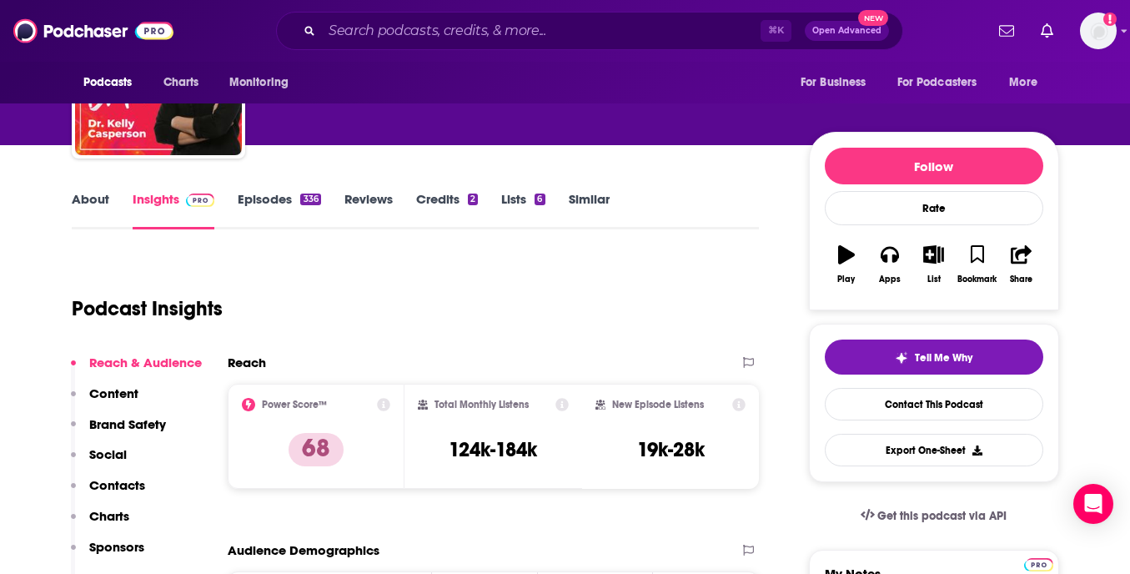
scroll to position [139, 0]
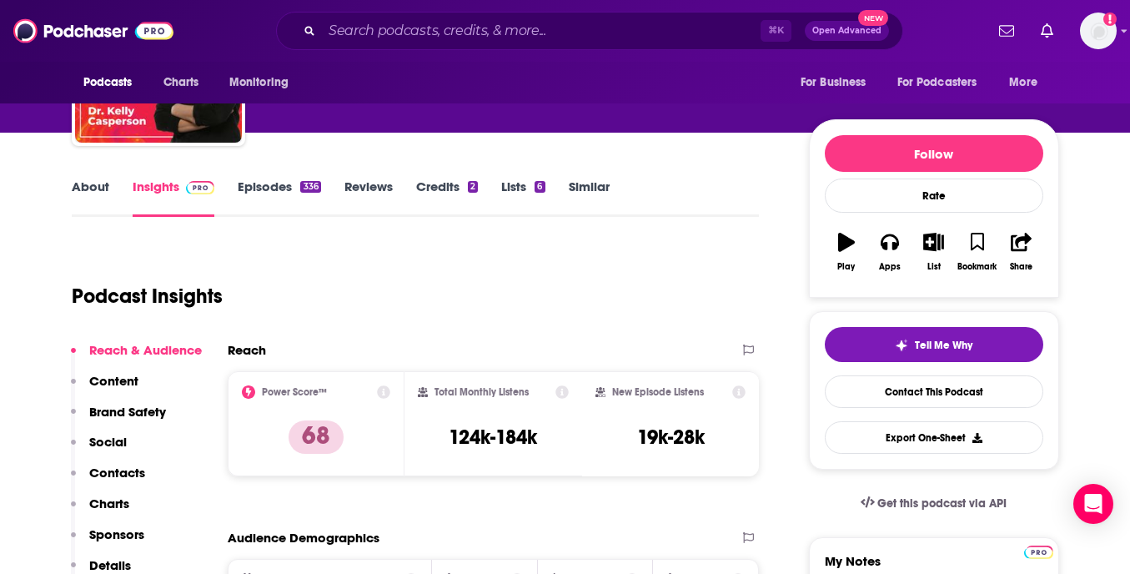
click at [113, 474] on p "Contacts" at bounding box center [117, 473] width 56 height 16
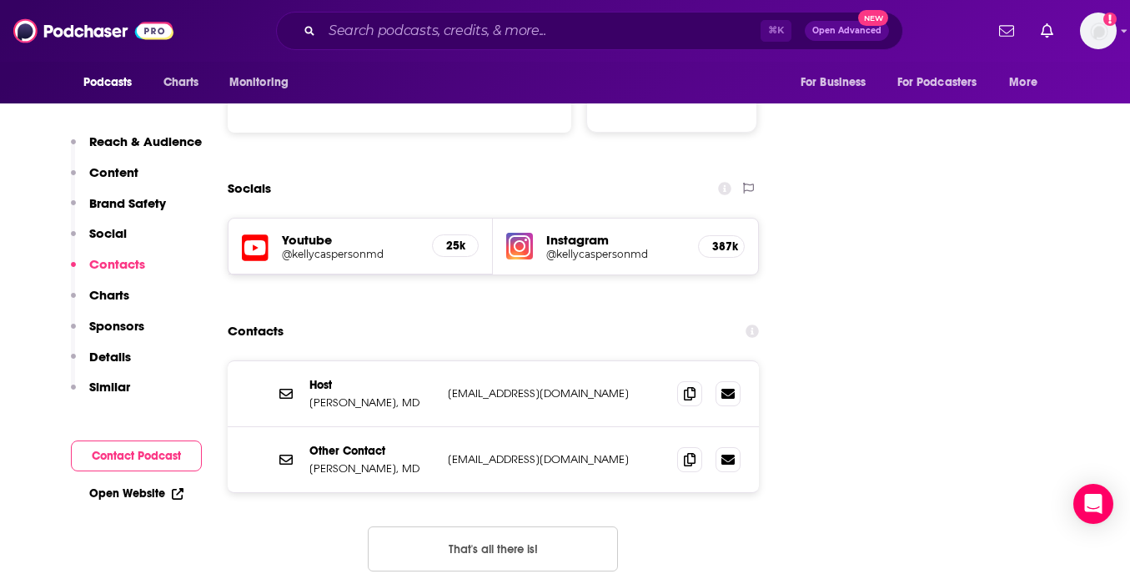
scroll to position [1851, 0]
click at [691, 384] on icon at bounding box center [690, 390] width 12 height 13
click at [685, 444] on span at bounding box center [689, 456] width 25 height 25
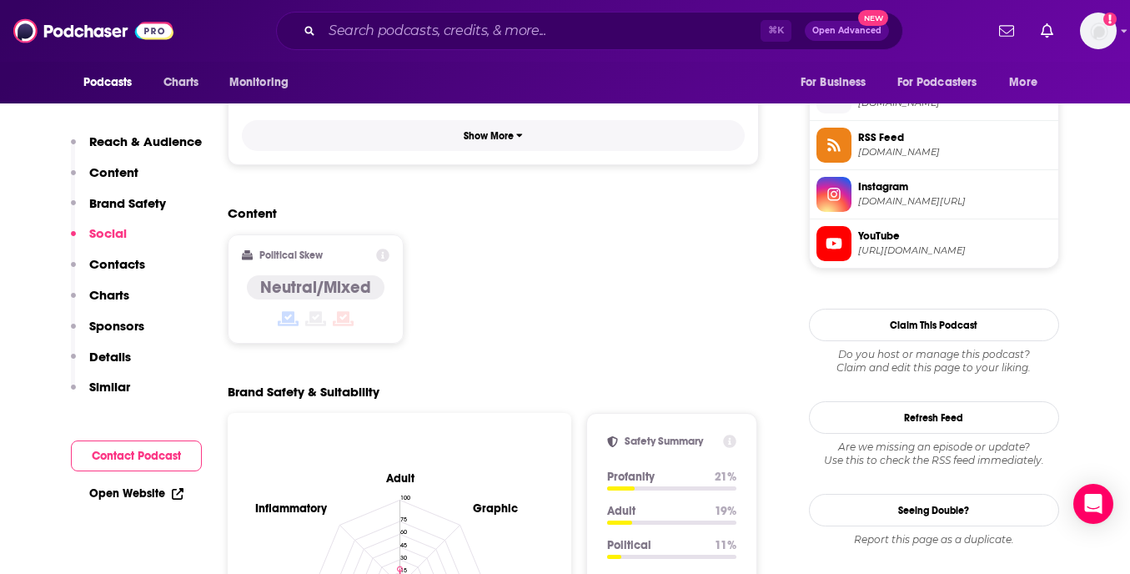
scroll to position [1076, 0]
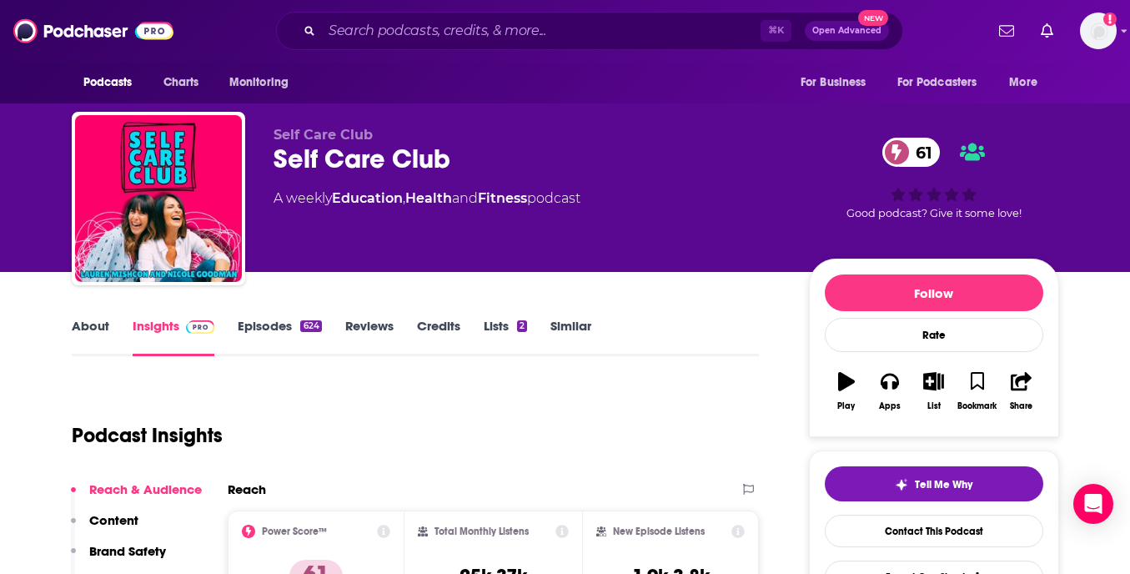
scroll to position [251, 0]
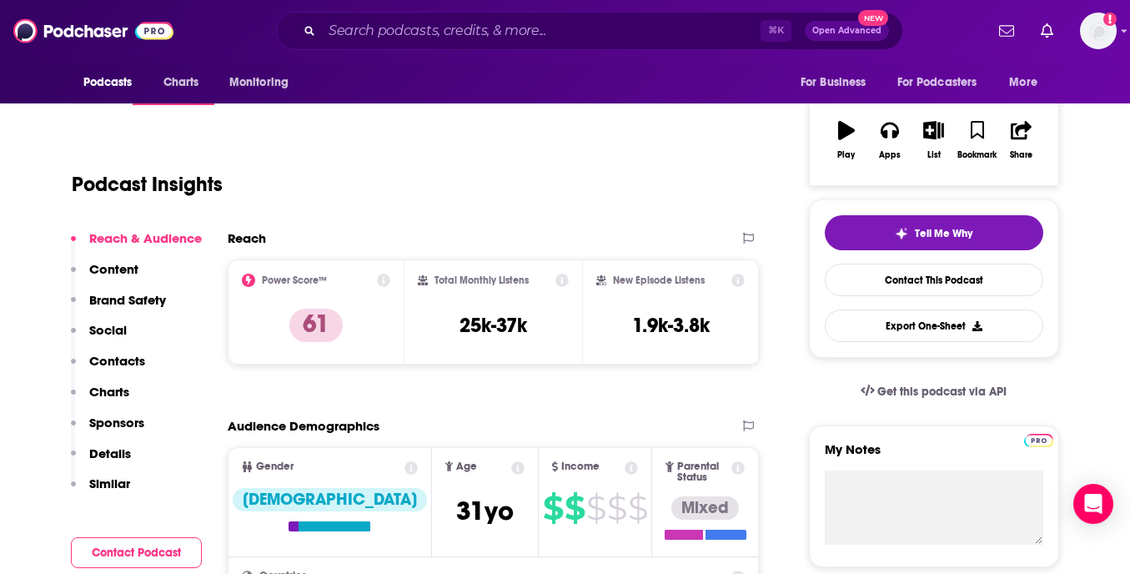
click at [123, 360] on p "Contacts" at bounding box center [117, 361] width 56 height 16
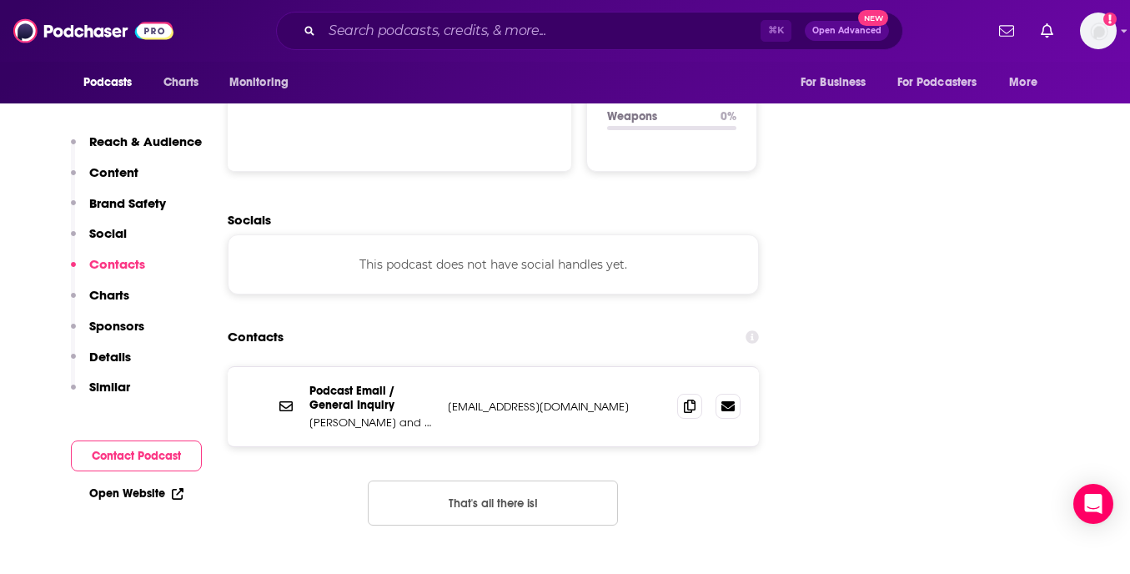
scroll to position [1780, 0]
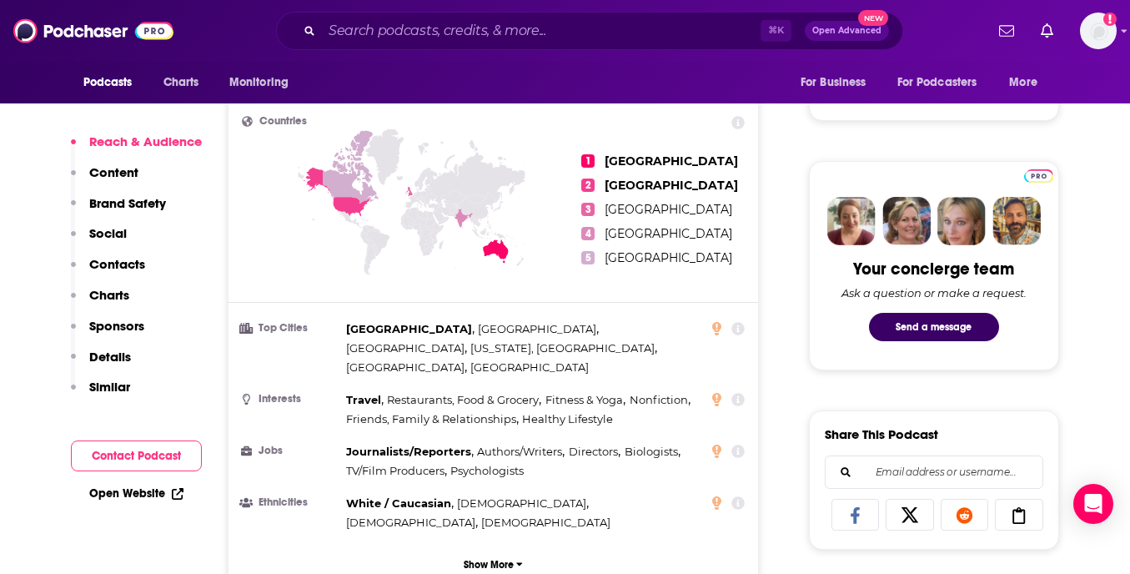
scroll to position [699, 0]
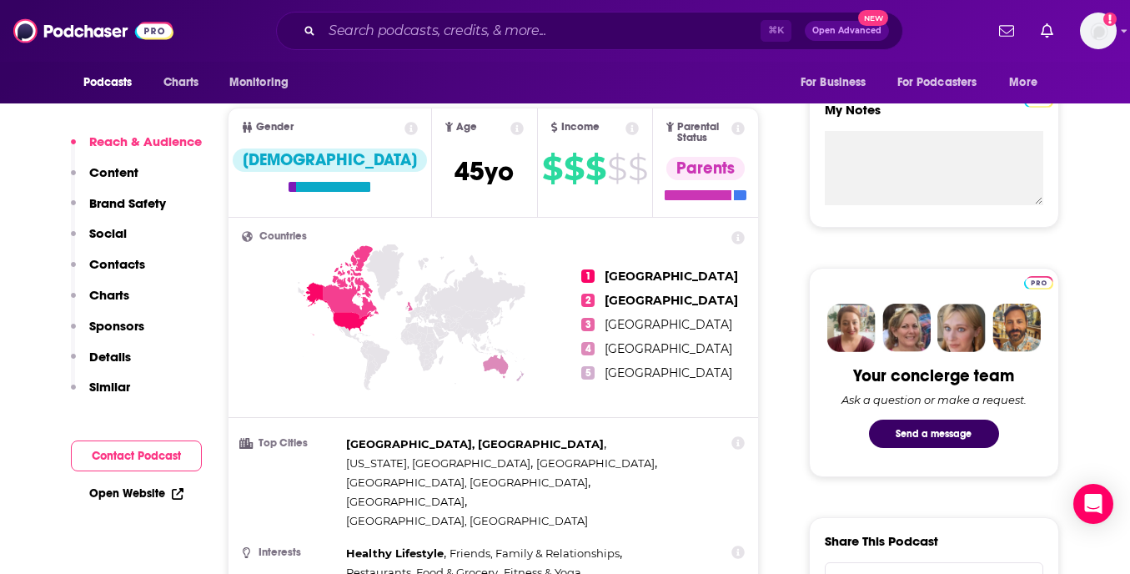
scroll to position [582, 0]
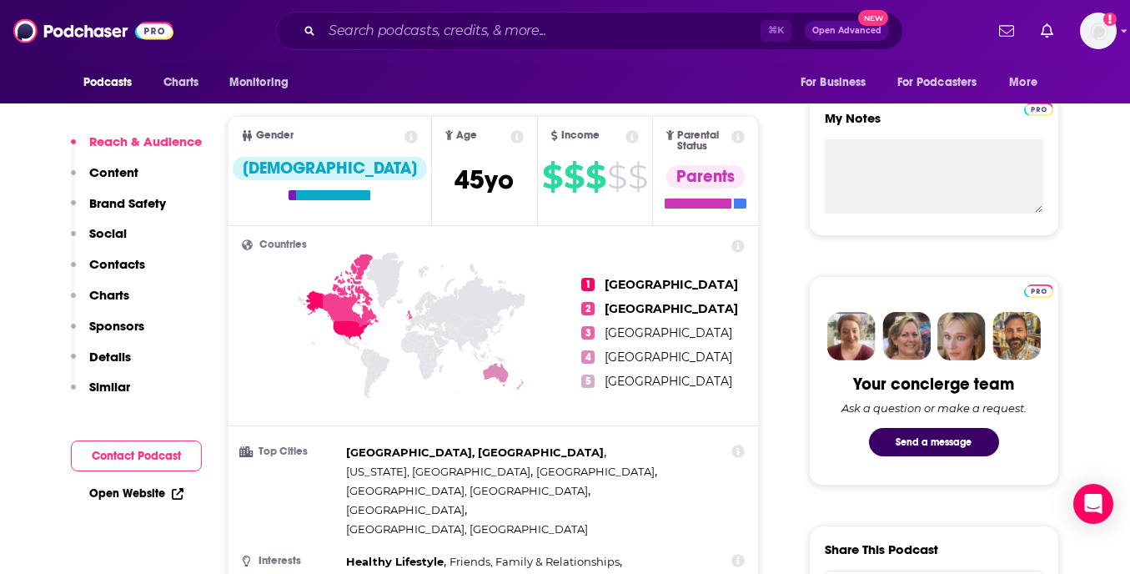
click at [123, 263] on p "Contacts" at bounding box center [117, 264] width 56 height 16
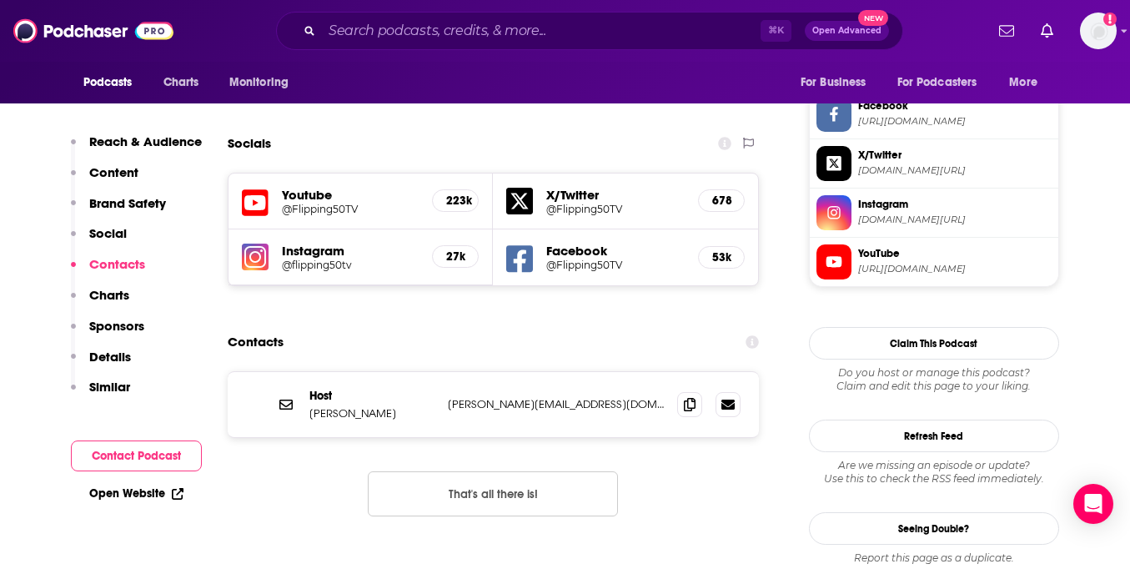
scroll to position [1588, 0]
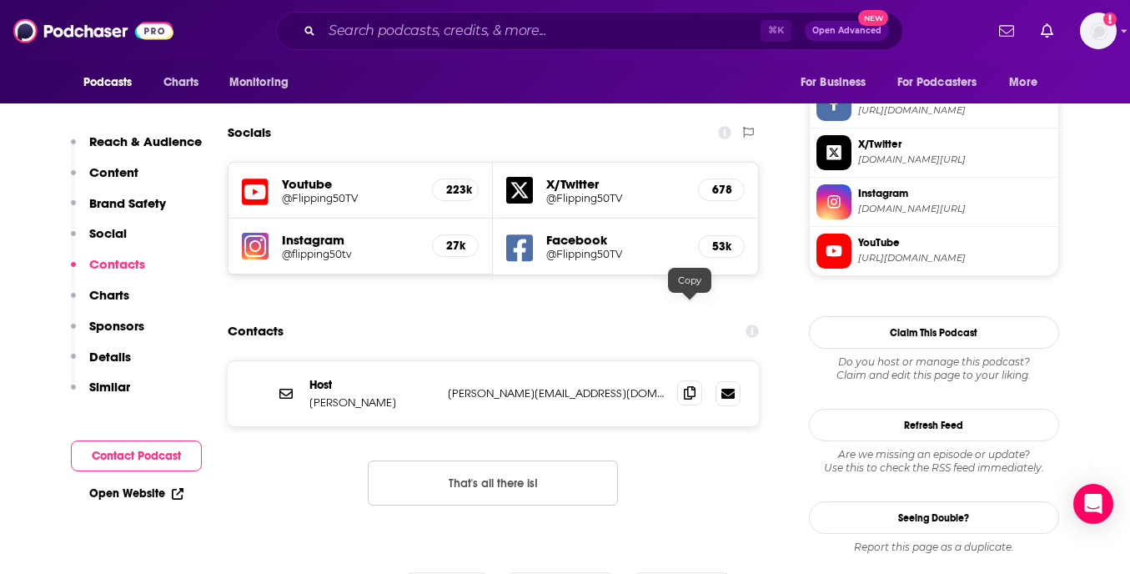
click at [696, 380] on span at bounding box center [689, 392] width 25 height 25
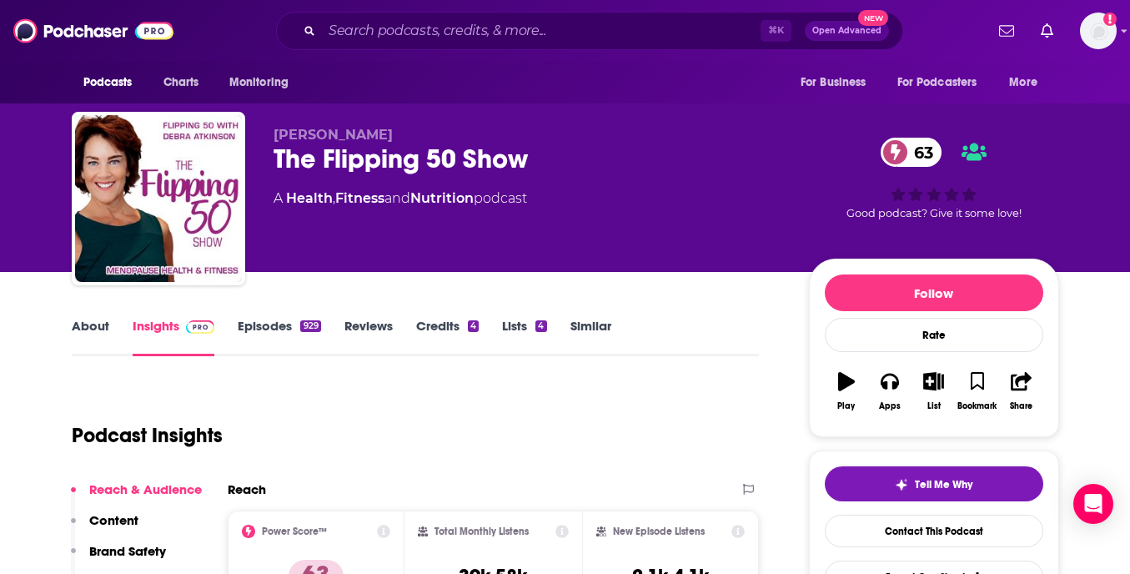
scroll to position [505, 0]
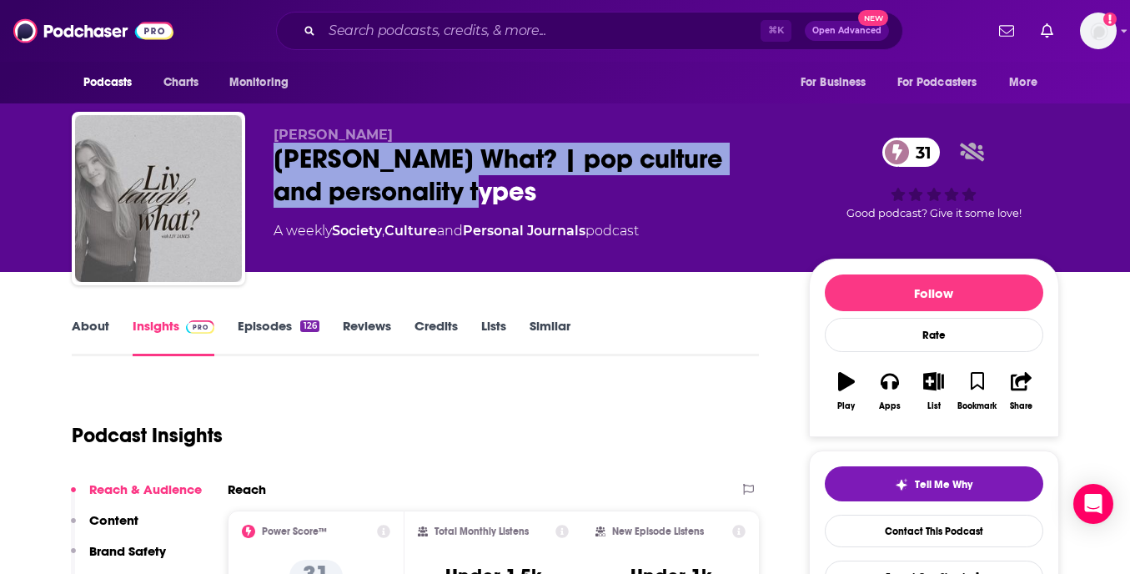
copy h2 "Liv Laugh What? | pop culture and personality types"
drag, startPoint x: 492, startPoint y: 198, endPoint x: 273, endPoint y: 163, distance: 222.2
click at [274, 163] on div "Liv Laugh What? | pop culture and personality types 31" at bounding box center [528, 175] width 509 height 65
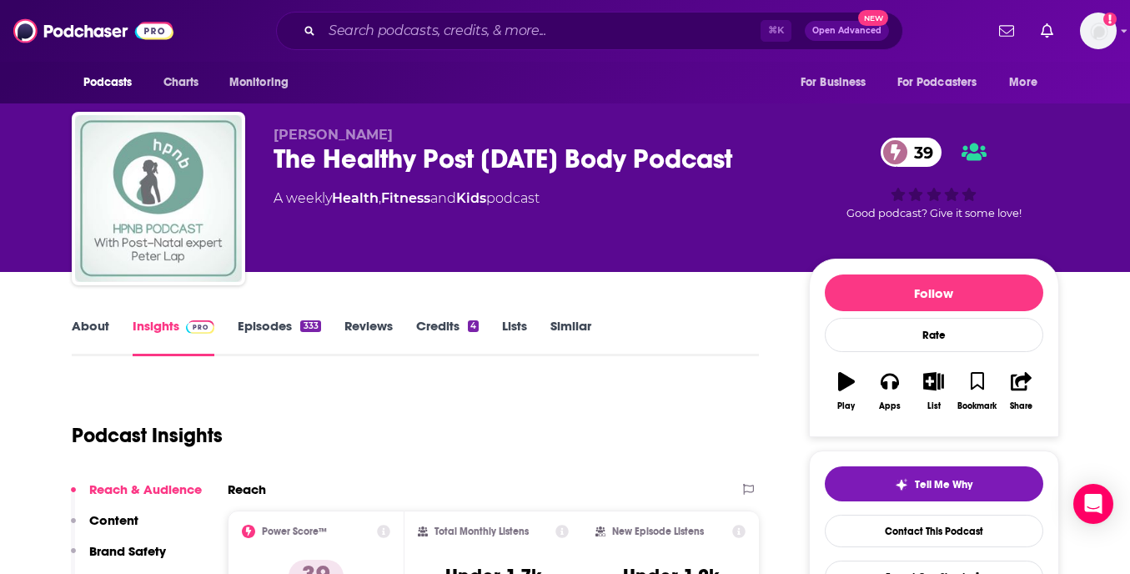
click at [580, 160] on div "The Healthy Post [DATE] Body Podcast 39" at bounding box center [528, 159] width 509 height 33
click at [580, 160] on div "The Healthy Post Natal Body Podcast 39" at bounding box center [528, 159] width 509 height 33
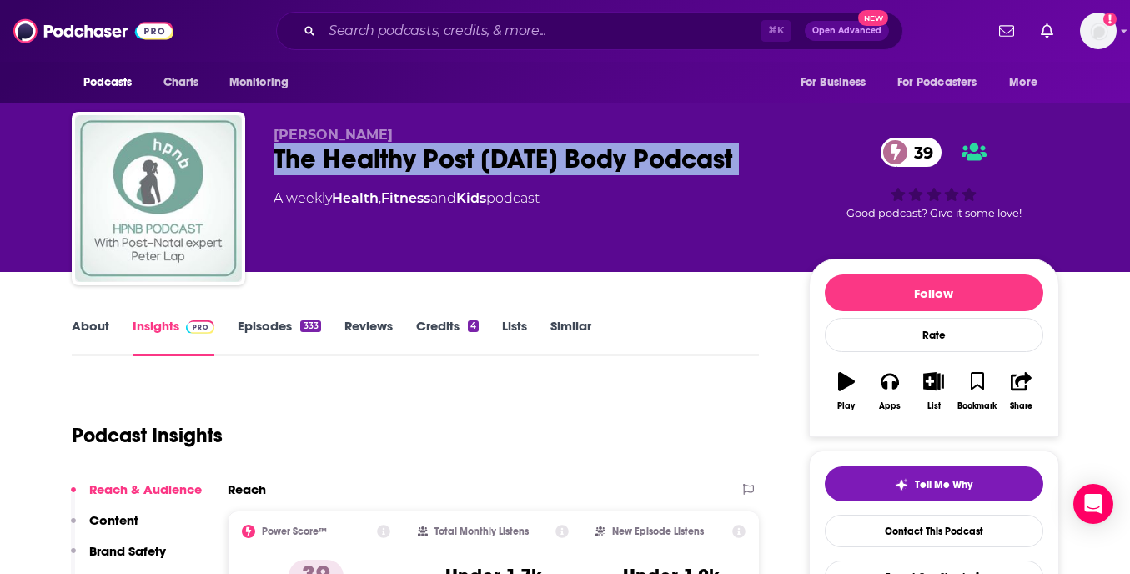
click at [580, 160] on div "The Healthy Post Natal Body Podcast 39" at bounding box center [528, 159] width 509 height 33
copy div "The Healthy Post Natal Body Podcast 39"
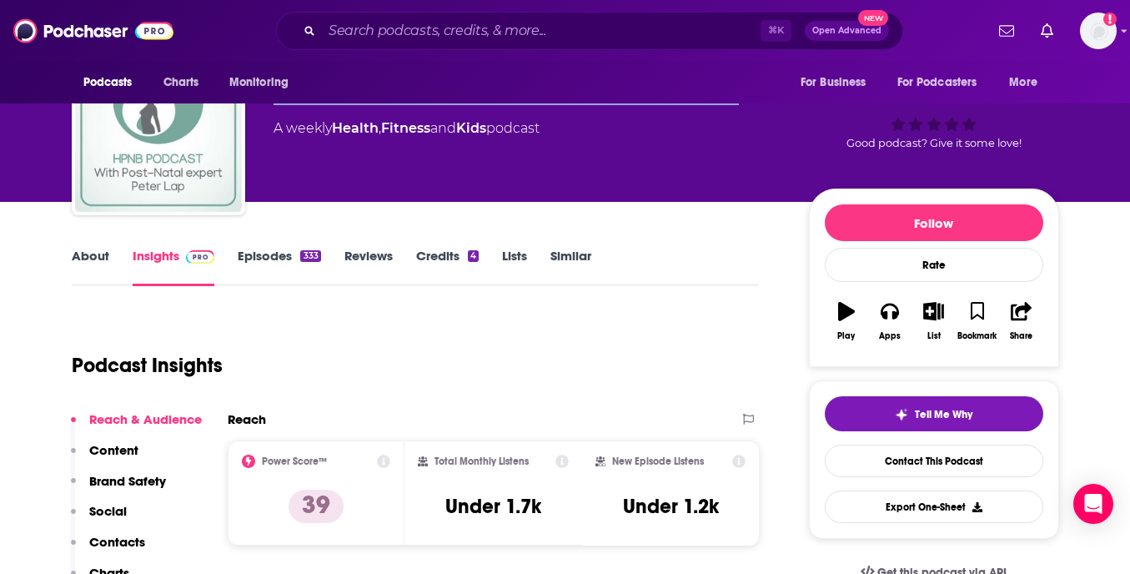
scroll to position [178, 0]
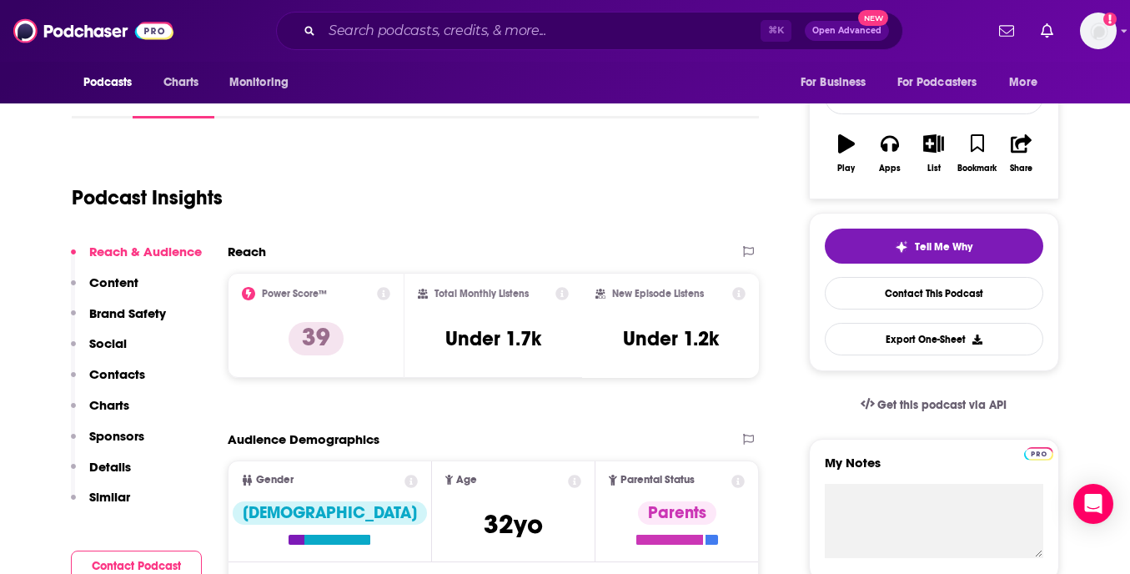
click at [120, 369] on p "Contacts" at bounding box center [117, 374] width 56 height 16
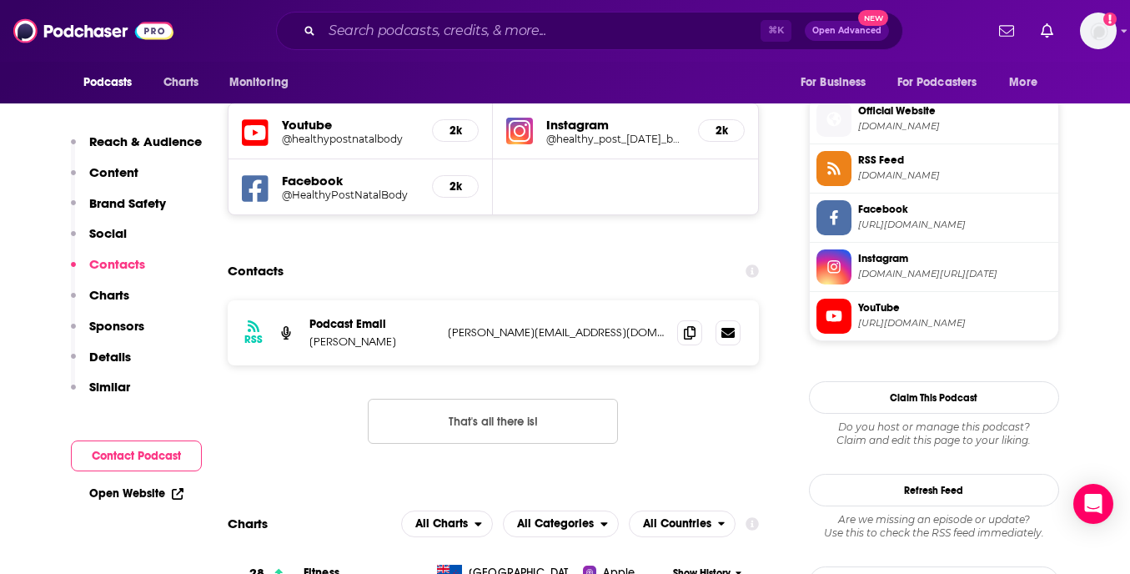
scroll to position [1364, 0]
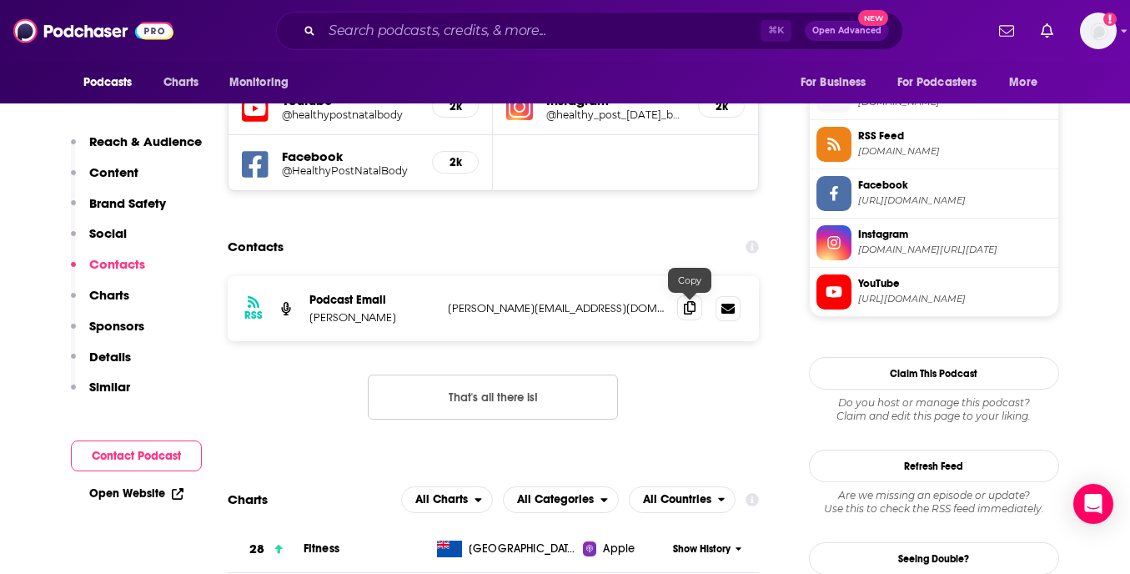
click at [682, 312] on span at bounding box center [689, 307] width 25 height 25
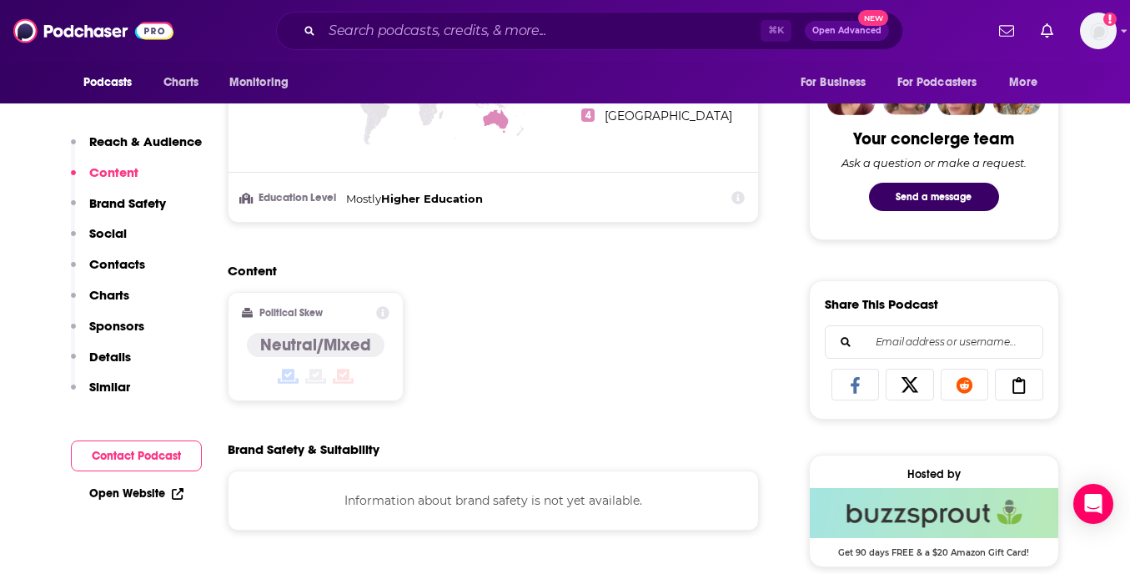
scroll to position [834, 0]
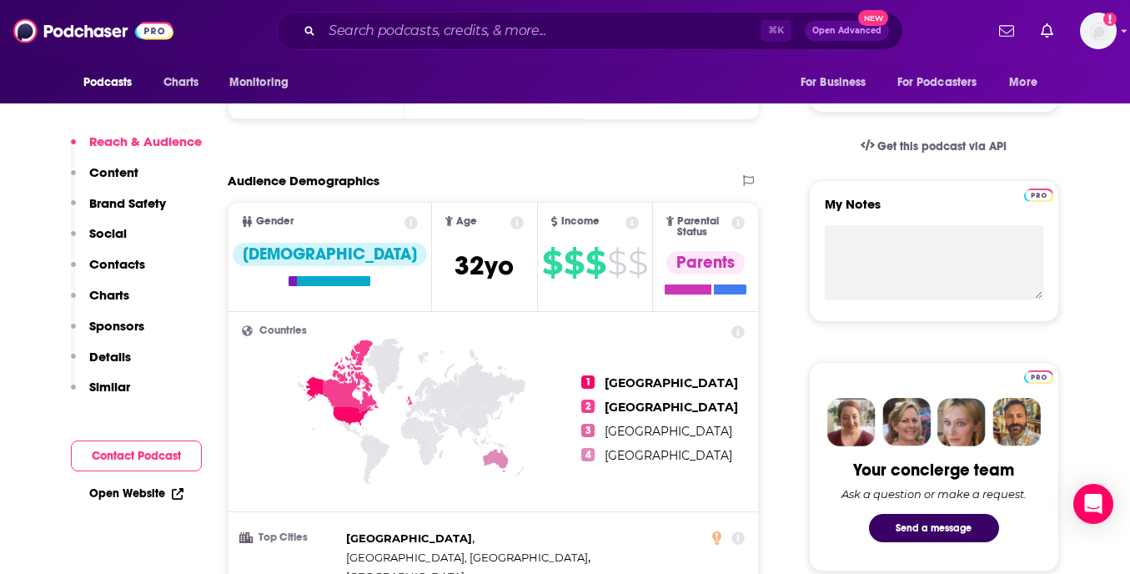
click at [127, 263] on p "Contacts" at bounding box center [117, 264] width 56 height 16
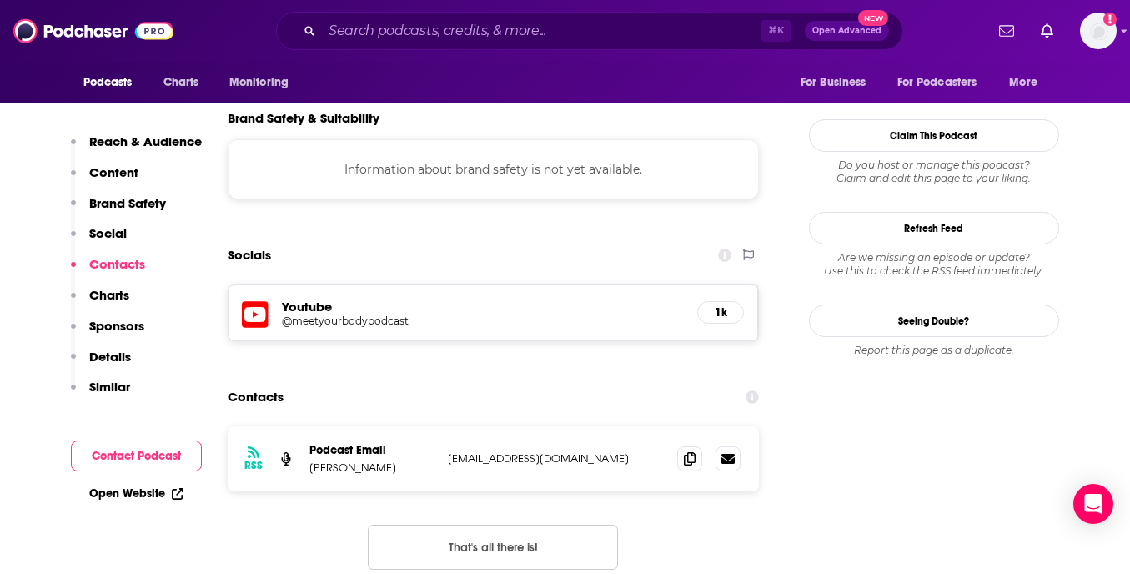
scroll to position [1512, 0]
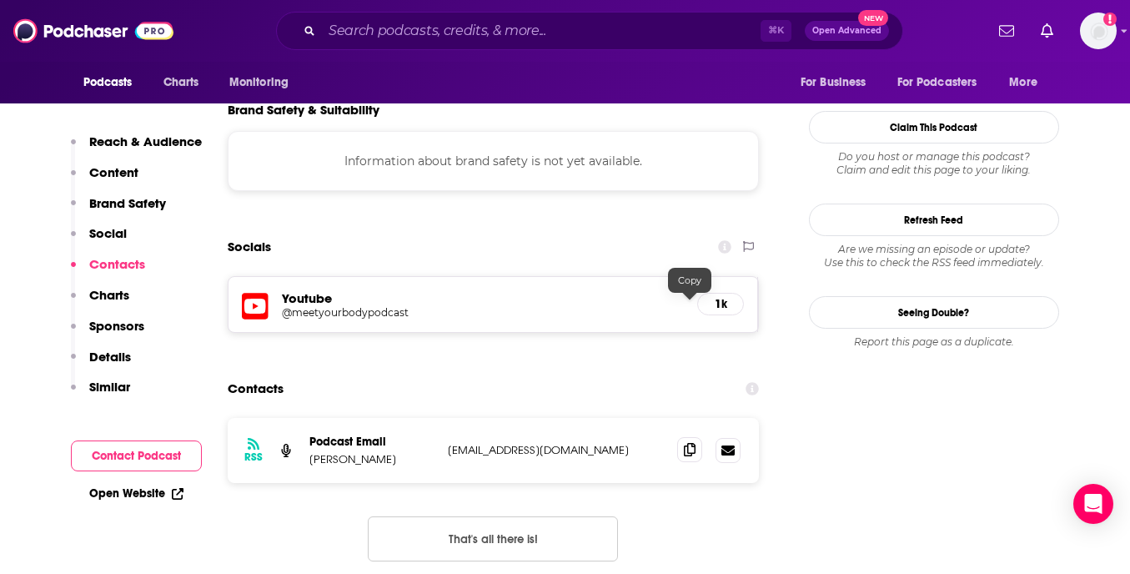
click at [683, 437] on span at bounding box center [689, 449] width 25 height 25
click at [685, 438] on div at bounding box center [708, 450] width 63 height 25
click at [690, 443] on icon at bounding box center [690, 449] width 12 height 13
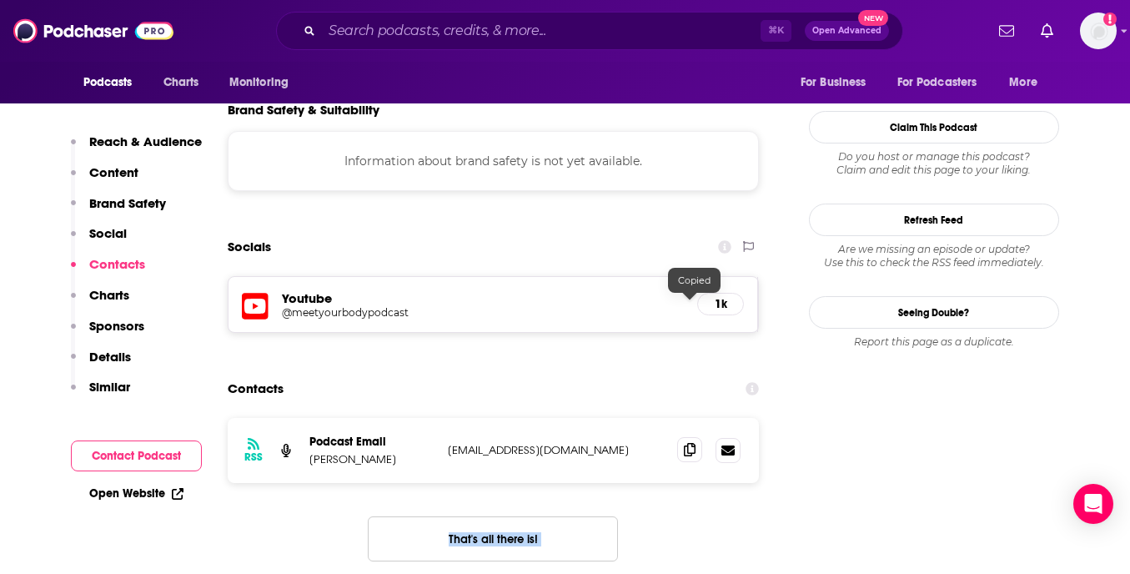
click at [690, 443] on icon at bounding box center [690, 449] width 12 height 13
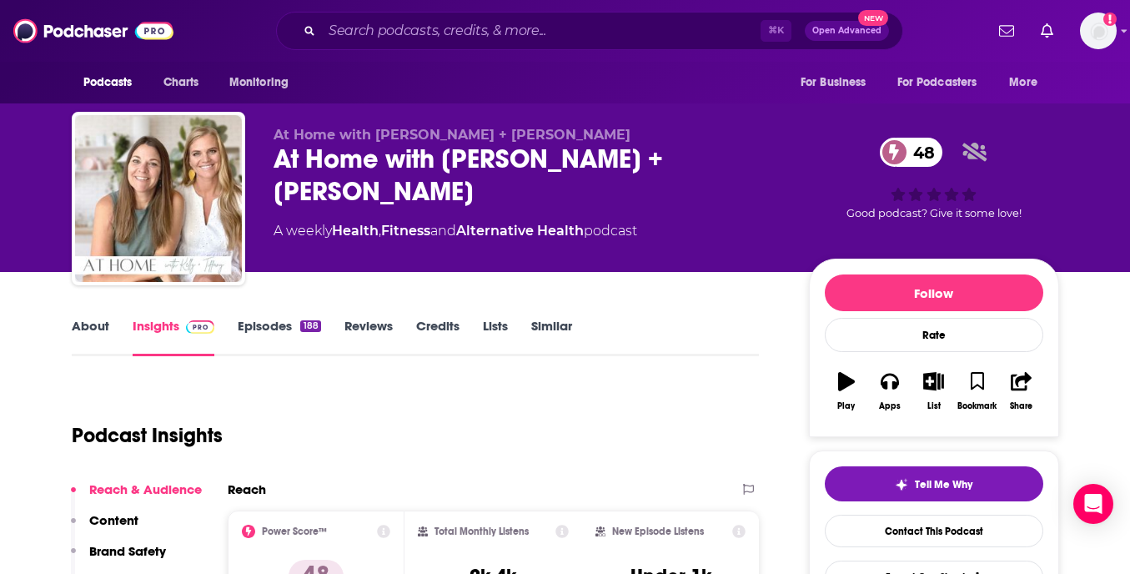
click at [449, 152] on div "At Home with [PERSON_NAME] + [PERSON_NAME] 48" at bounding box center [528, 175] width 509 height 65
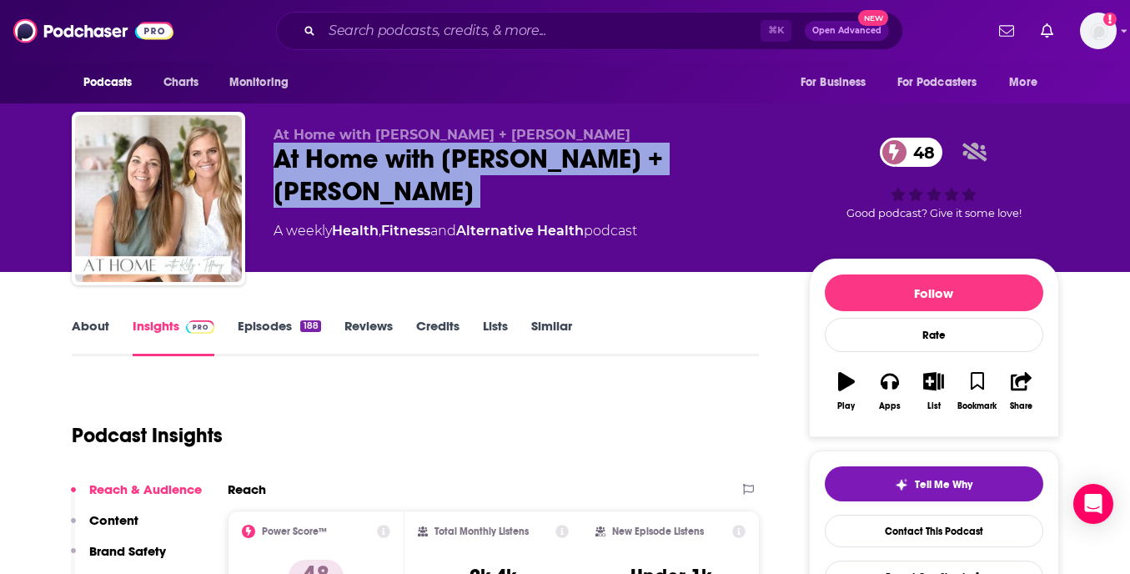
click at [449, 152] on div "At Home with [PERSON_NAME] + [PERSON_NAME] 48" at bounding box center [528, 175] width 509 height 65
copy div "At Home with [PERSON_NAME] + [PERSON_NAME] 48"
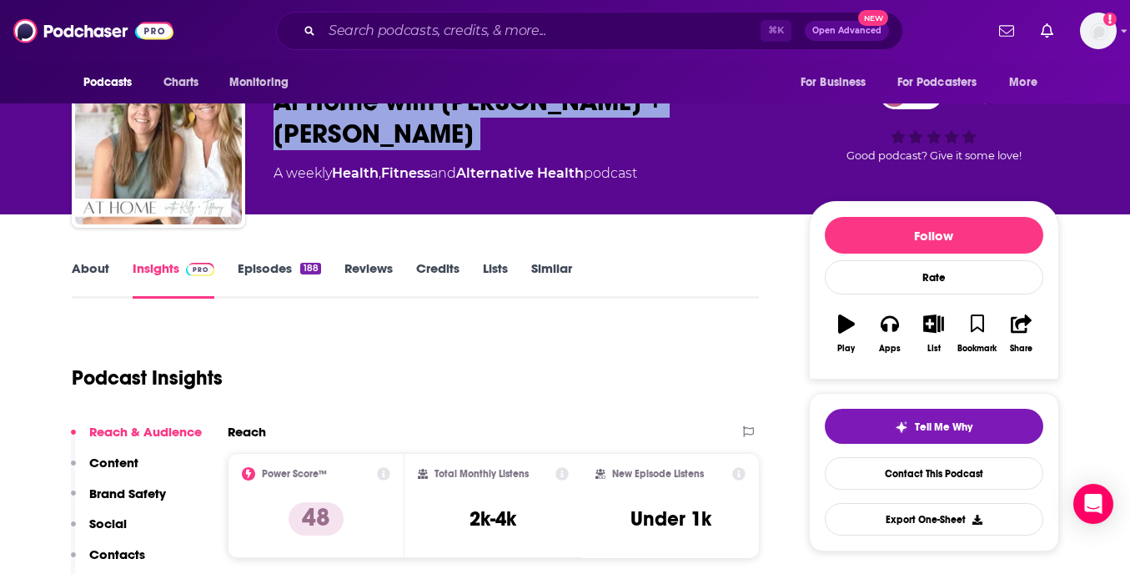
scroll to position [148, 0]
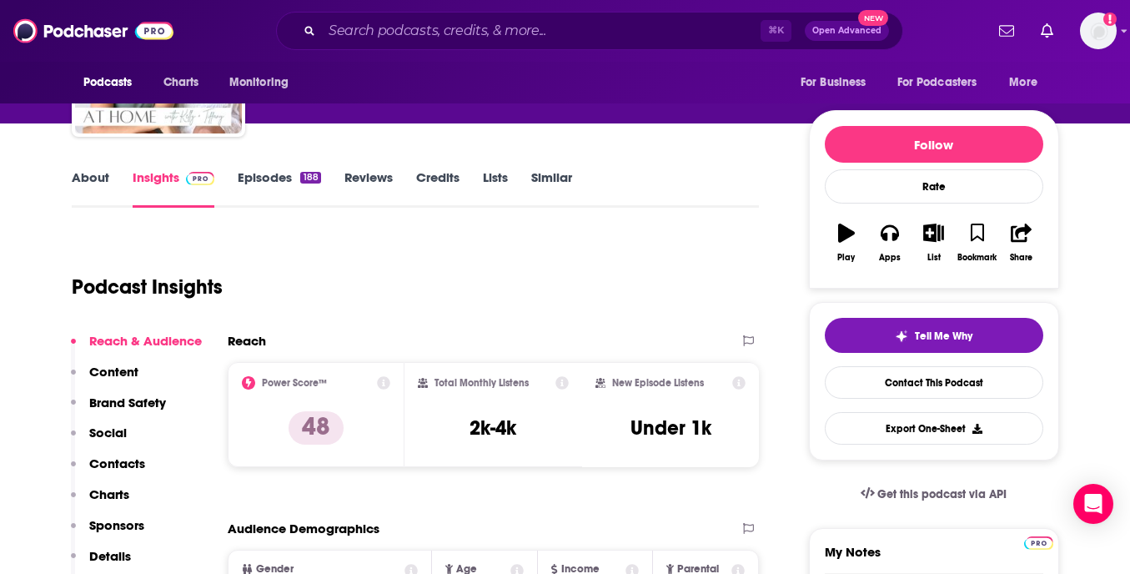
click at [120, 458] on p "Contacts" at bounding box center [117, 463] width 56 height 16
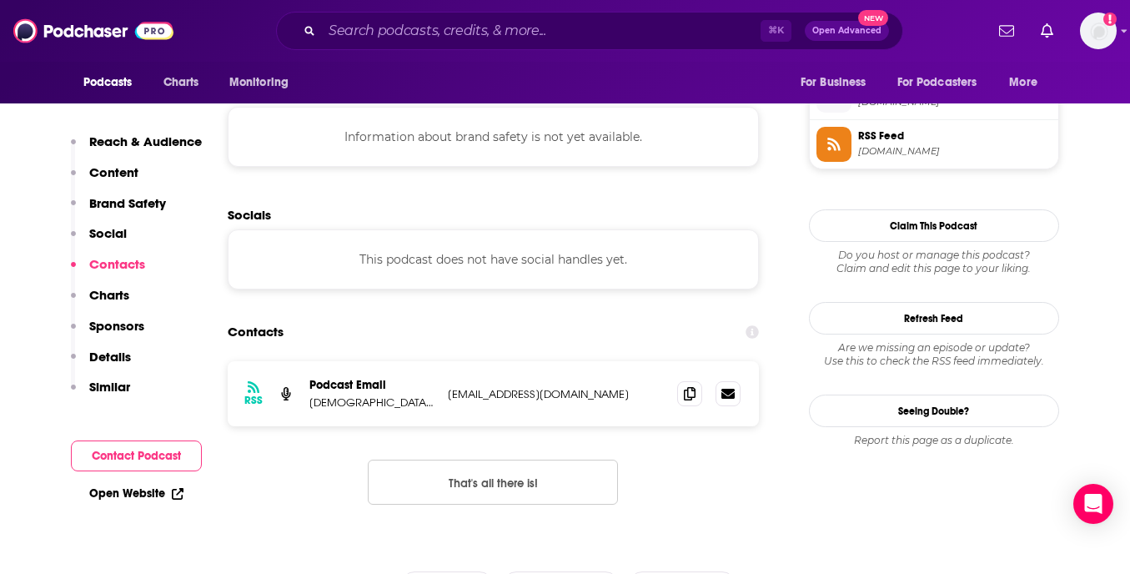
scroll to position [1499, 0]
click at [687, 384] on icon at bounding box center [690, 390] width 12 height 13
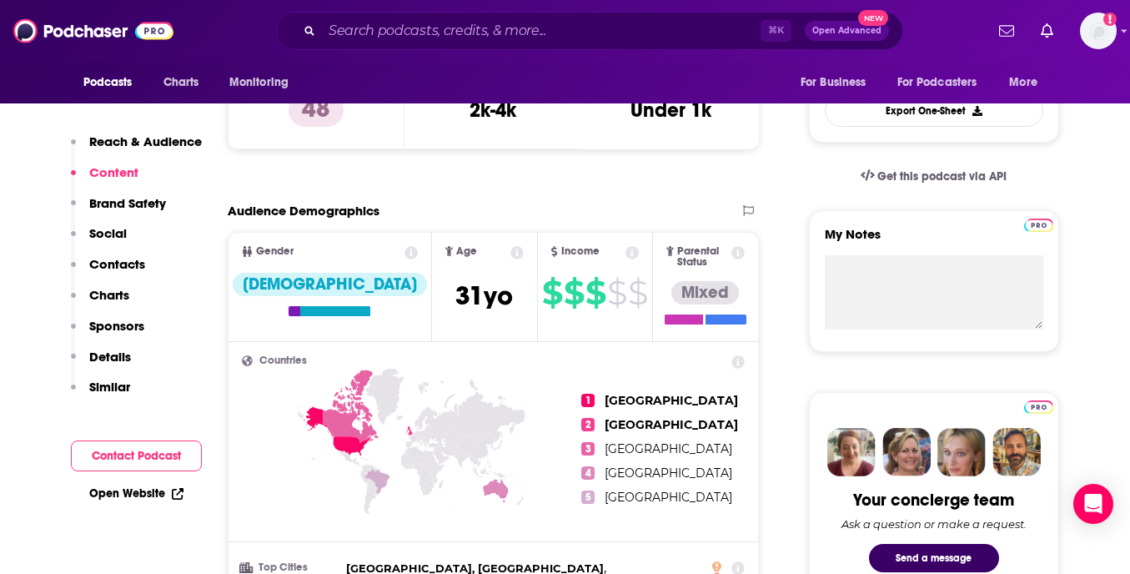
scroll to position [0, 0]
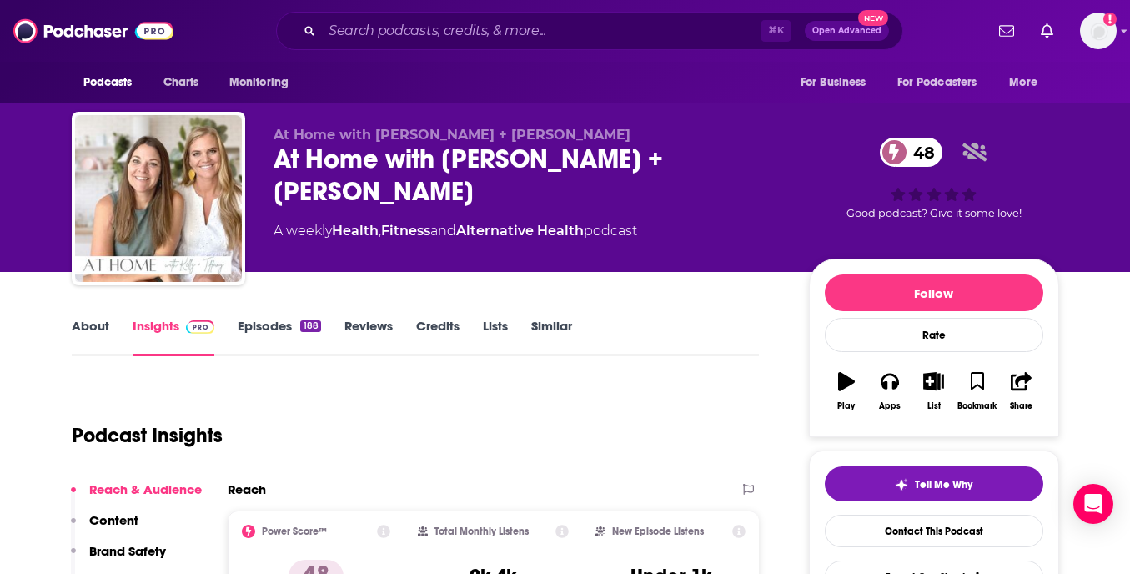
click at [567, 168] on div "At Home with Kelly + Tiffany 48" at bounding box center [528, 175] width 509 height 65
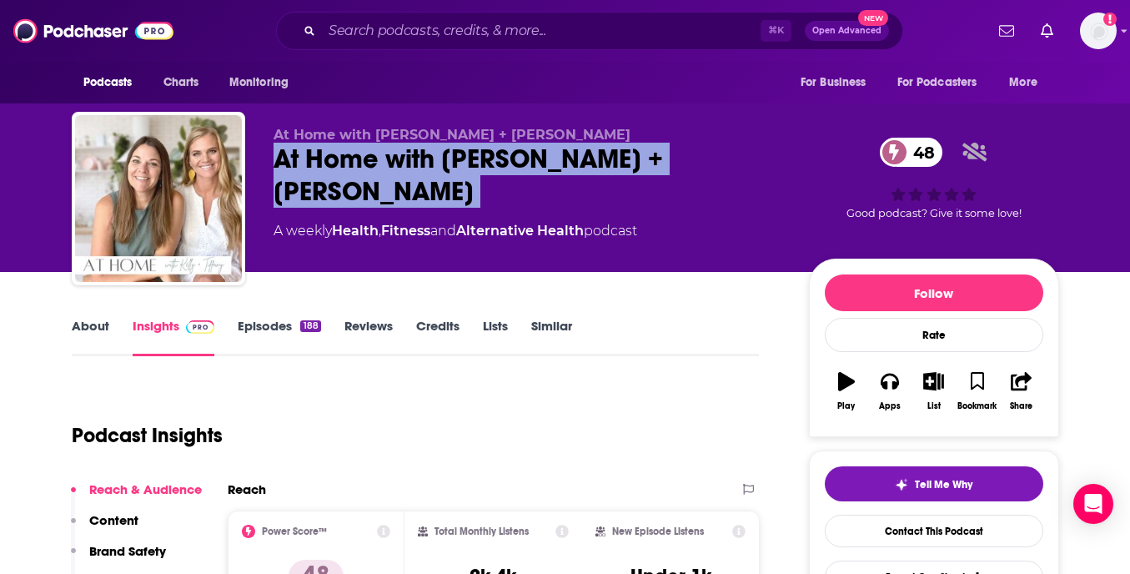
click at [567, 168] on div "At Home with Kelly + Tiffany 48" at bounding box center [528, 175] width 509 height 65
copy div "At Home with Kelly + Tiffany 48"
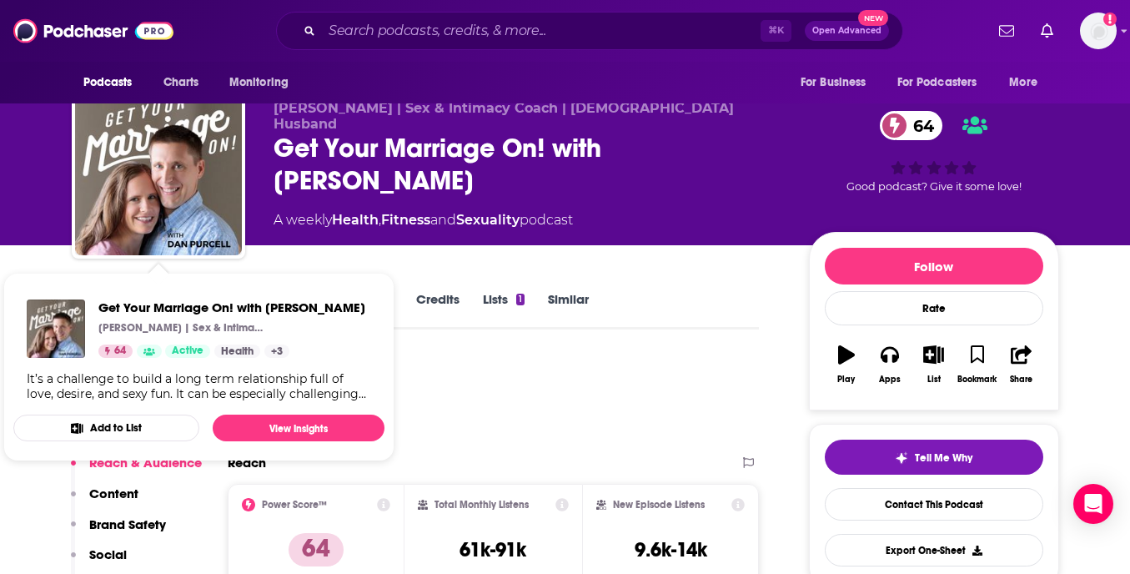
scroll to position [28, 0]
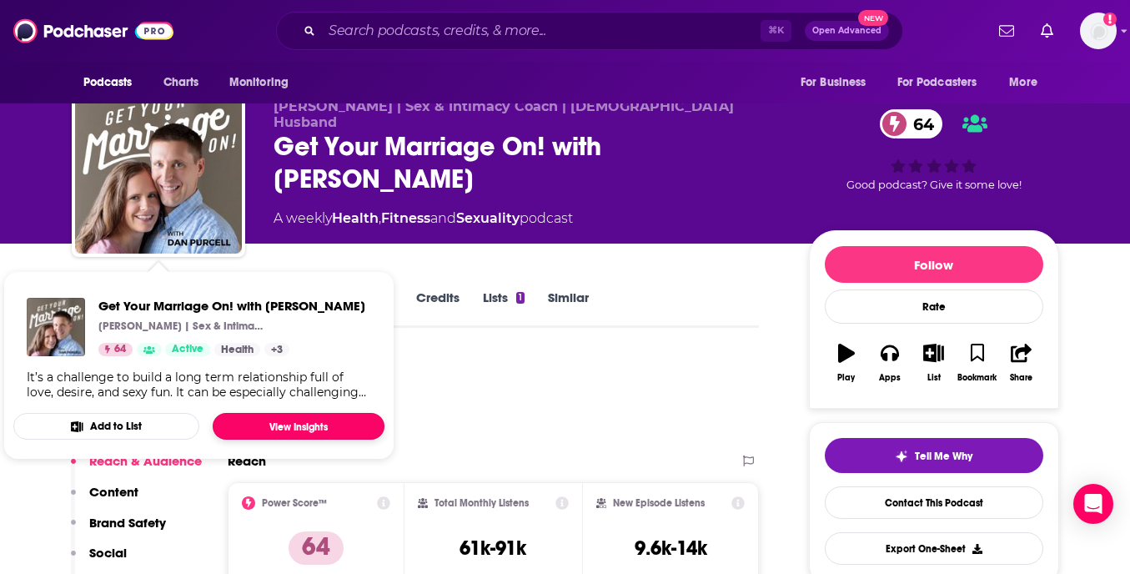
click at [325, 425] on link "View Insights" at bounding box center [299, 426] width 172 height 27
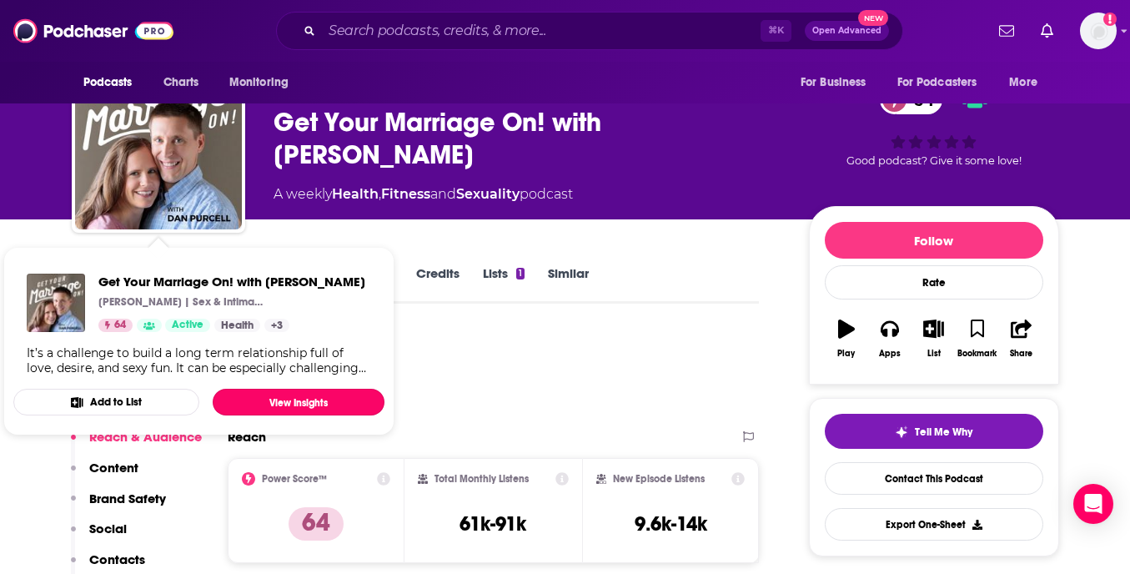
scroll to position [56, 0]
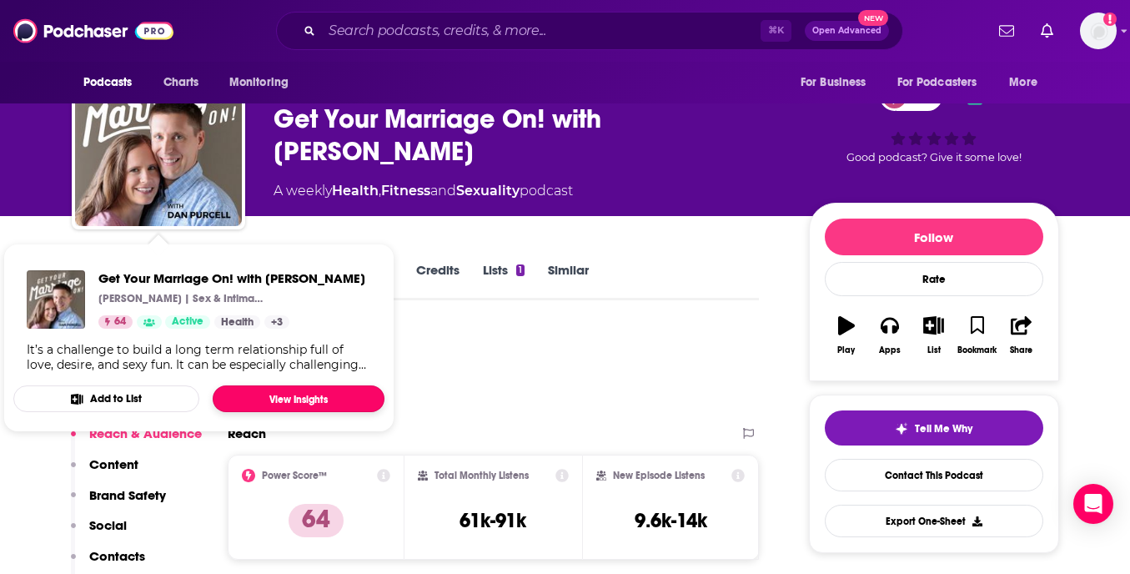
click at [337, 396] on link "View Insights" at bounding box center [299, 398] width 172 height 27
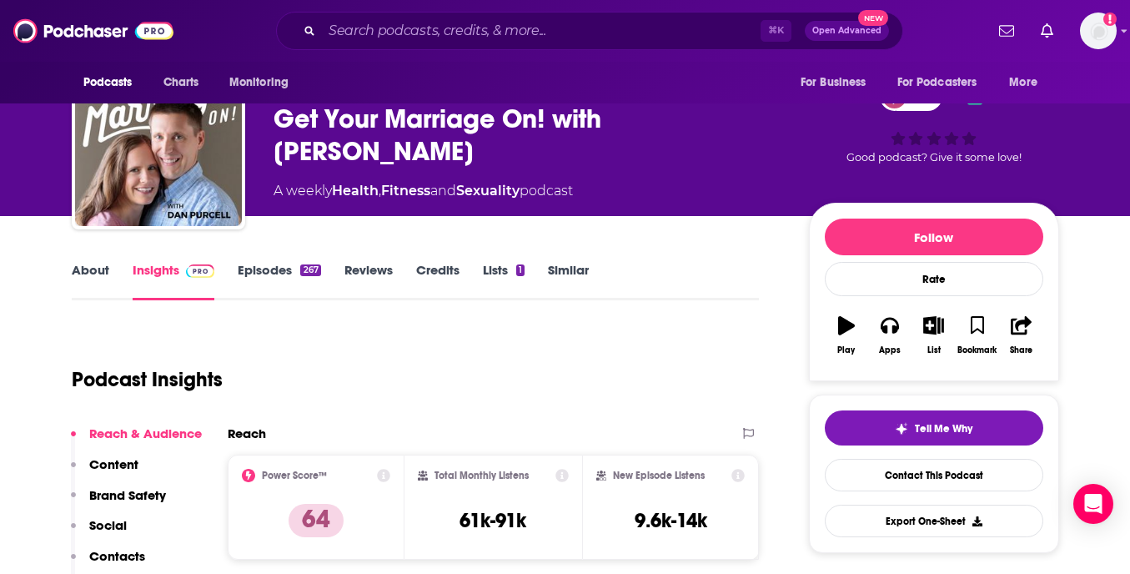
scroll to position [0, 0]
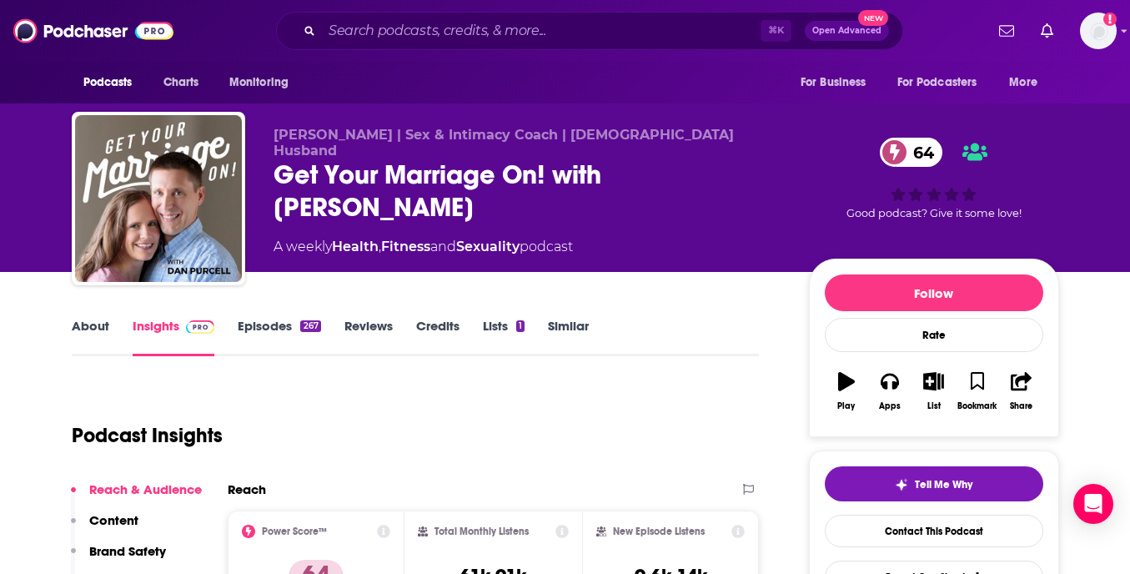
click at [653, 158] on div "Get Your Marriage On! with Dan Purcell 64" at bounding box center [528, 190] width 509 height 65
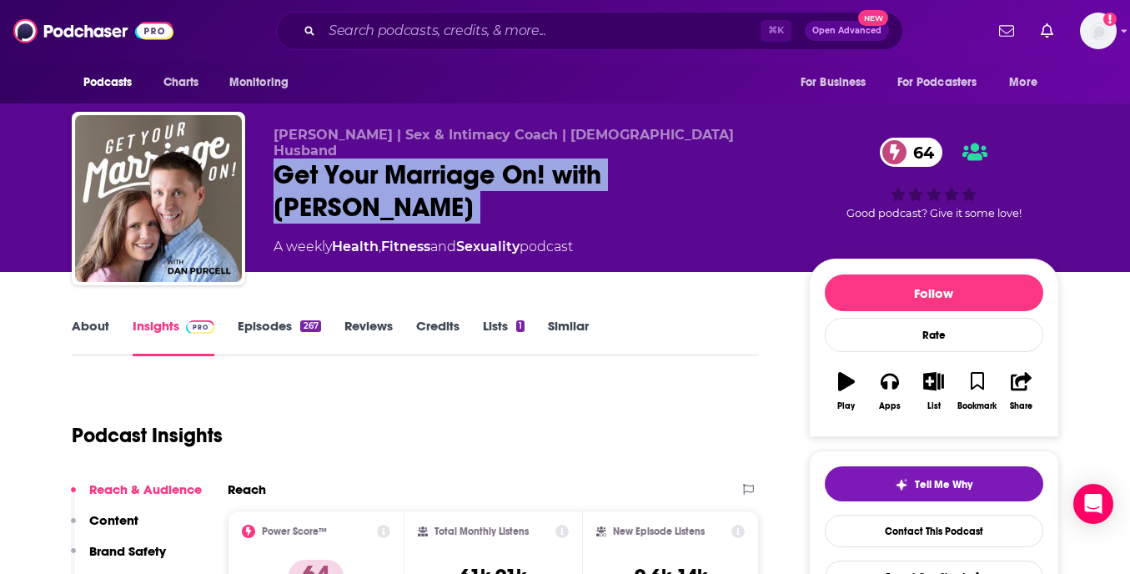
click at [653, 158] on div "Get Your Marriage On! with Dan Purcell 64" at bounding box center [528, 190] width 509 height 65
copy div "Get Your Marriage On! with Dan Purcell 64"
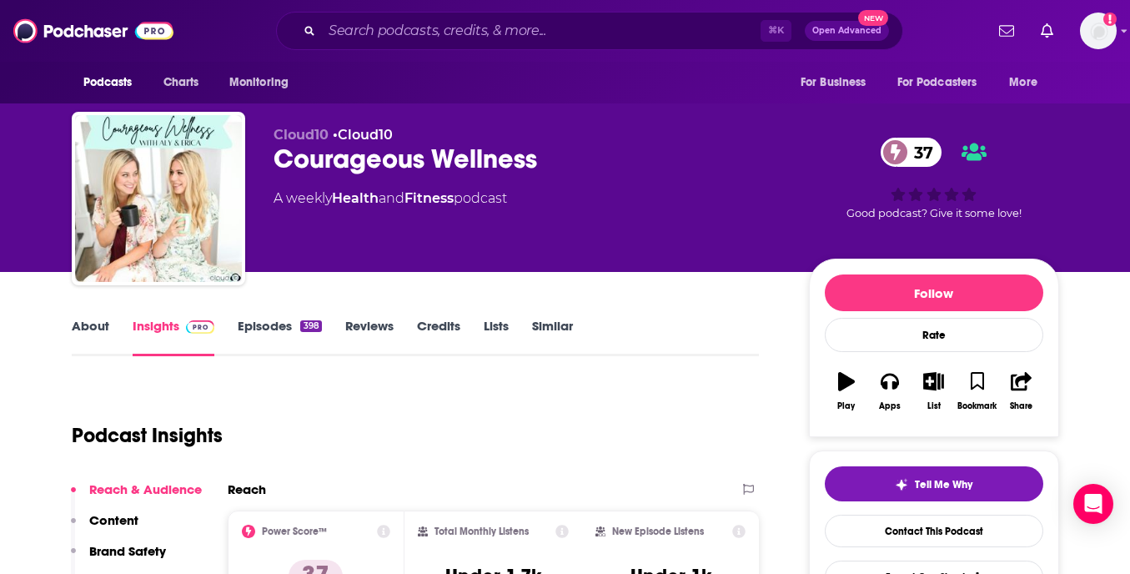
scroll to position [18, 0]
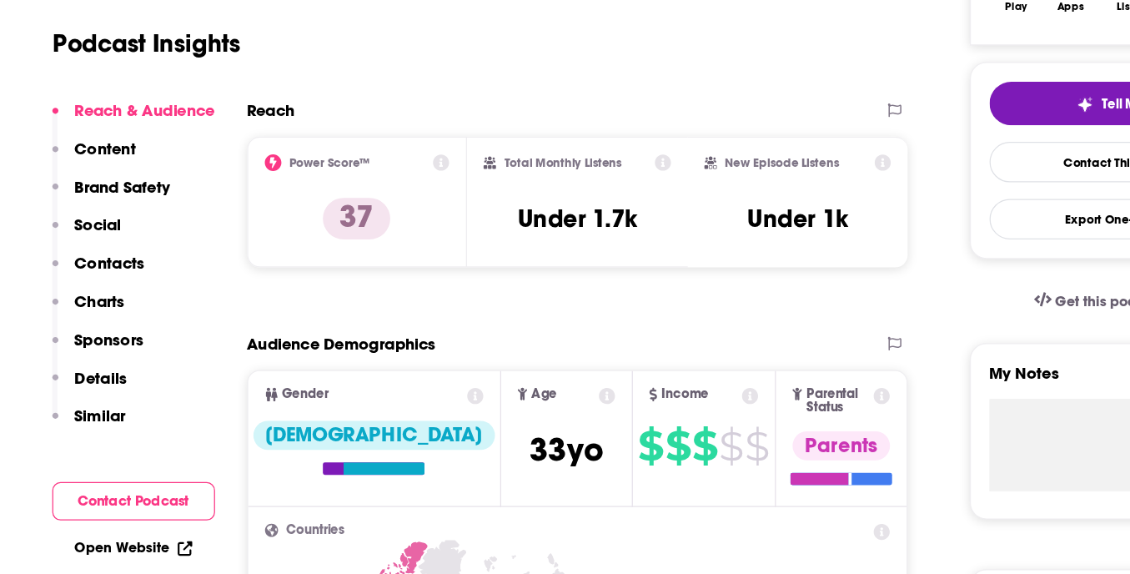
click at [116, 324] on p "Contacts" at bounding box center [117, 323] width 56 height 16
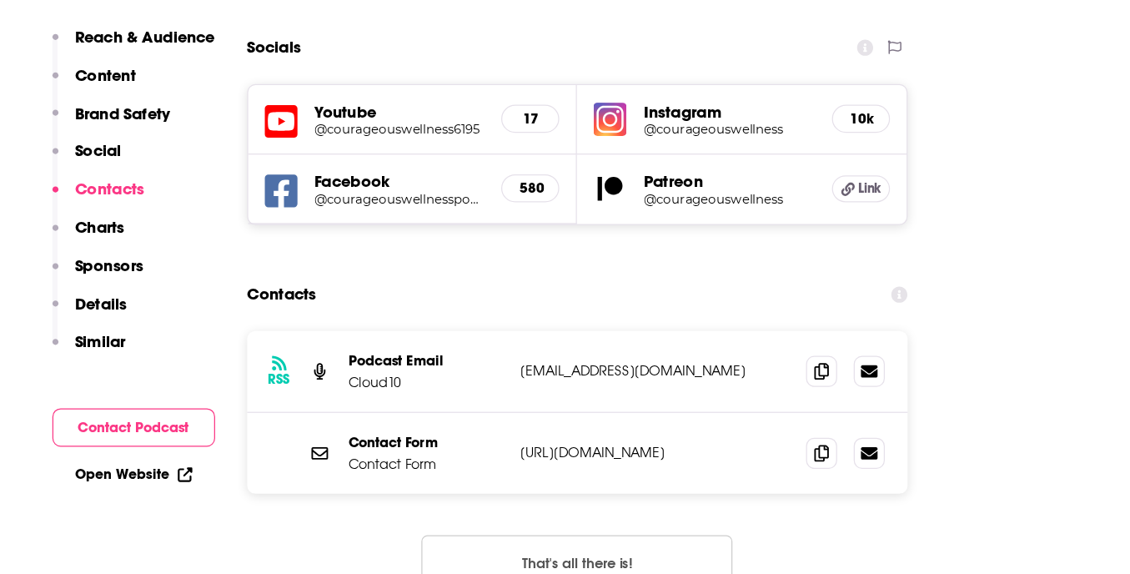
scroll to position [1886, 0]
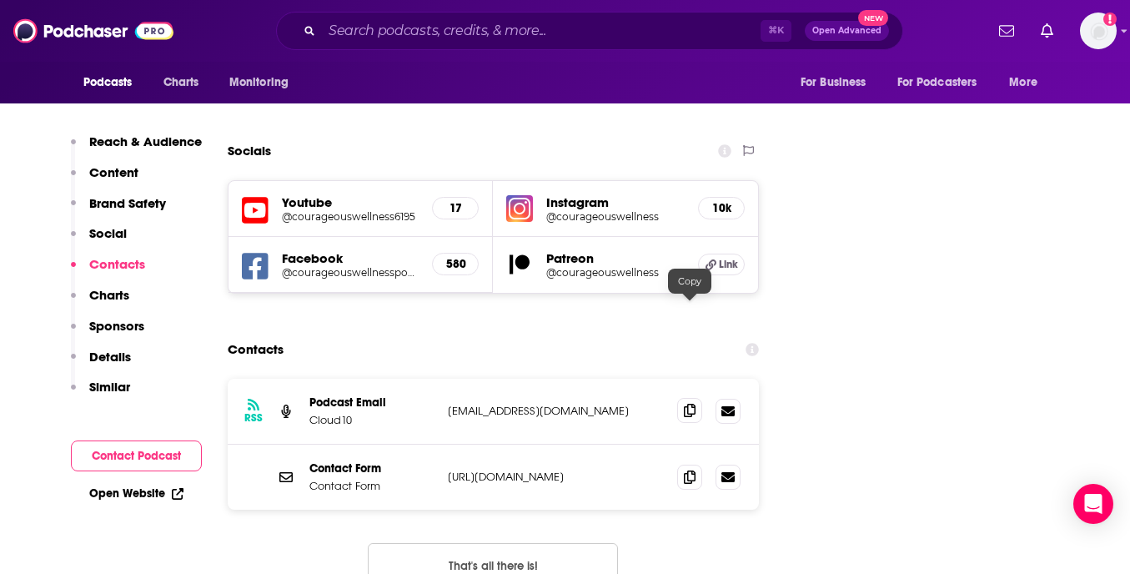
click at [691, 404] on icon at bounding box center [690, 410] width 12 height 13
click at [626, 470] on p "https://courageouswellness.net/contact/" at bounding box center [556, 477] width 217 height 14
copy div "https://courageouswellness.net/contact/ https://courageouswellness.net/contact/"
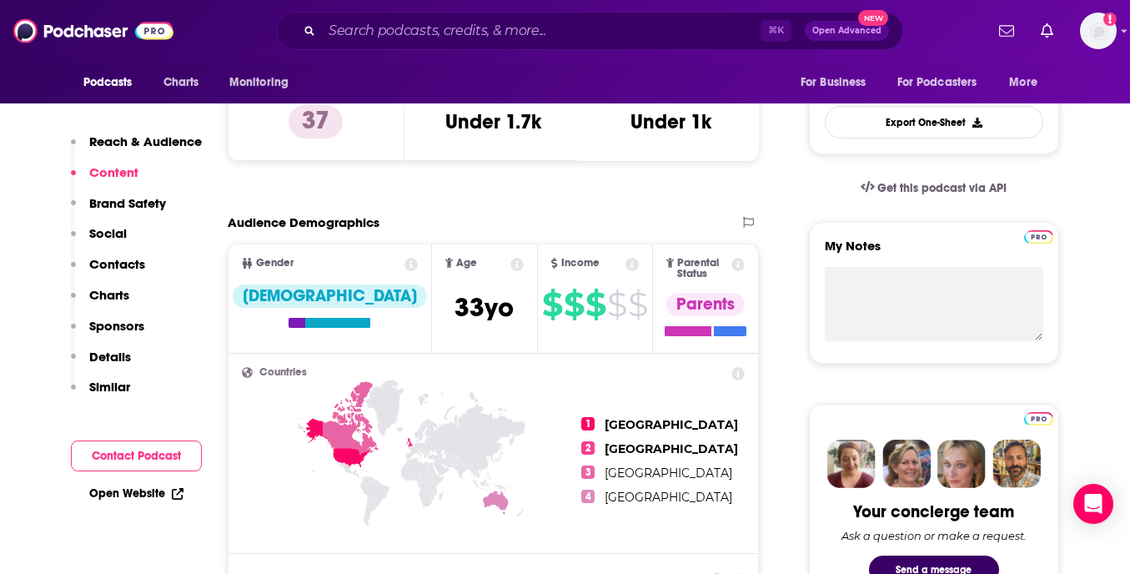
scroll to position [0, 0]
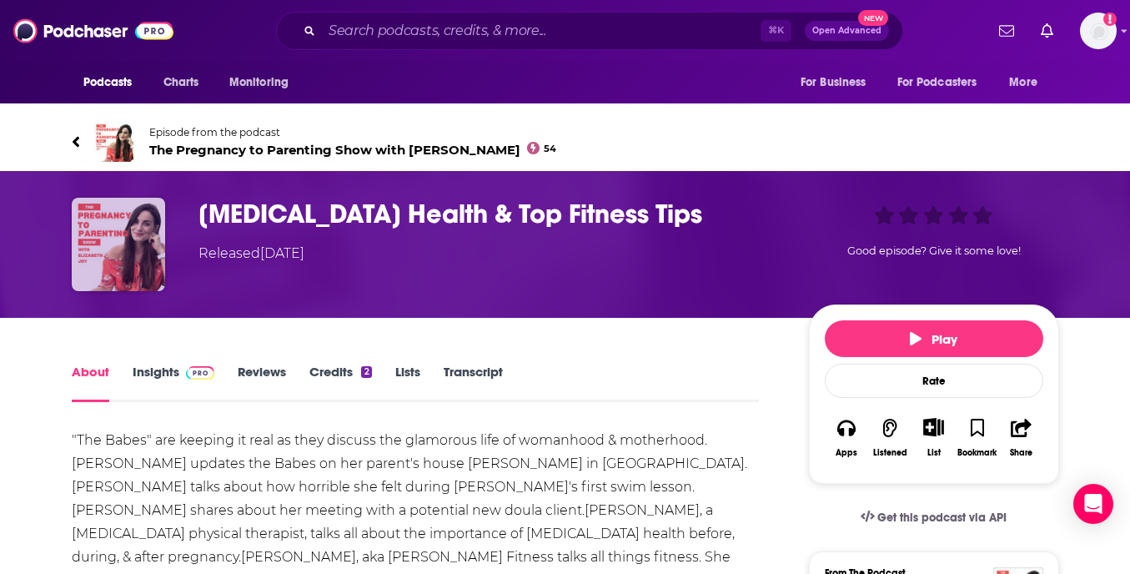
click at [133, 217] on img "Pelvic Floor Health & Top Fitness Tips" at bounding box center [118, 244] width 93 height 93
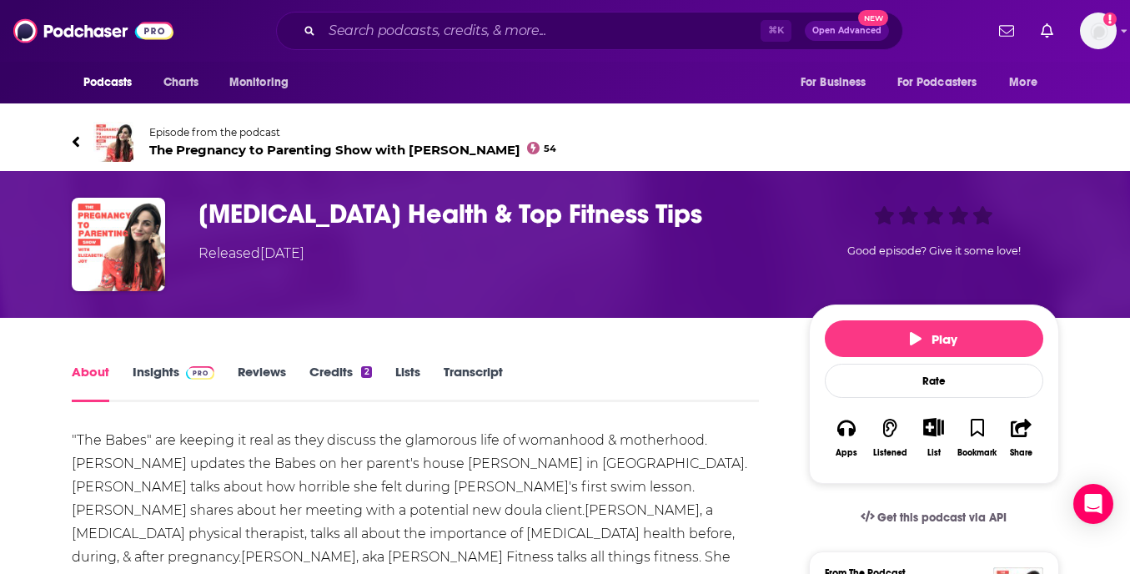
click at [148, 375] on link "Insights" at bounding box center [174, 383] width 83 height 38
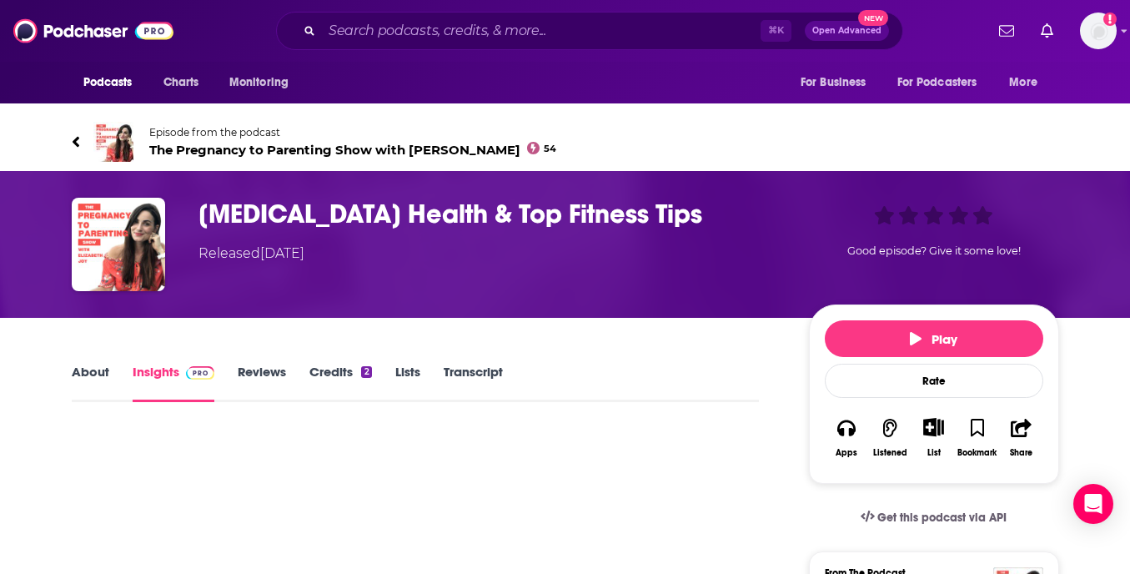
click at [213, 128] on span "Episode from the podcast" at bounding box center [353, 132] width 408 height 13
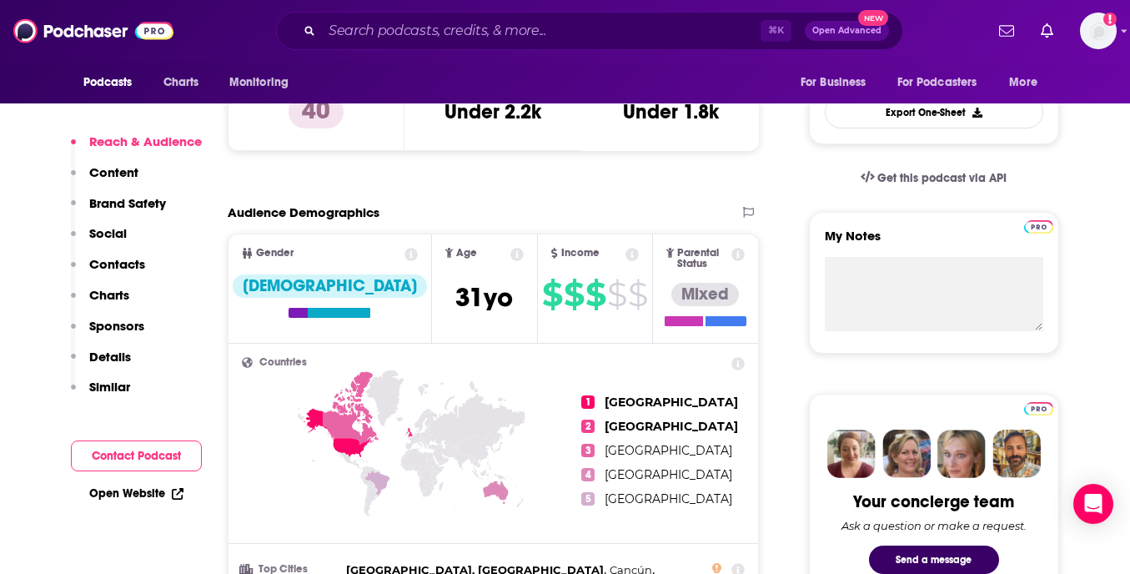
scroll to position [475, 0]
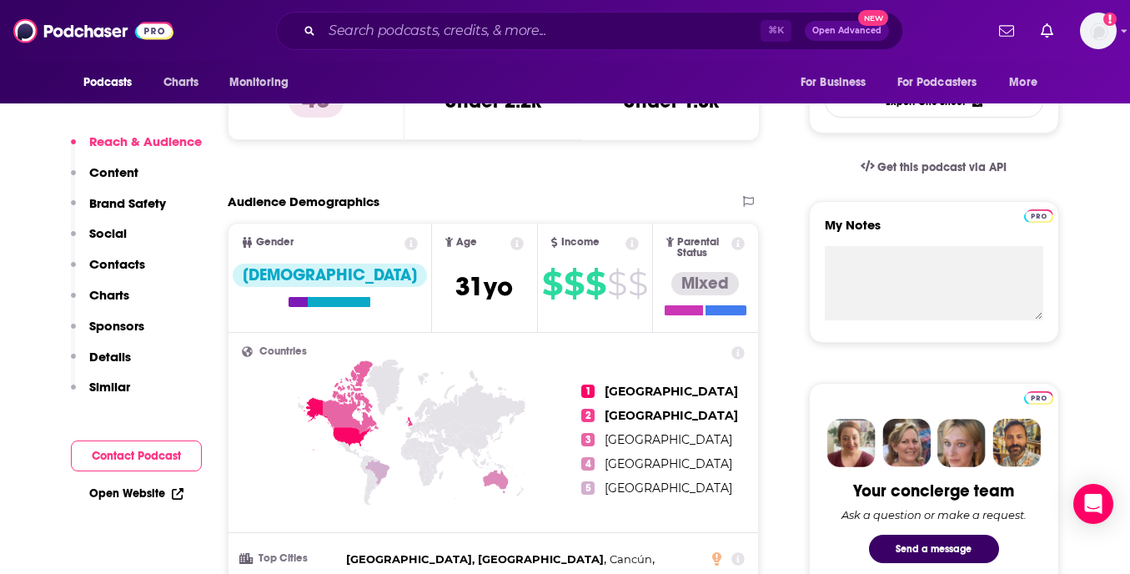
click at [129, 254] on div "Reach & Audience Content Brand Safety Social Contacts Charts Sponsors Details S…" at bounding box center [136, 271] width 131 height 276
click at [129, 268] on p "Contacts" at bounding box center [117, 264] width 56 height 16
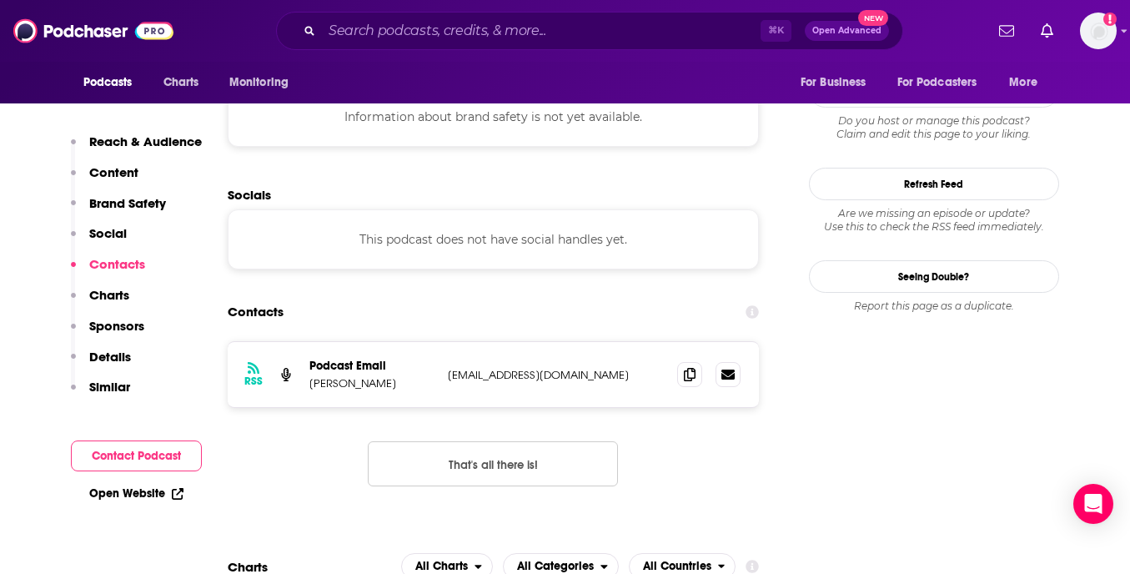
scroll to position [1499, 0]
click at [695, 366] on icon at bounding box center [690, 372] width 12 height 13
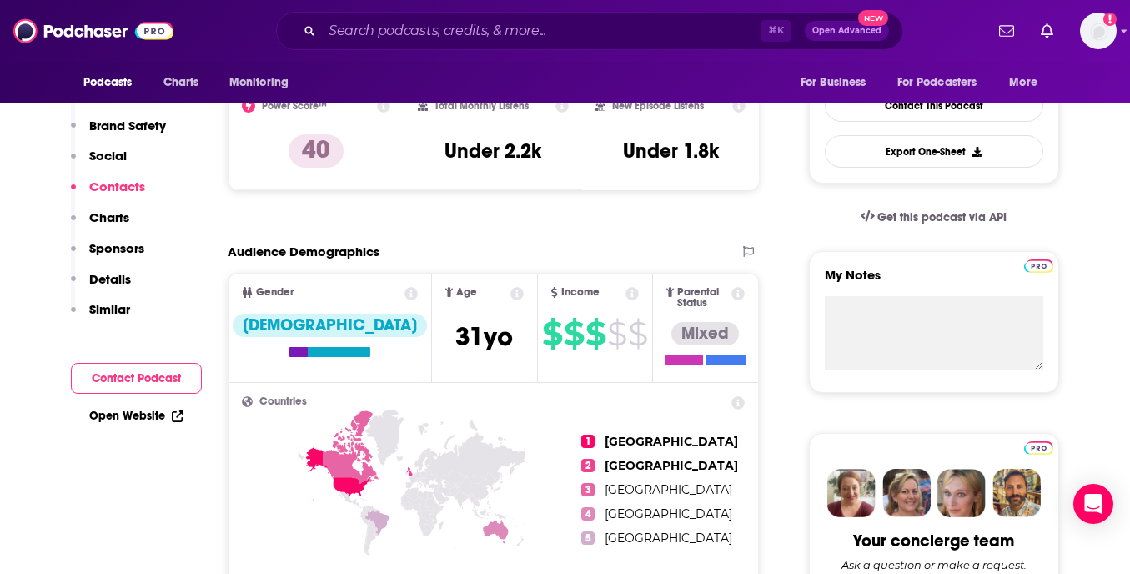
scroll to position [0, 0]
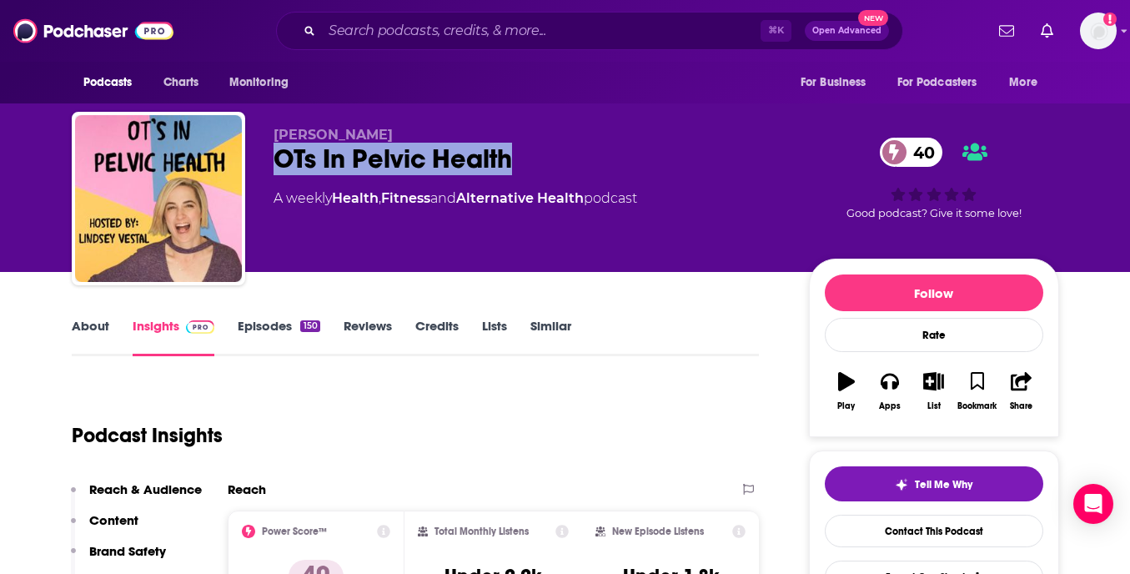
drag, startPoint x: 521, startPoint y: 172, endPoint x: 272, endPoint y: 173, distance: 249.3
click at [272, 173] on div "[PERSON_NAME] OTs In Pelvic Health 40 A weekly Health , Fitness and Alternative…" at bounding box center [565, 202] width 987 height 180
copy h2 "OTs In Pelvic Health"
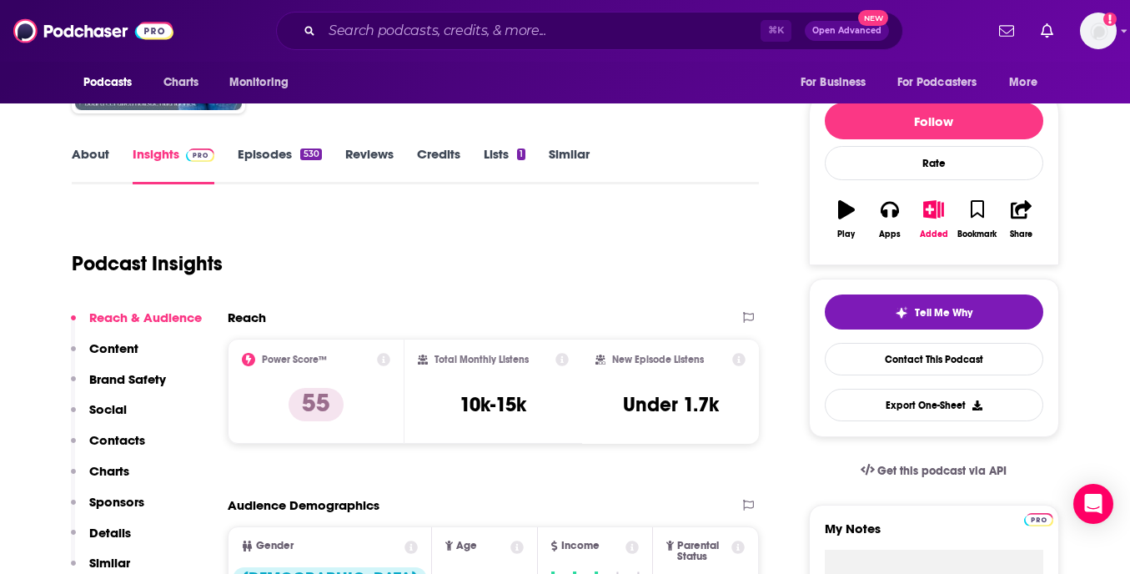
scroll to position [241, 0]
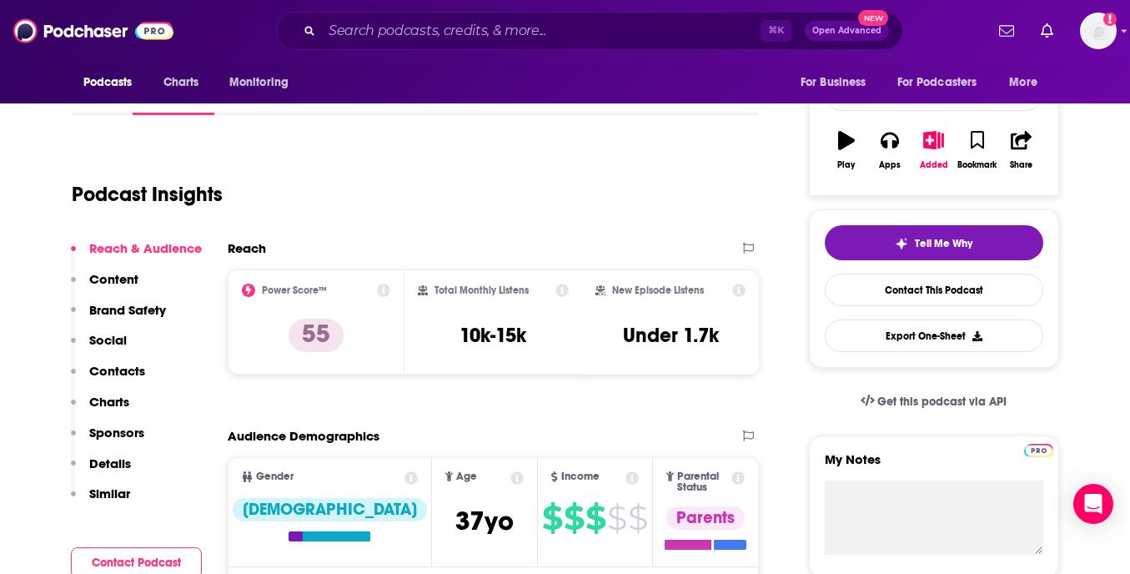
click at [130, 376] on p "Contacts" at bounding box center [117, 371] width 56 height 16
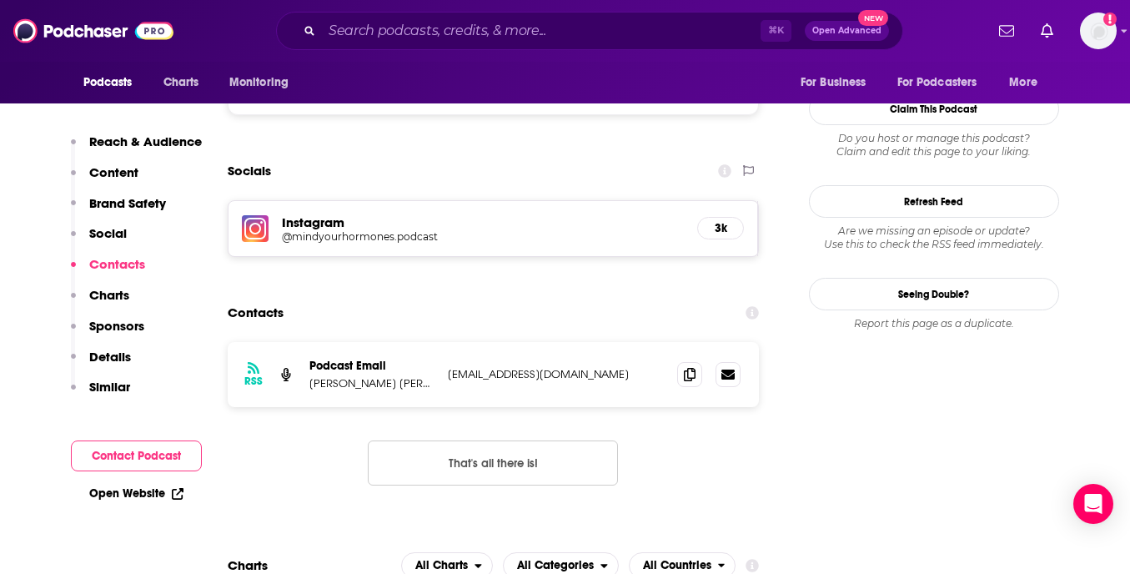
scroll to position [1531, 0]
click at [698, 360] on span at bounding box center [689, 372] width 25 height 25
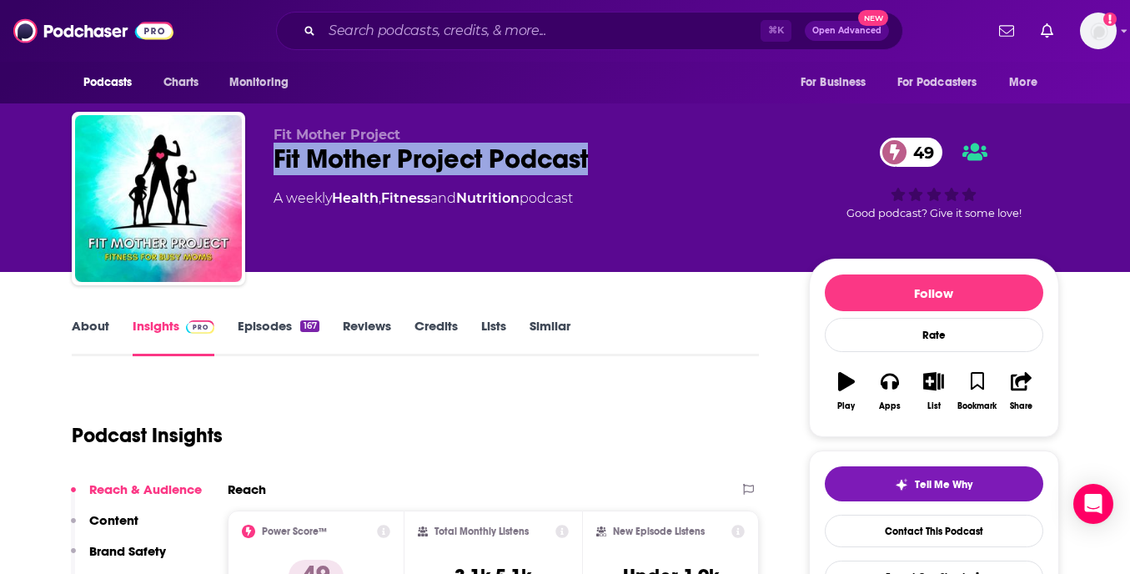
copy h2 "Fit Mother Project Podcast"
drag, startPoint x: 627, startPoint y: 160, endPoint x: 271, endPoint y: 154, distance: 356.1
click at [271, 154] on div "Fit Mother Project Fit Mother Project Podcast 49 A weekly Health , Fitness and …" at bounding box center [565, 202] width 987 height 180
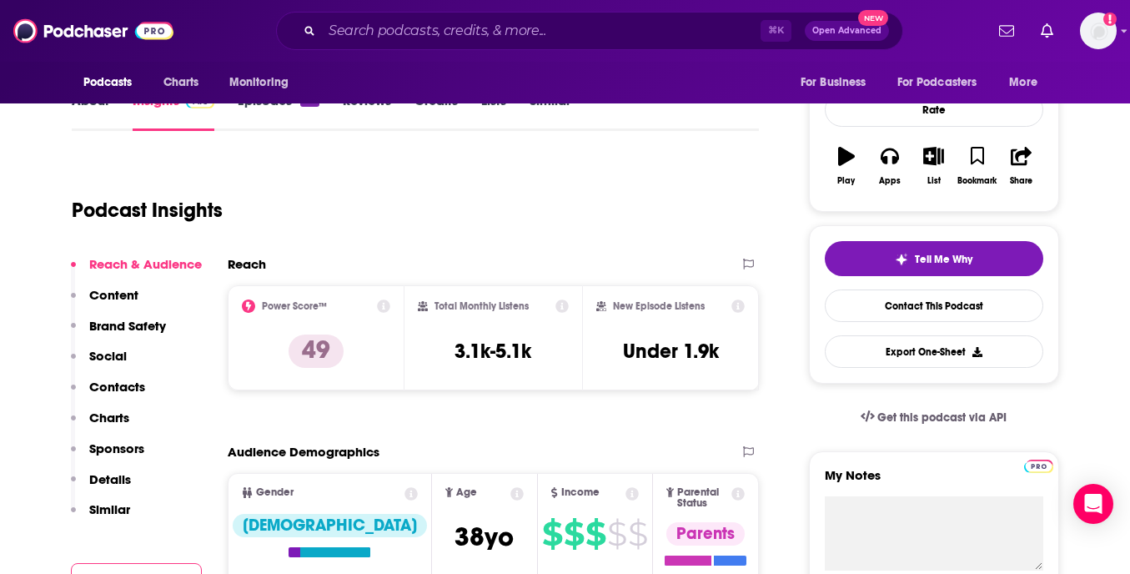
click at [140, 384] on p "Contacts" at bounding box center [117, 387] width 56 height 16
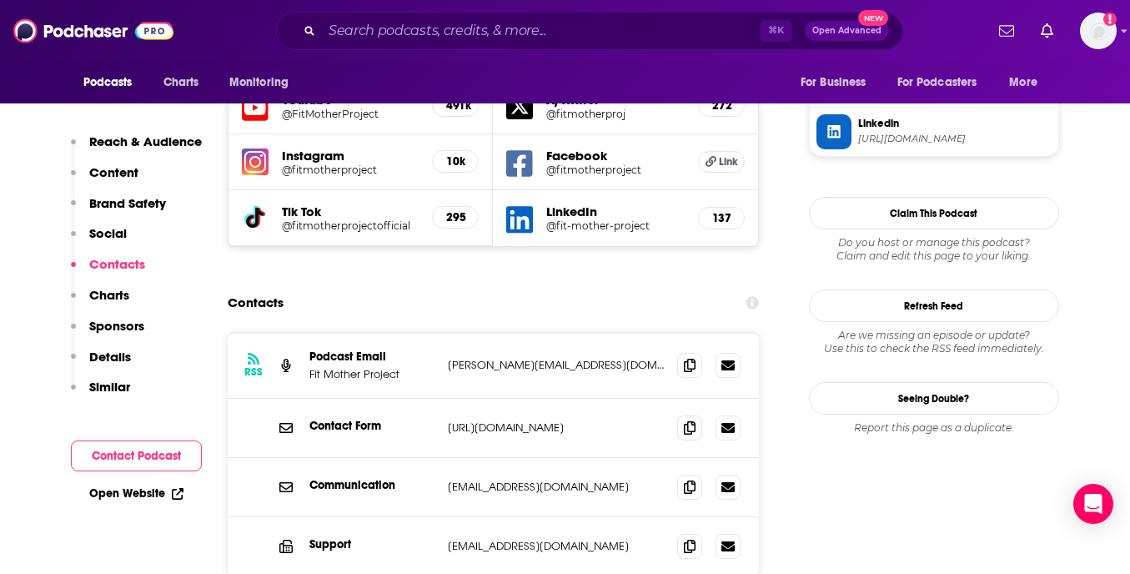
scroll to position [1674, 0]
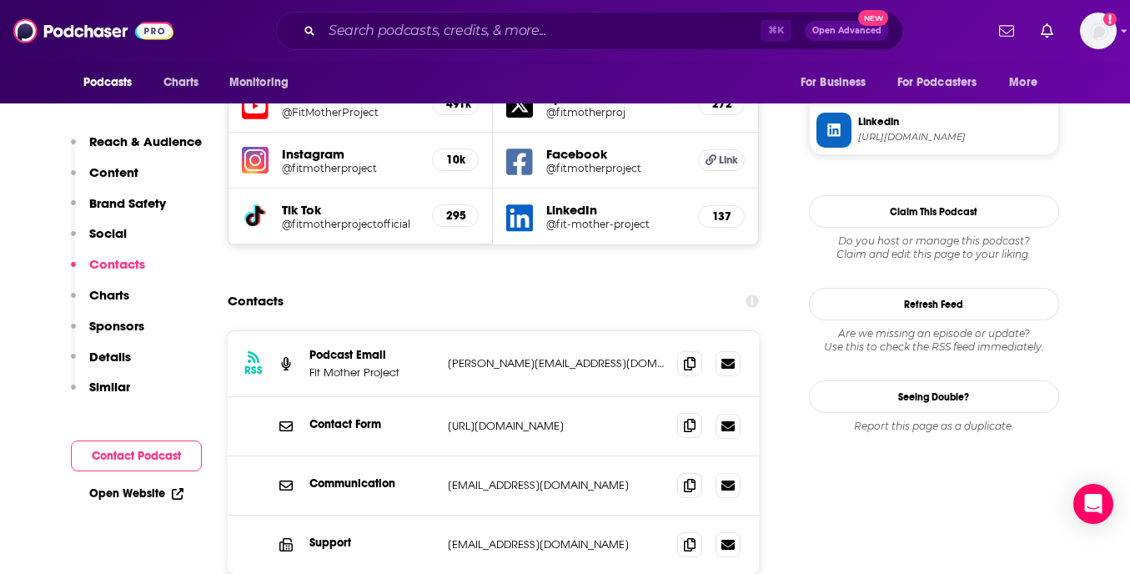
click at [680, 413] on span at bounding box center [689, 425] width 25 height 25
click at [701, 531] on span at bounding box center [689, 543] width 25 height 25
click at [700, 531] on span at bounding box center [689, 543] width 25 height 25
click at [625, 419] on p "https://www.fitmotherproject.com/contact/" at bounding box center [556, 426] width 217 height 14
click at [691, 419] on icon at bounding box center [690, 425] width 12 height 13
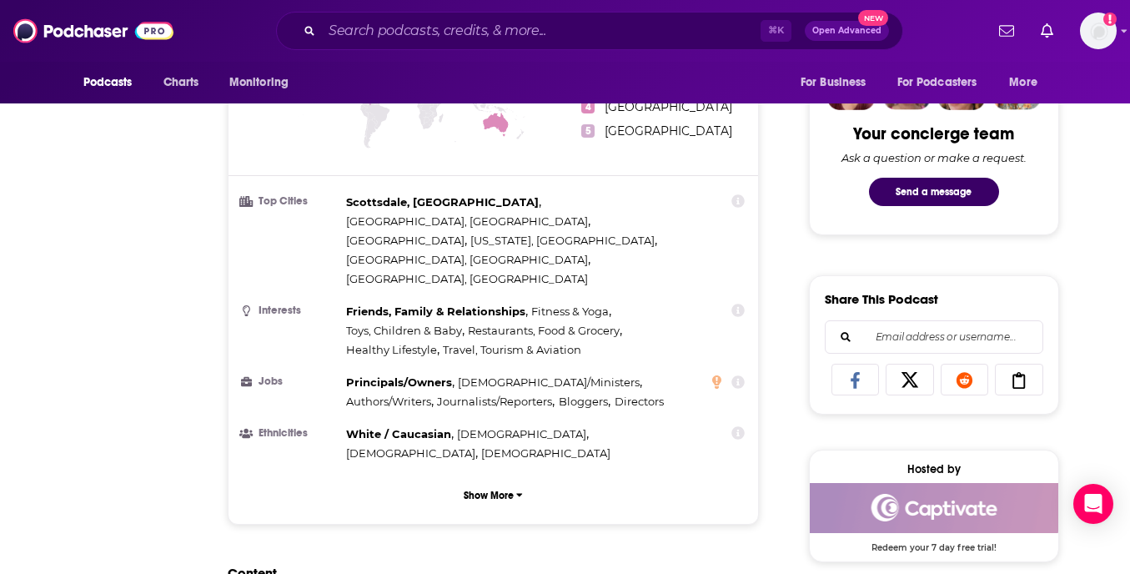
scroll to position [0, 0]
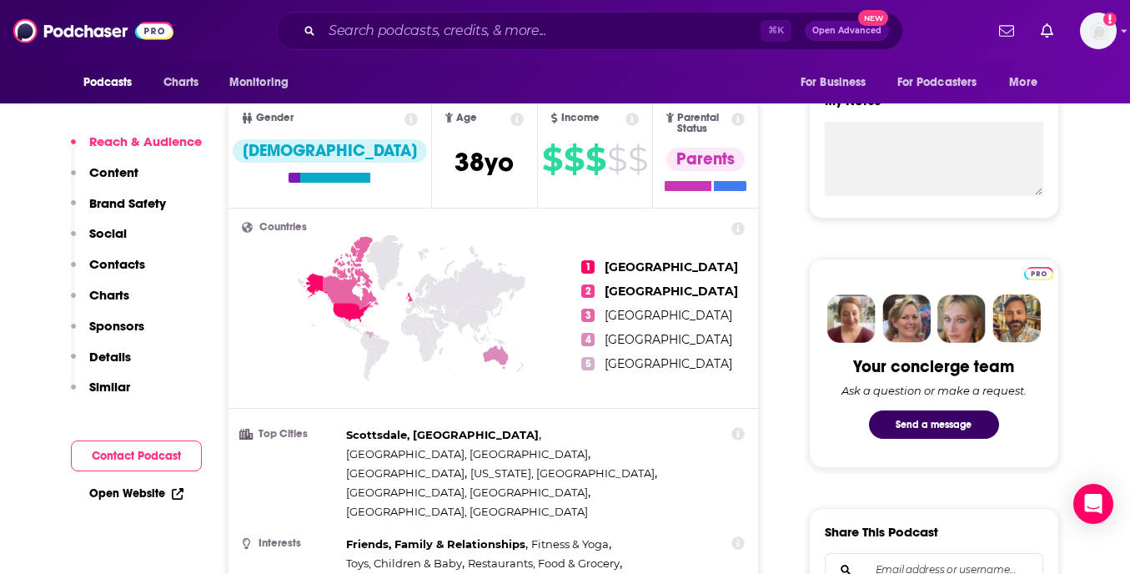
click at [114, 269] on p "Contacts" at bounding box center [117, 264] width 56 height 16
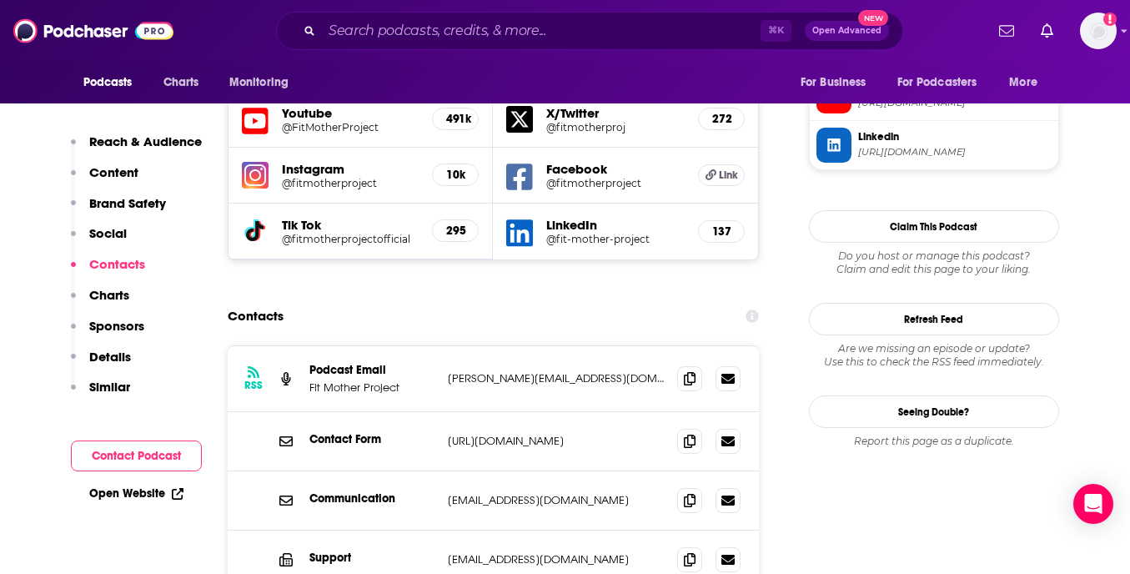
scroll to position [1665, 0]
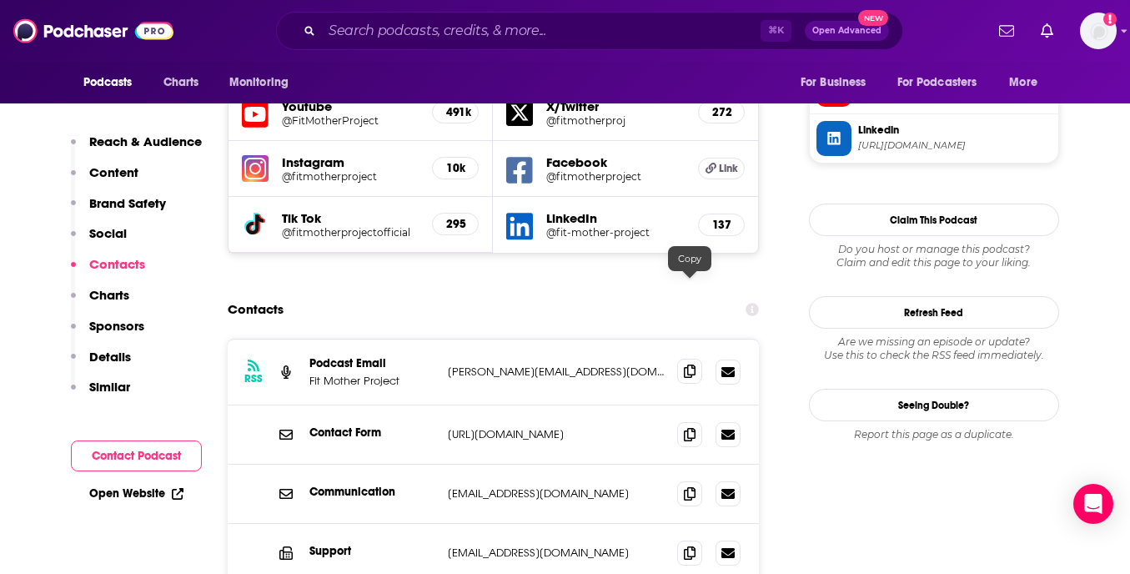
click at [682, 359] on span at bounding box center [689, 371] width 25 height 25
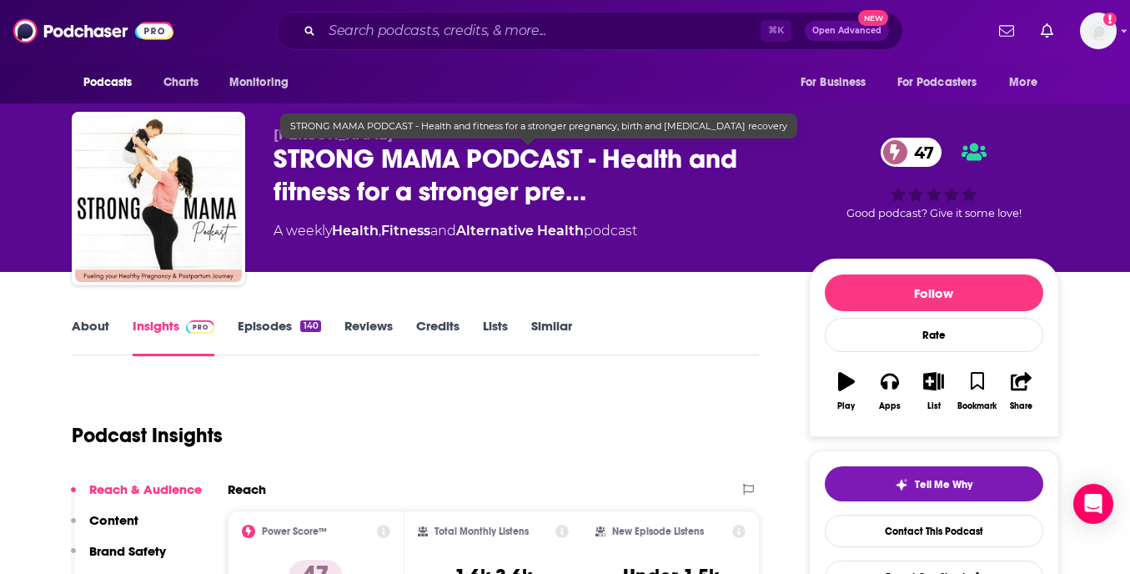
click at [557, 193] on span "STRONG MAMA PODCAST - Health and fitness for a stronger pre…" at bounding box center [528, 175] width 509 height 65
click at [556, 193] on span "STRONG MAMA PODCAST - Health and fitness for a stronger pre…" at bounding box center [528, 175] width 509 height 65
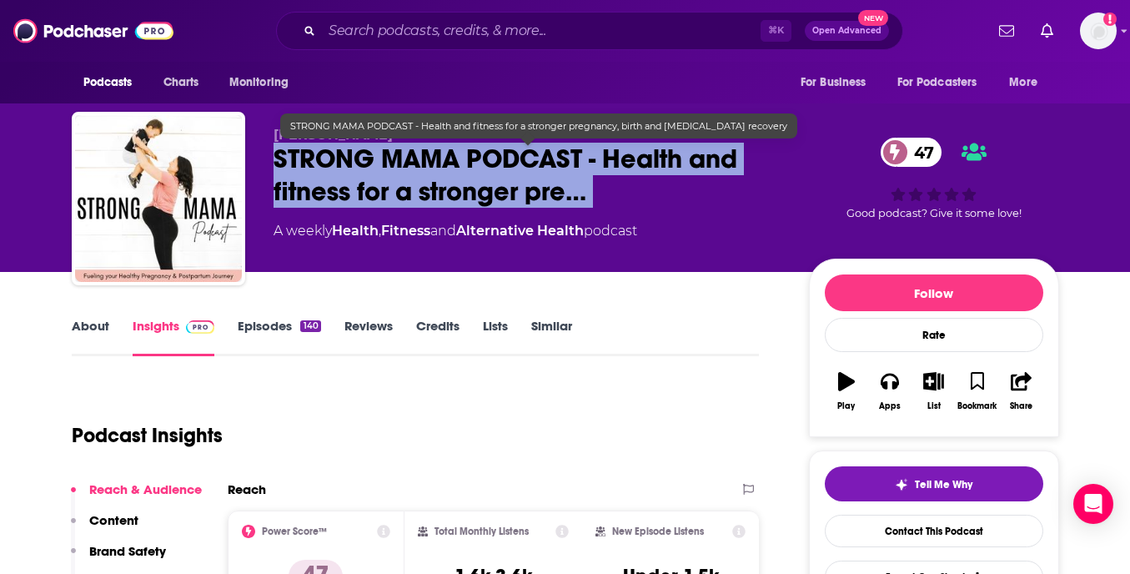
click at [556, 193] on span "STRONG MAMA PODCAST - Health and fitness for a stronger pre…" at bounding box center [528, 175] width 509 height 65
copy div "STRONG MAMA PODCAST - Health and fitness for a stronger pre… 47"
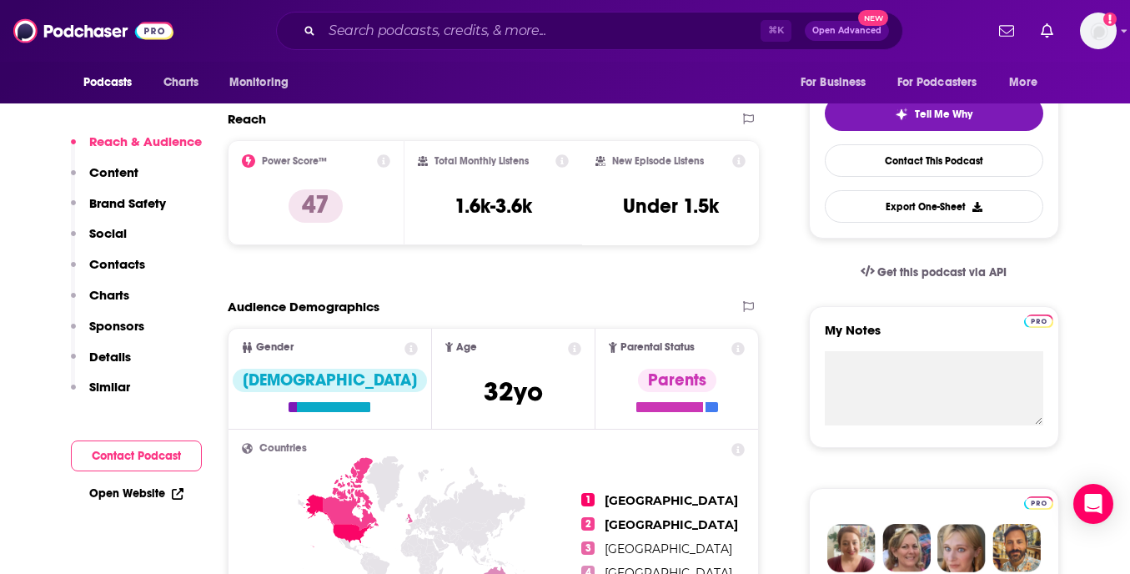
click at [108, 270] on p "Contacts" at bounding box center [117, 264] width 56 height 16
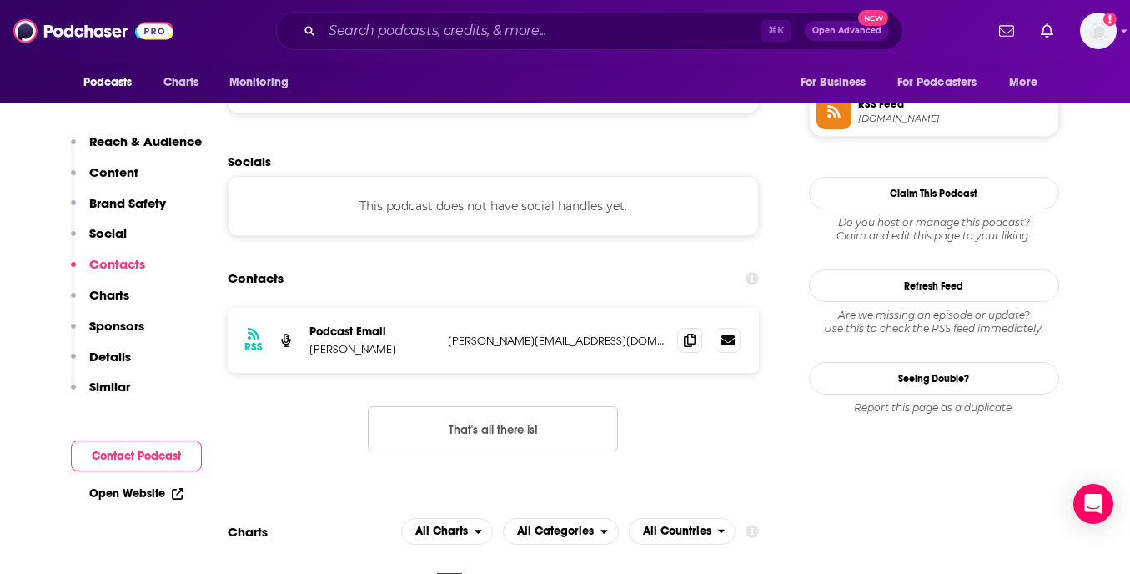
scroll to position [1277, 0]
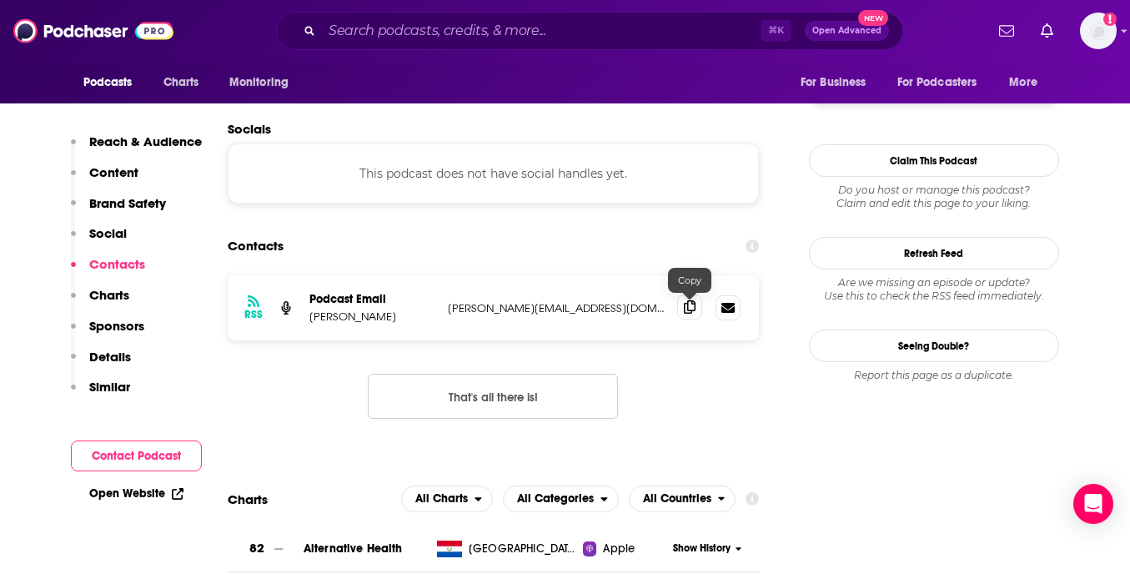
click at [690, 319] on span at bounding box center [689, 306] width 25 height 25
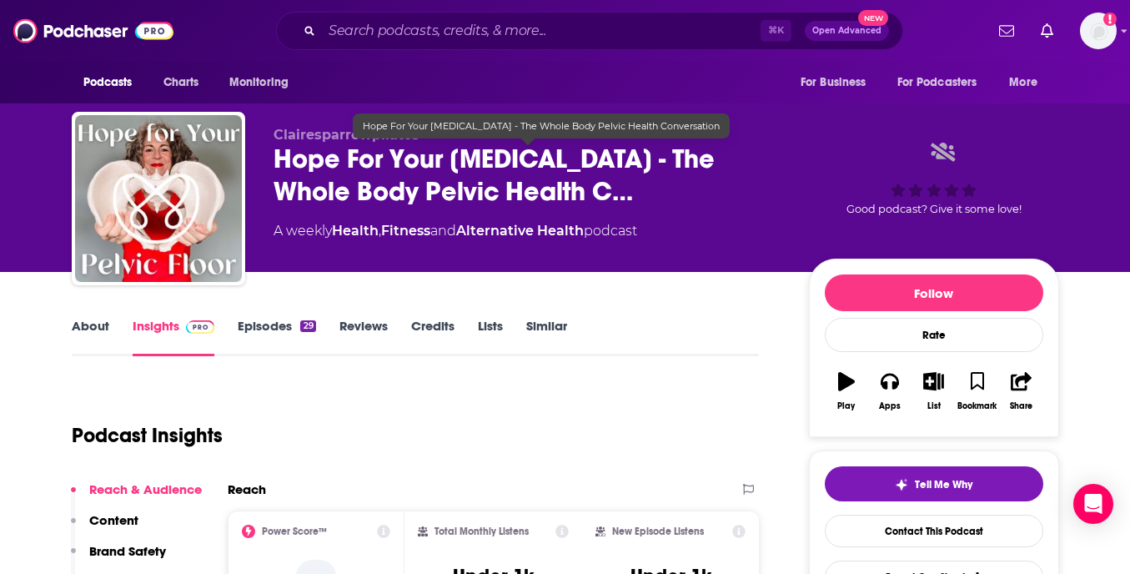
click at [495, 173] on span "Hope For Your [MEDICAL_DATA] - The Whole Body Pelvic Health C…" at bounding box center [528, 175] width 509 height 65
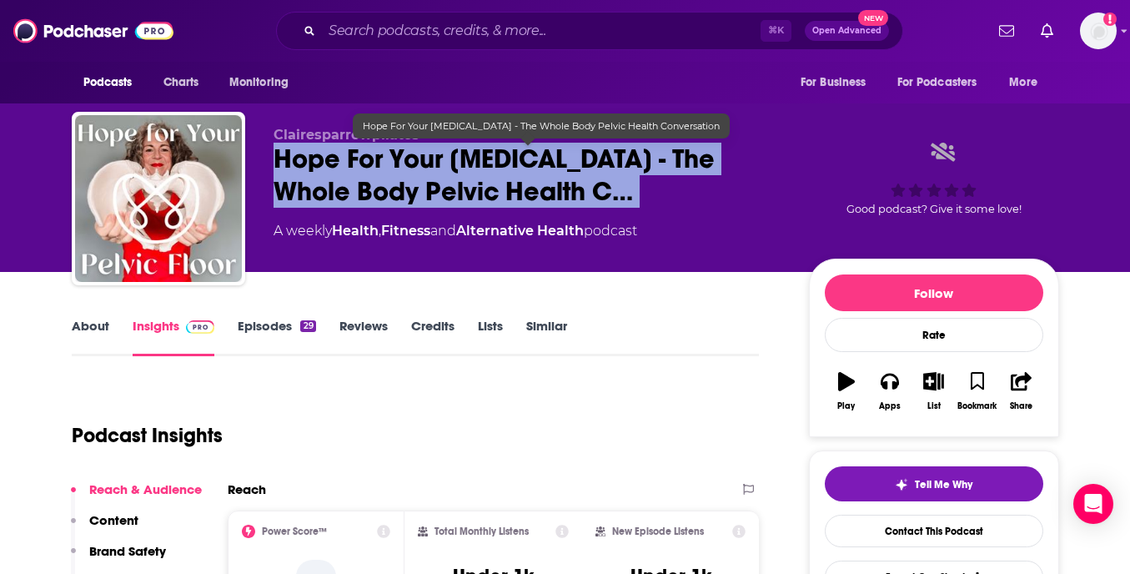
click at [495, 173] on span "Hope For Your [MEDICAL_DATA] - The Whole Body Pelvic Health C…" at bounding box center [528, 175] width 509 height 65
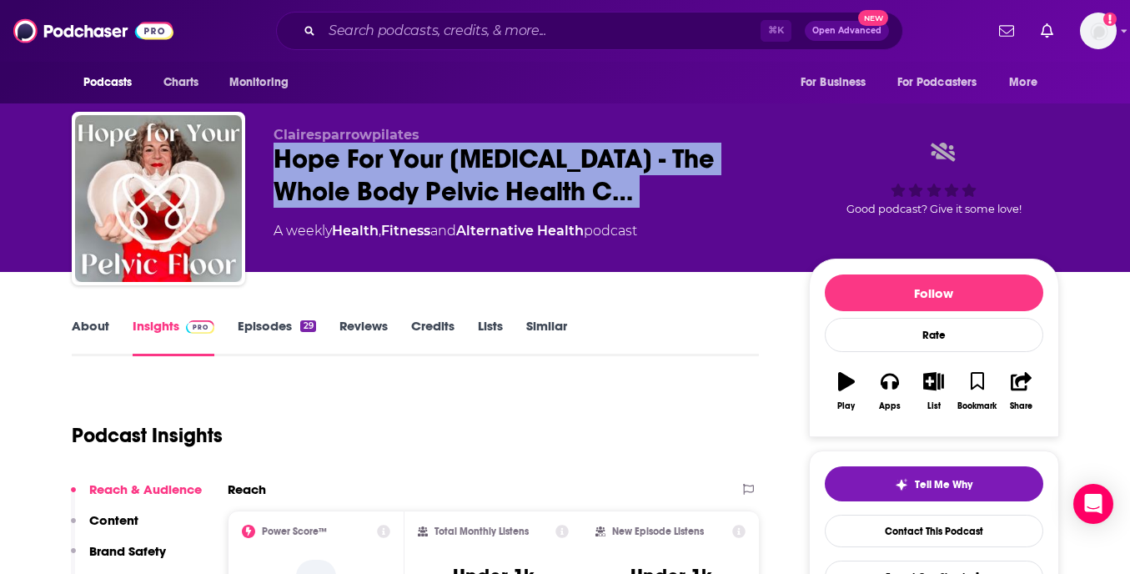
copy div "Hope For Your [MEDICAL_DATA] - The Whole Body Pelvic Health C…"
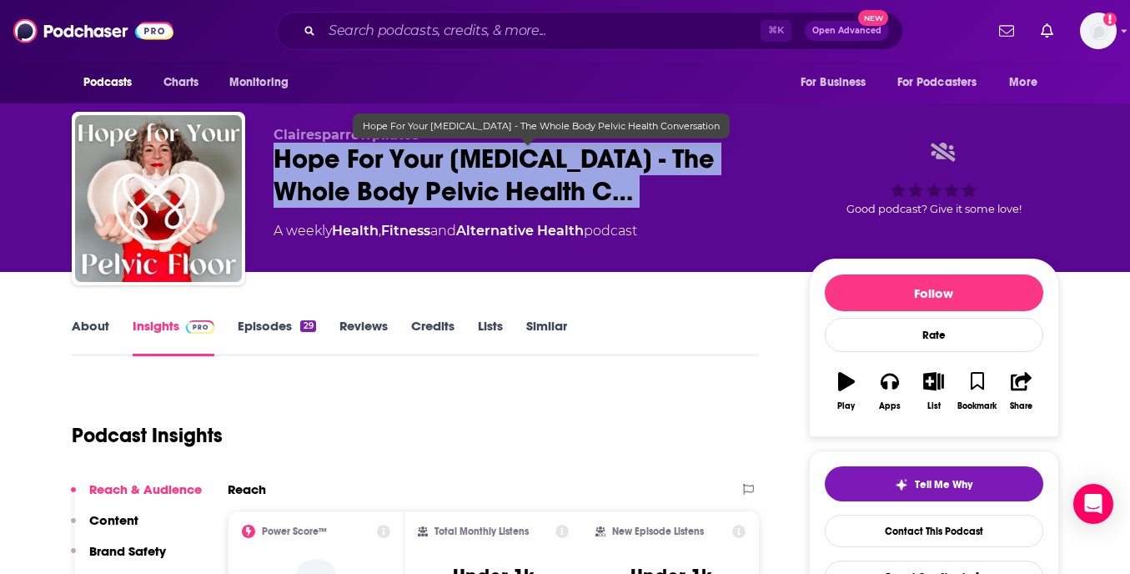
click at [530, 153] on span "Hope For Your [MEDICAL_DATA] - The Whole Body Pelvic Health C…" at bounding box center [528, 175] width 509 height 65
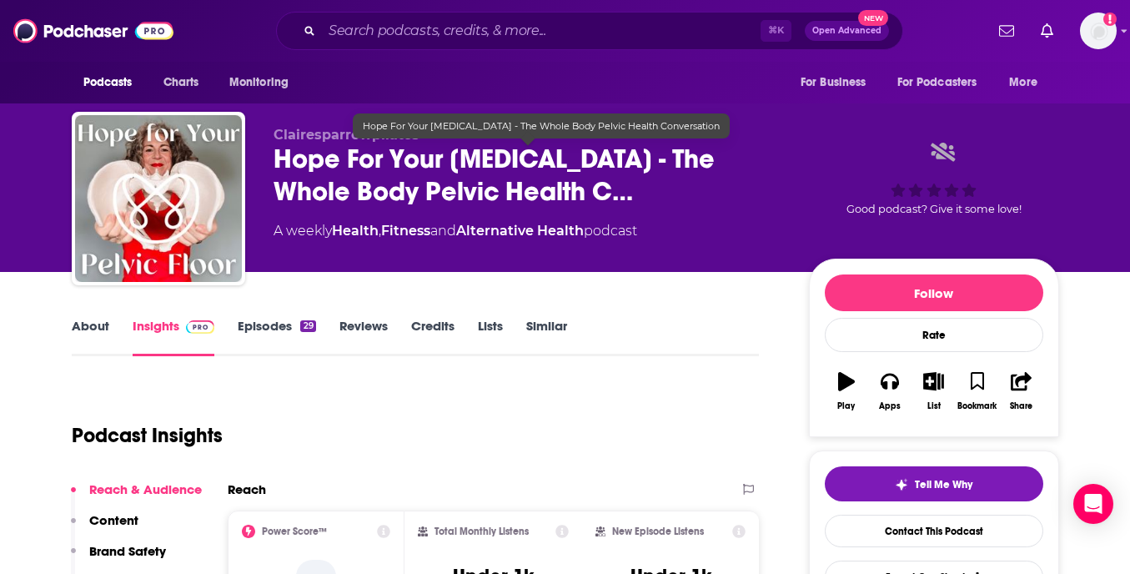
click at [499, 193] on span "Hope For Your [MEDICAL_DATA] - The Whole Body Pelvic Health C…" at bounding box center [528, 175] width 509 height 65
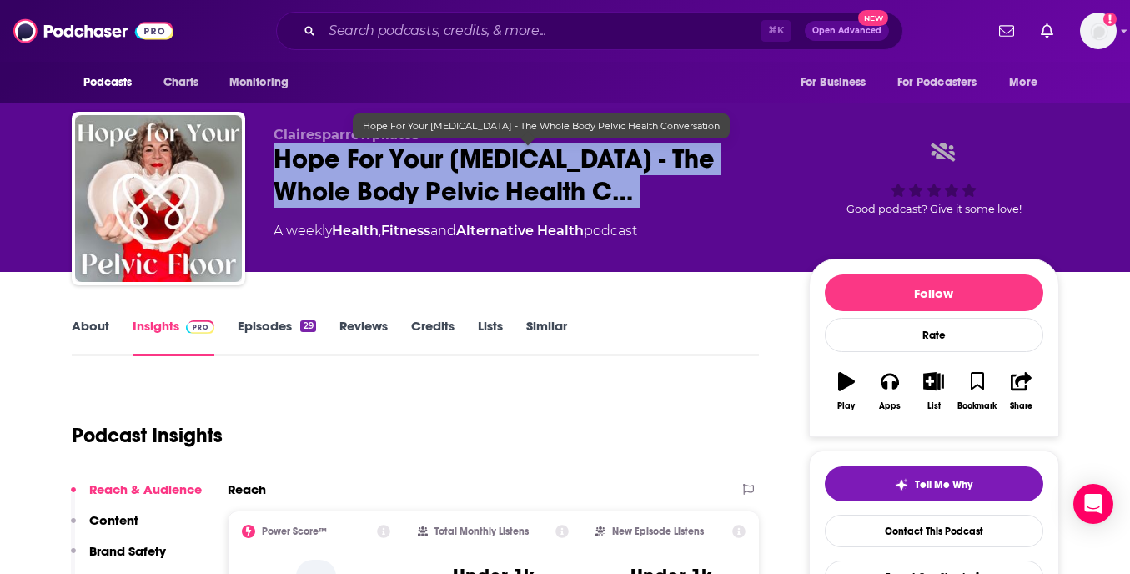
click at [499, 193] on span "Hope For Your [MEDICAL_DATA] - The Whole Body Pelvic Health C…" at bounding box center [528, 175] width 509 height 65
copy div "Hope For Your [MEDICAL_DATA] - The Whole Body Pelvic Health C…"
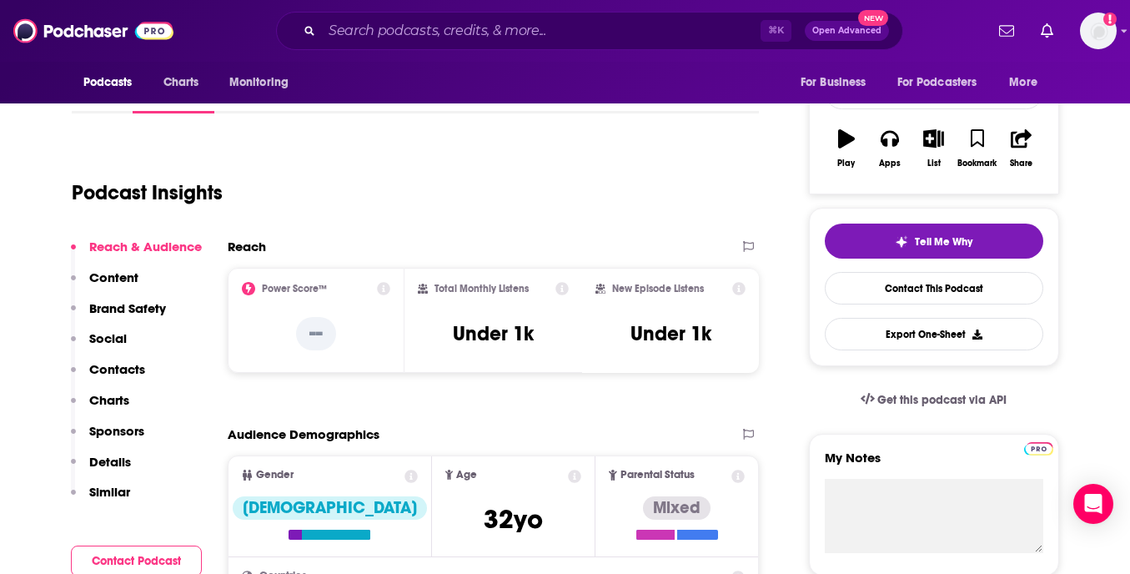
click at [107, 368] on p "Contacts" at bounding box center [117, 369] width 56 height 16
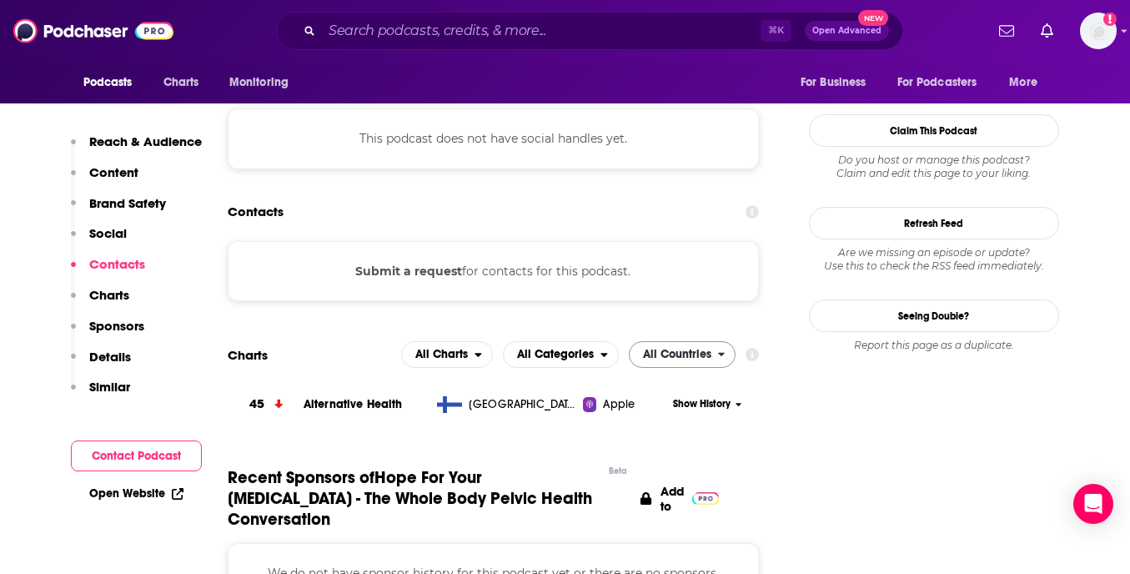
scroll to position [1308, 0]
click at [113, 259] on p "Contacts" at bounding box center [117, 264] width 56 height 16
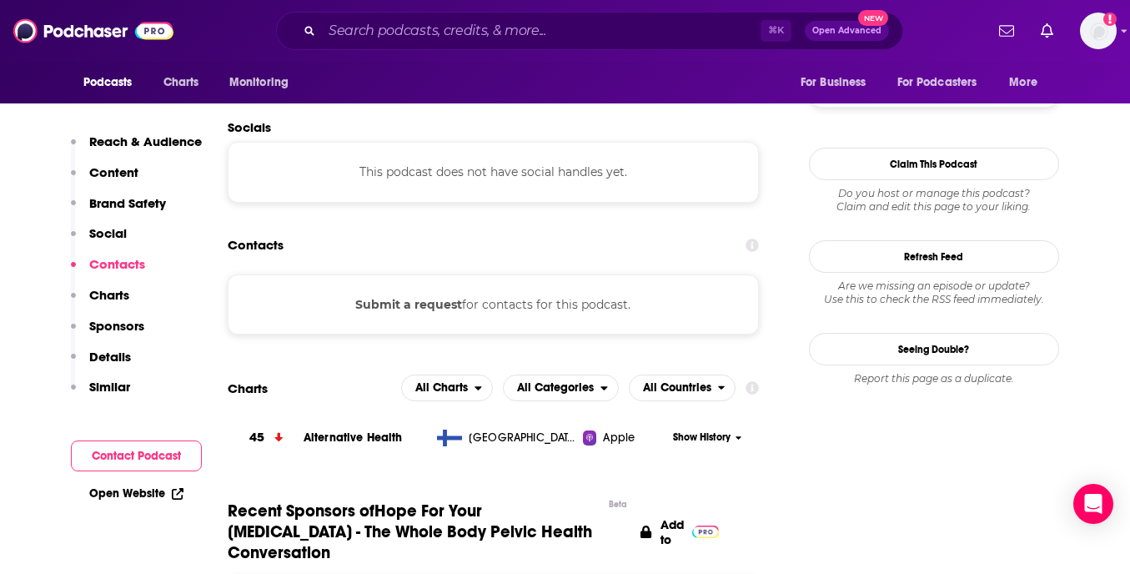
scroll to position [1273, 0]
click at [539, 324] on div "Submit a request for contacts for this podcast." at bounding box center [494, 305] width 532 height 60
click at [539, 319] on div "Submit a request for contacts for this podcast." at bounding box center [494, 305] width 532 height 60
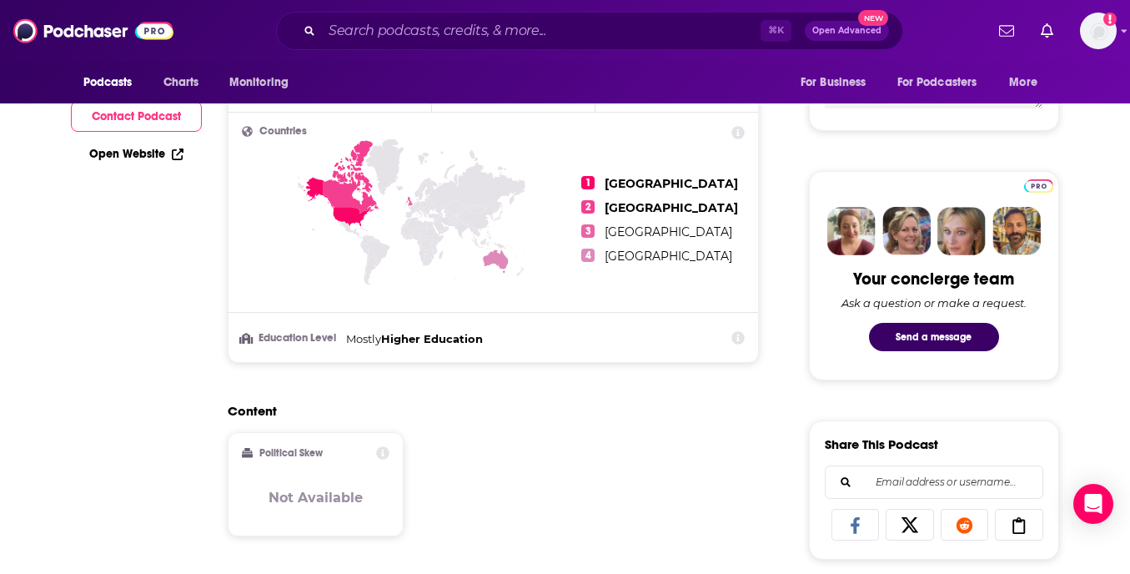
scroll to position [0, 0]
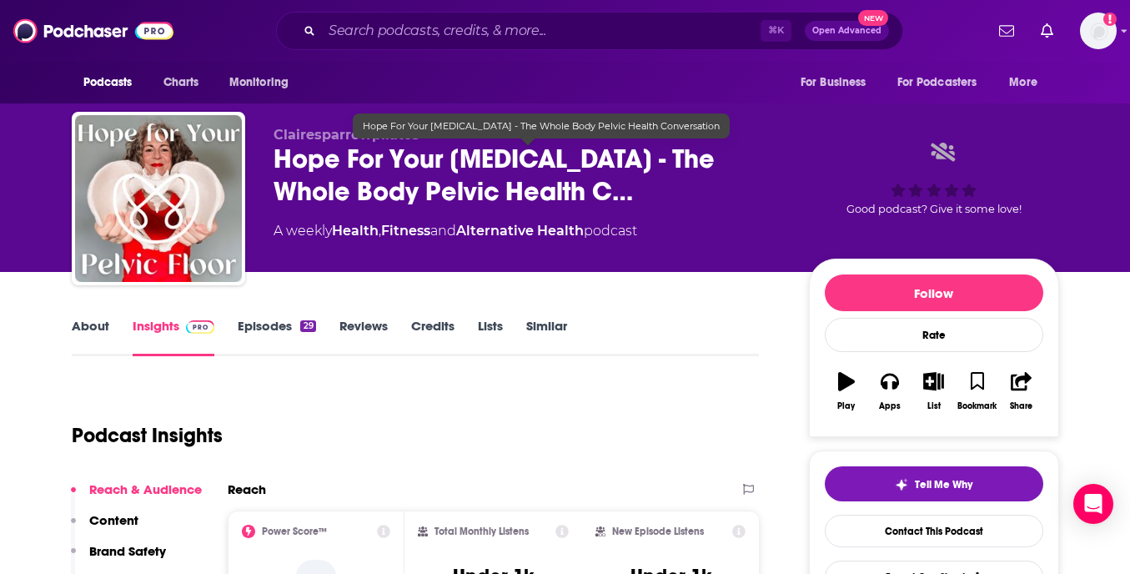
click at [411, 185] on span "Hope For Your [MEDICAL_DATA] - The Whole Body Pelvic Health C…" at bounding box center [528, 175] width 509 height 65
click at [410, 185] on span "Hope For Your [MEDICAL_DATA] - The Whole Body Pelvic Health C…" at bounding box center [528, 175] width 509 height 65
click at [443, 186] on span "Hope For Your [MEDICAL_DATA] - The Whole Body Pelvic Health C…" at bounding box center [528, 175] width 509 height 65
click at [443, 185] on span "Hope For Your [MEDICAL_DATA] - The Whole Body Pelvic Health C…" at bounding box center [528, 175] width 509 height 65
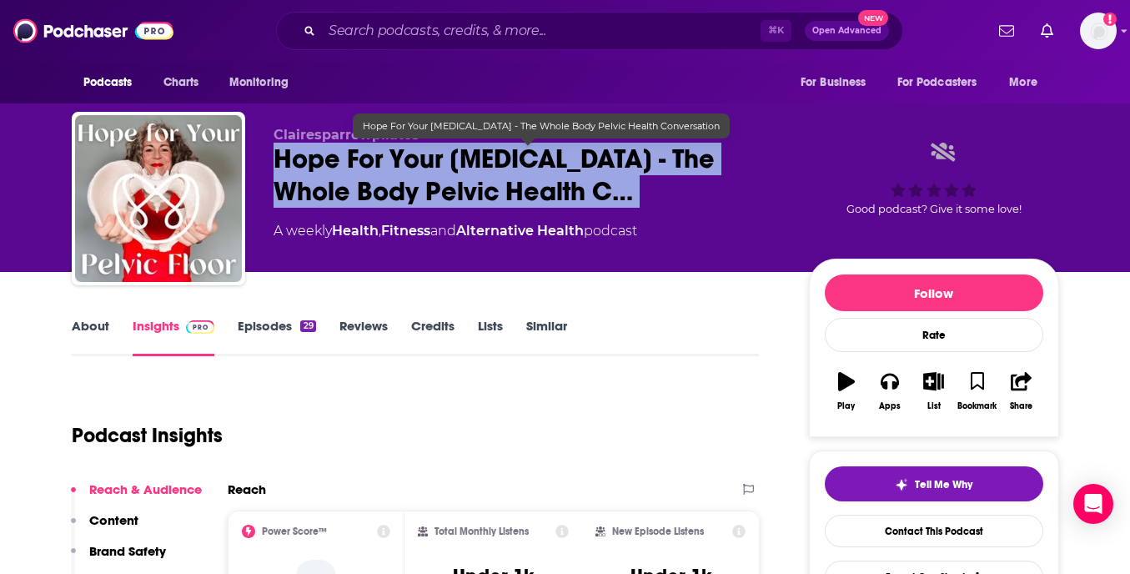
click at [443, 185] on span "Hope For Your [MEDICAL_DATA] - The Whole Body Pelvic Health C…" at bounding box center [528, 175] width 509 height 65
copy div "Hope For Your [MEDICAL_DATA] - The Whole Body Pelvic Health C…"
